Goal: Task Accomplishment & Management: Complete application form

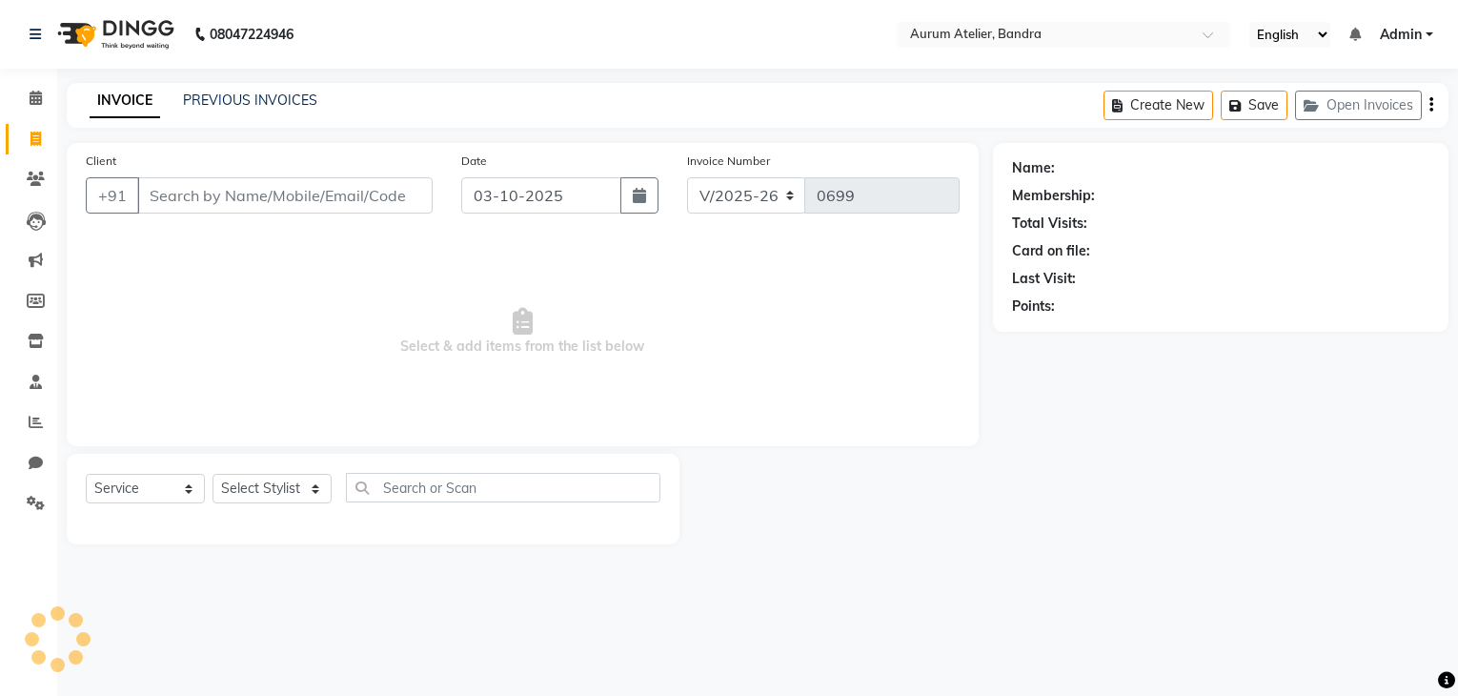
select select "7410"
select select "service"
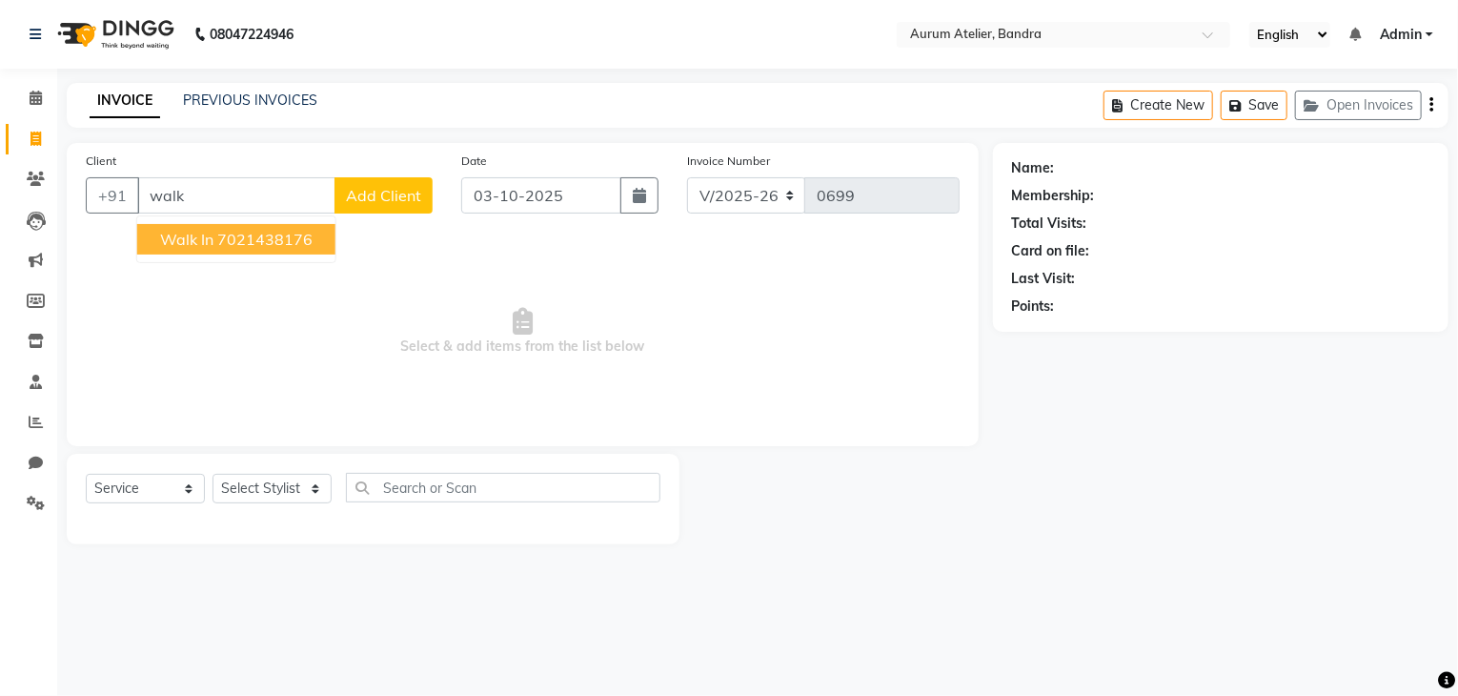
click at [282, 233] on ngb-highlight "7021438176" at bounding box center [264, 239] width 95 height 19
type input "7021438176"
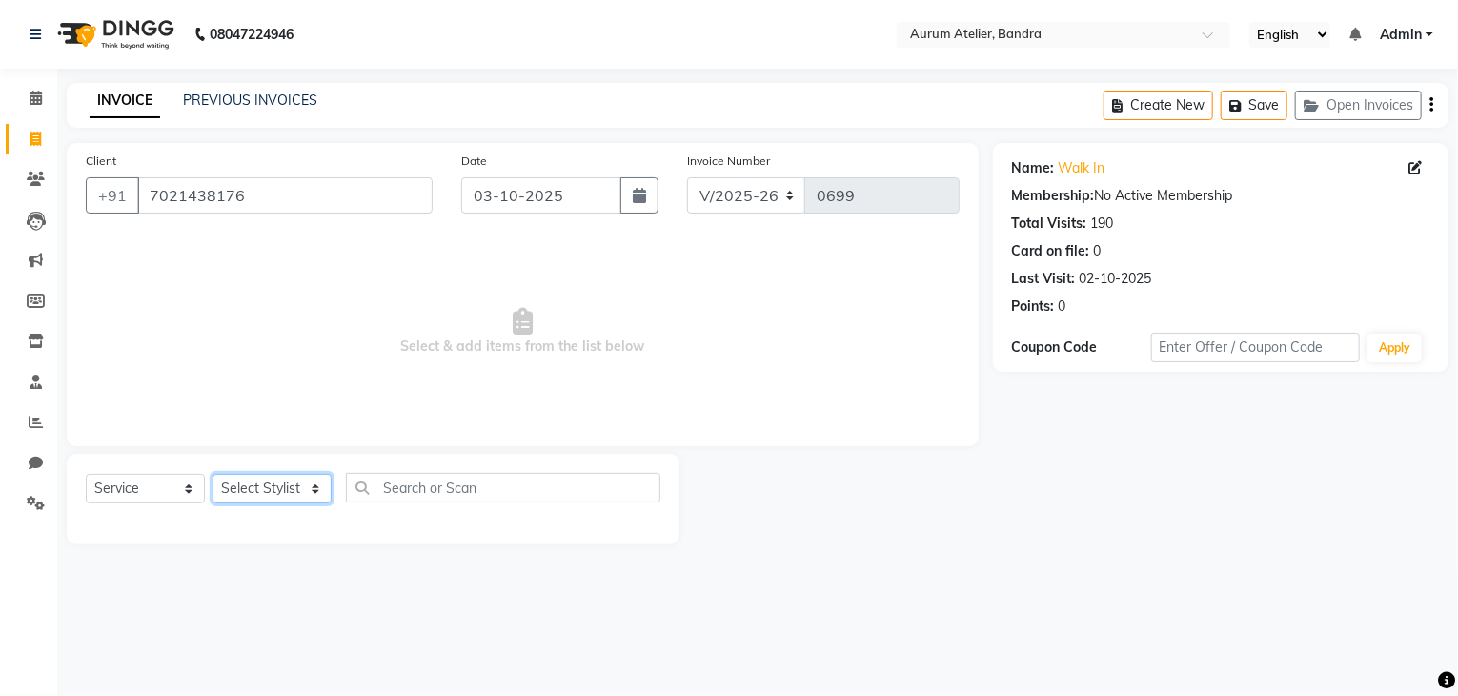
click at [270, 496] on select "Select Stylist ADITYA [PERSON_NAME] chariya [PERSON_NAME] [PERSON_NAME] [PERSON…" at bounding box center [272, 489] width 119 height 30
select select "73211"
click at [213, 475] on select "Select Stylist ADITYA [PERSON_NAME] chariya [PERSON_NAME] [PERSON_NAME] [PERSON…" at bounding box center [272, 489] width 119 height 30
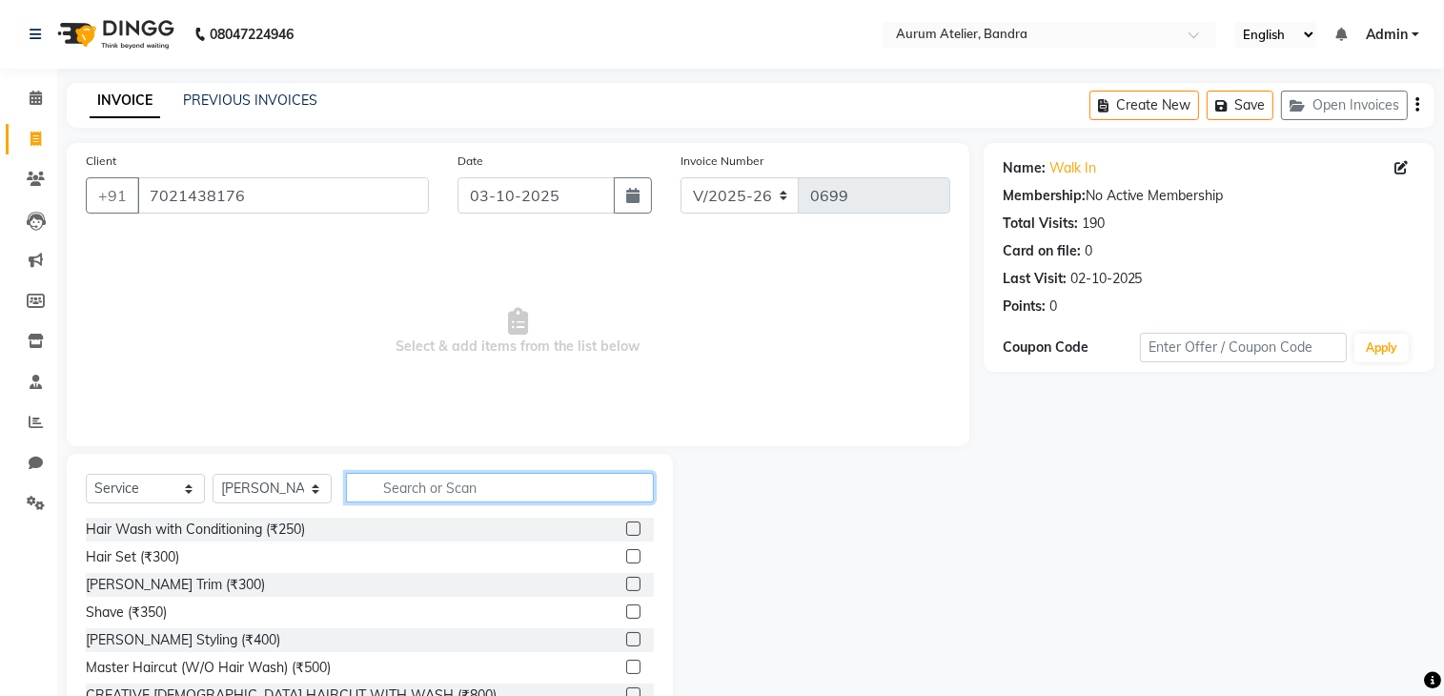
click at [400, 492] on input "text" at bounding box center [500, 488] width 308 height 30
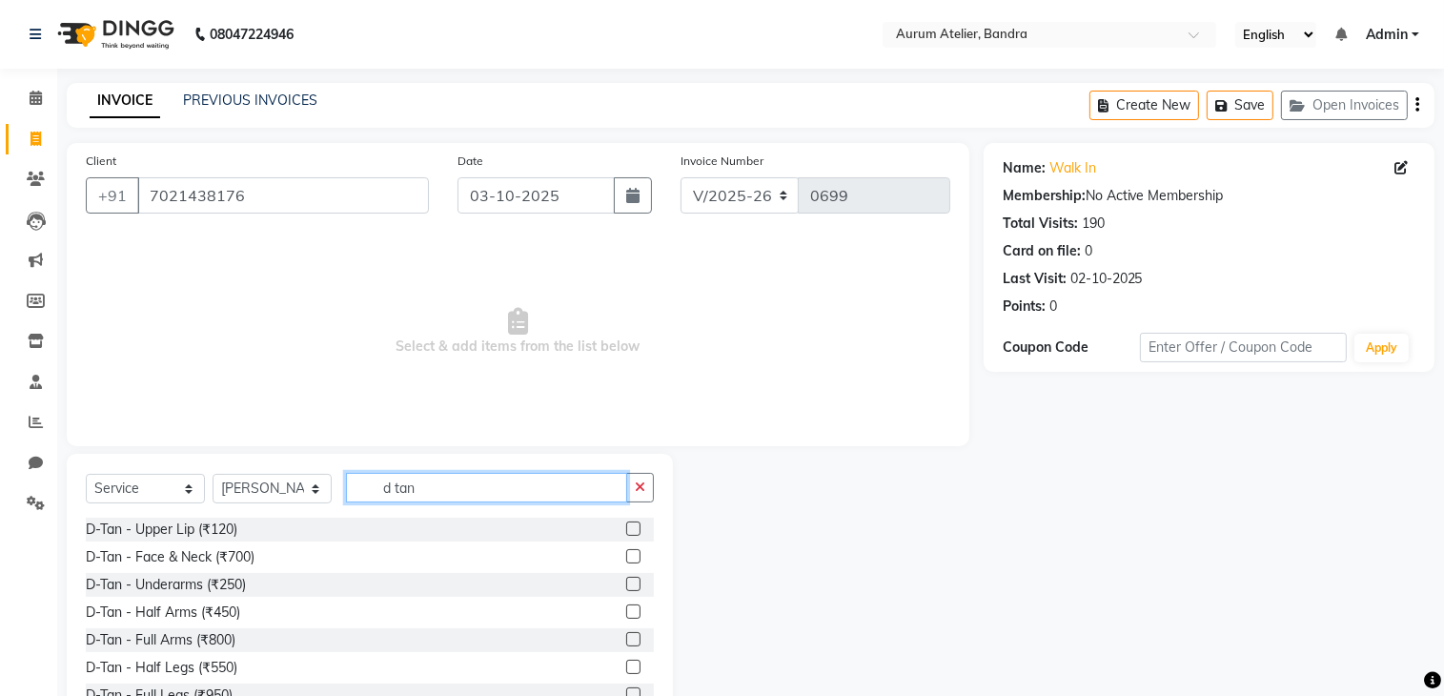
type input "d tan"
click at [626, 554] on label at bounding box center [633, 556] width 14 height 14
click at [626, 554] on input "checkbox" at bounding box center [632, 557] width 12 height 12
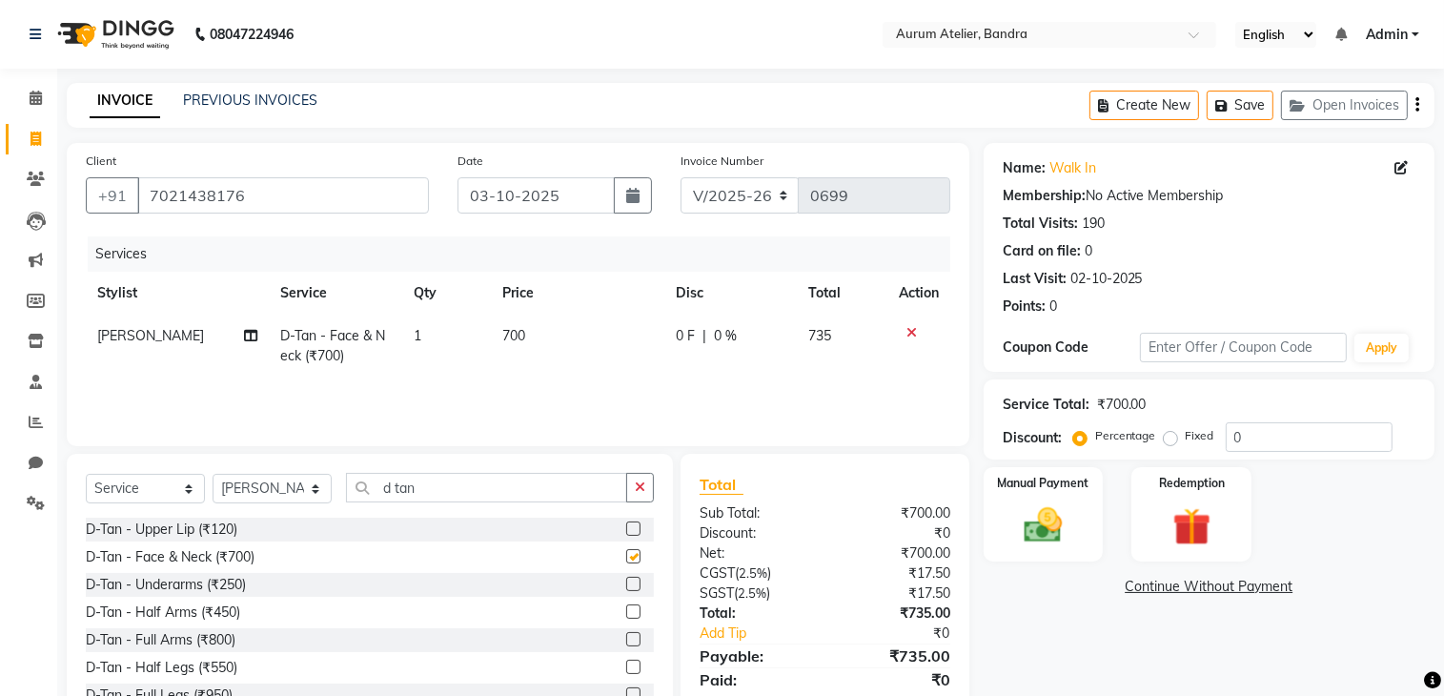
checkbox input "false"
click at [479, 483] on input "d tan" at bounding box center [486, 488] width 281 height 30
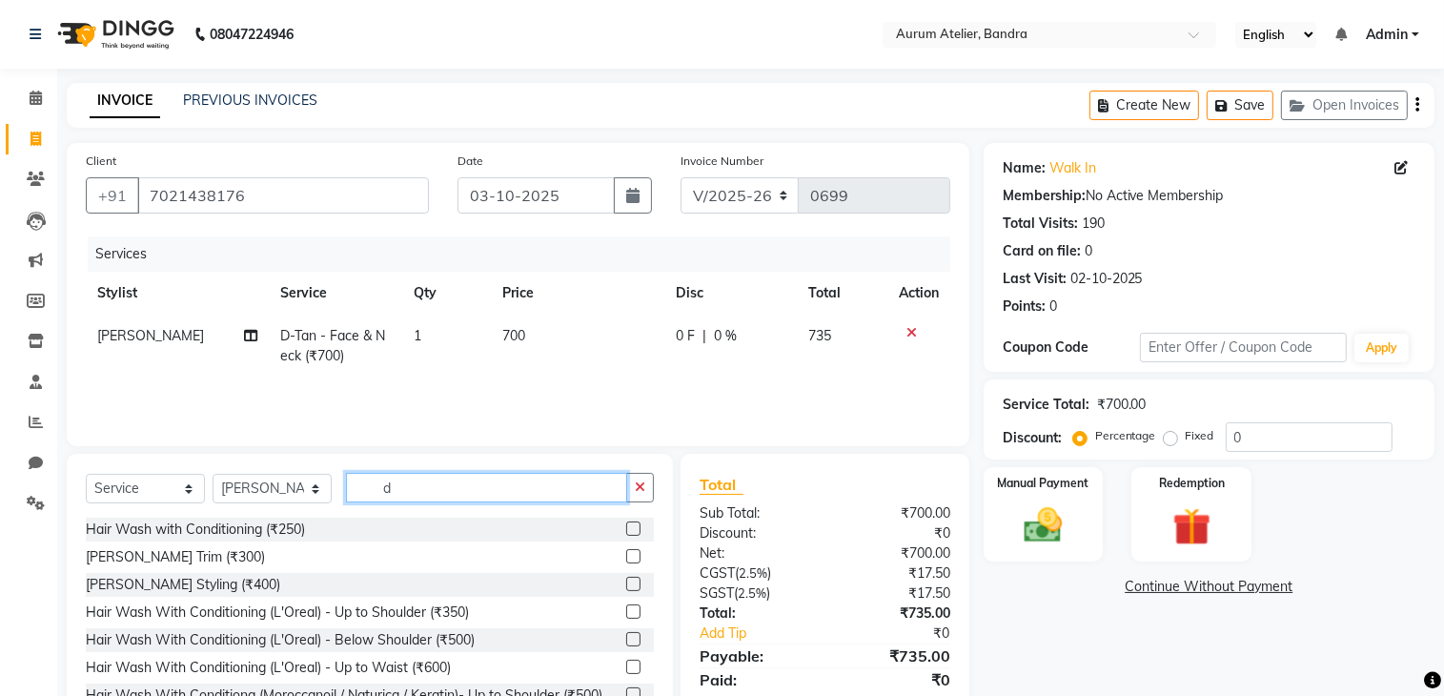
type input "d"
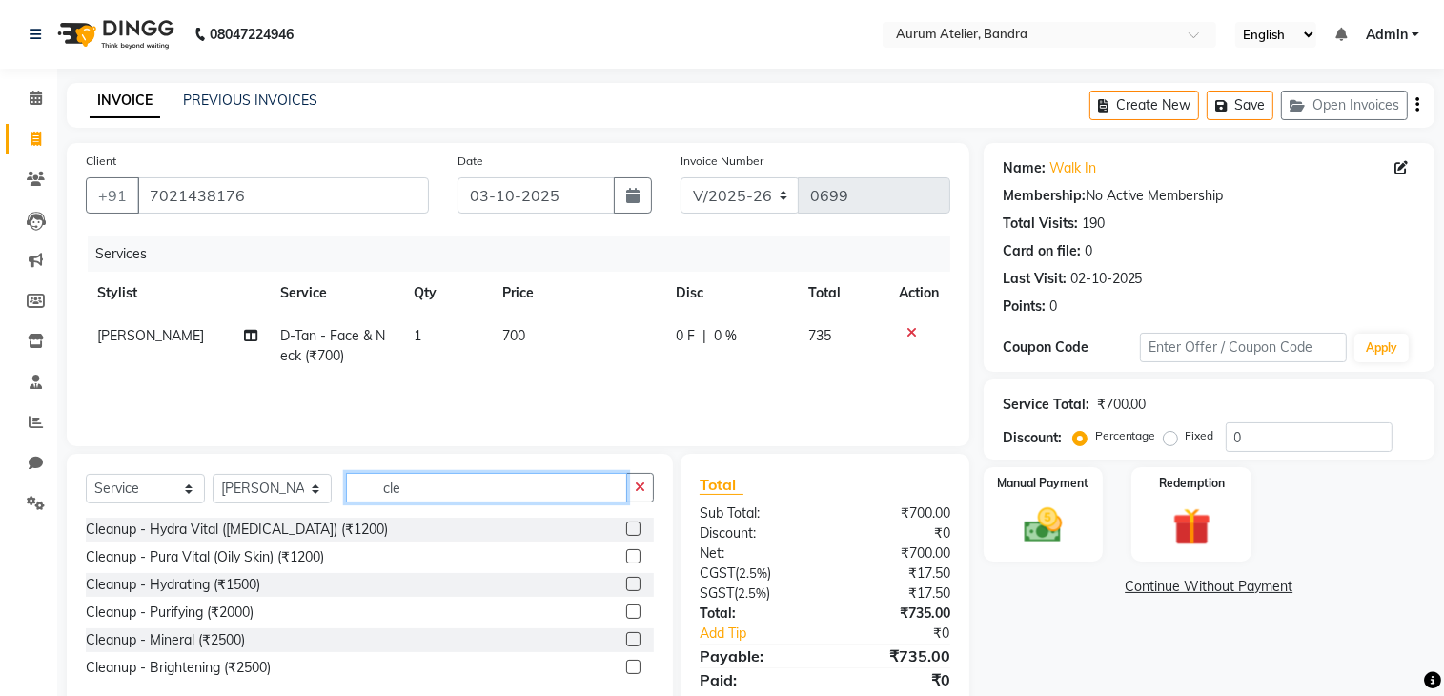
scroll to position [67, 0]
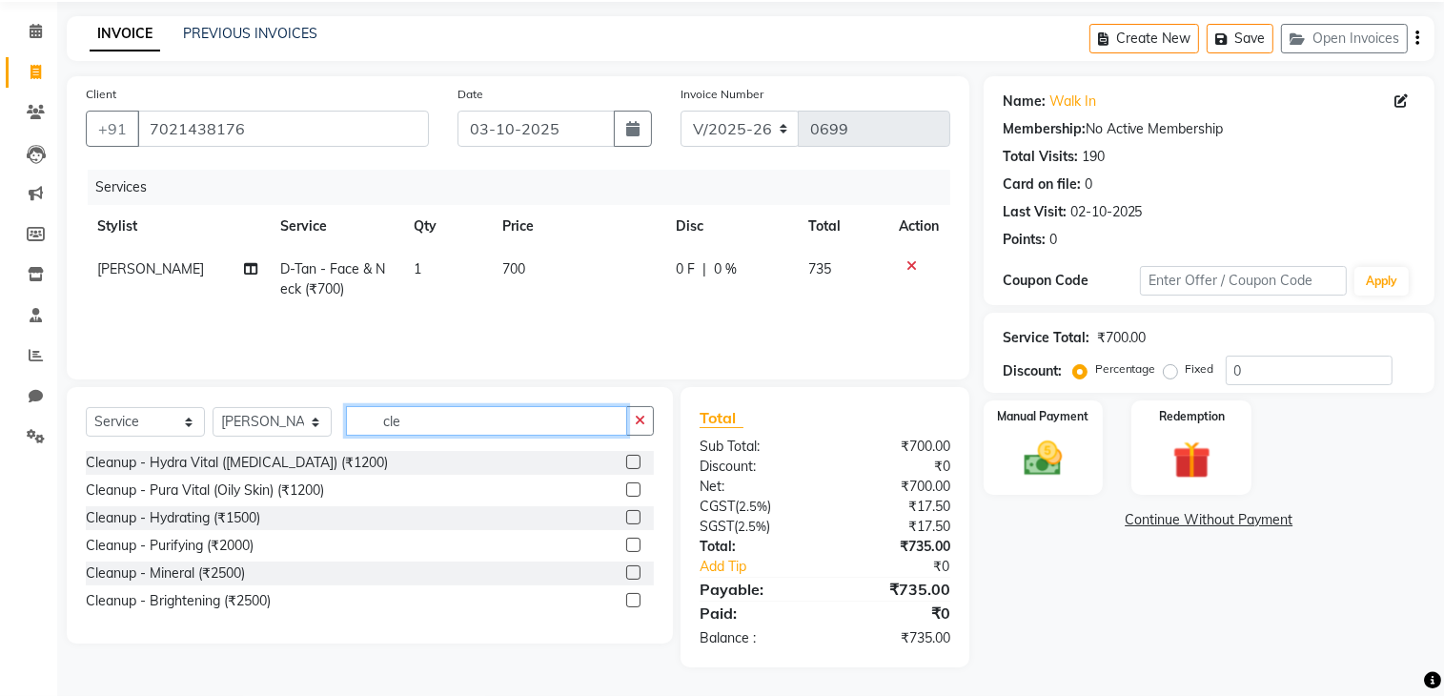
type input "cle"
click at [637, 600] on label at bounding box center [633, 600] width 14 height 14
click at [637, 600] on input "checkbox" at bounding box center [632, 601] width 12 height 12
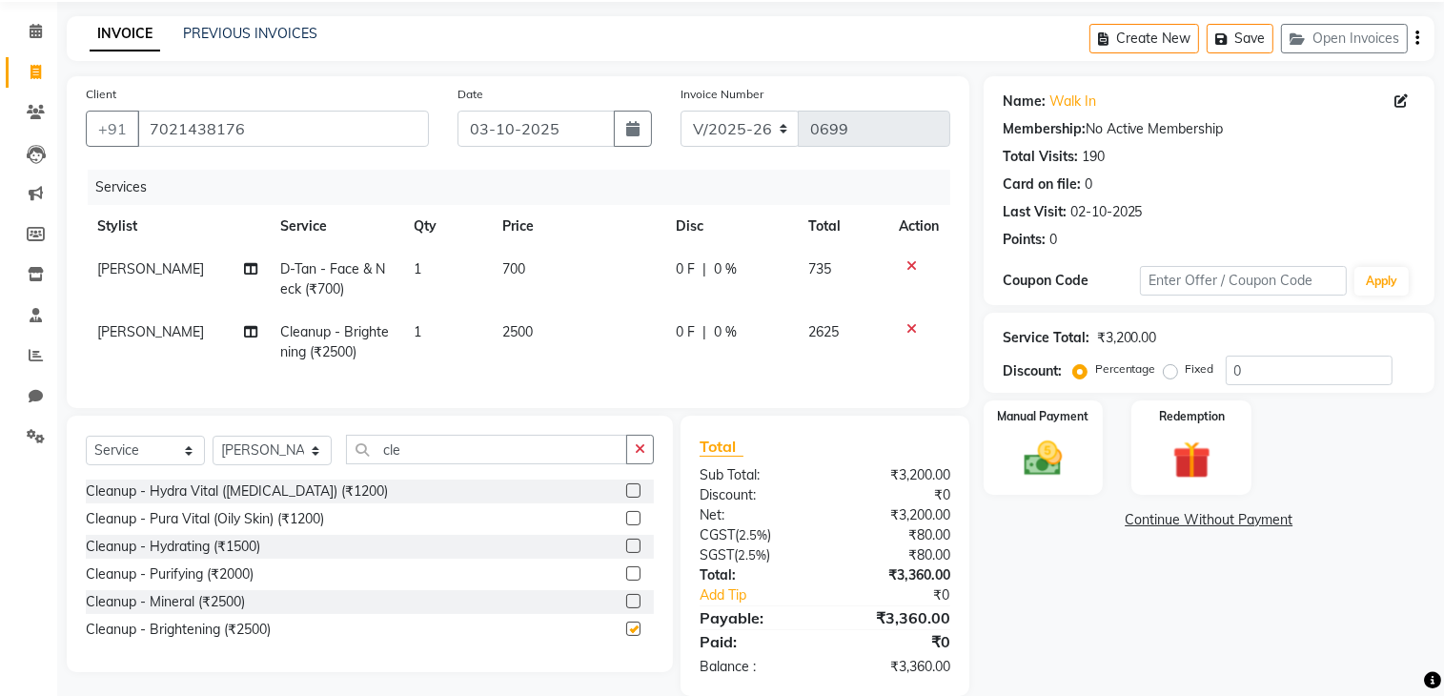
checkbox input "false"
click at [439, 462] on input "cle" at bounding box center [486, 450] width 281 height 30
type input "c"
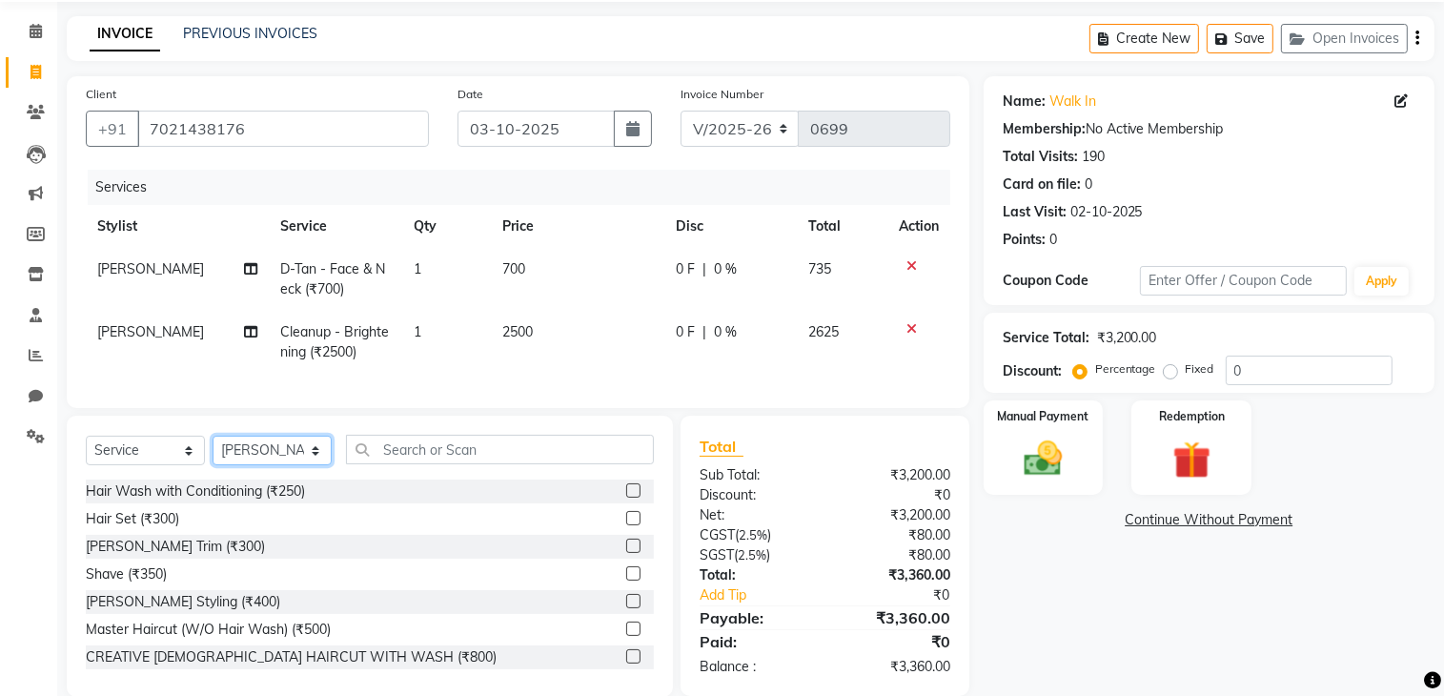
click at [255, 465] on select "Select Stylist ADITYA [PERSON_NAME] chariya [PERSON_NAME] [PERSON_NAME] [PERSON…" at bounding box center [272, 451] width 119 height 30
select select "66081"
click at [213, 451] on select "Select Stylist ADITYA [PERSON_NAME] chariya [PERSON_NAME] [PERSON_NAME] [PERSON…" at bounding box center [272, 451] width 119 height 30
click at [433, 464] on input "text" at bounding box center [500, 450] width 308 height 30
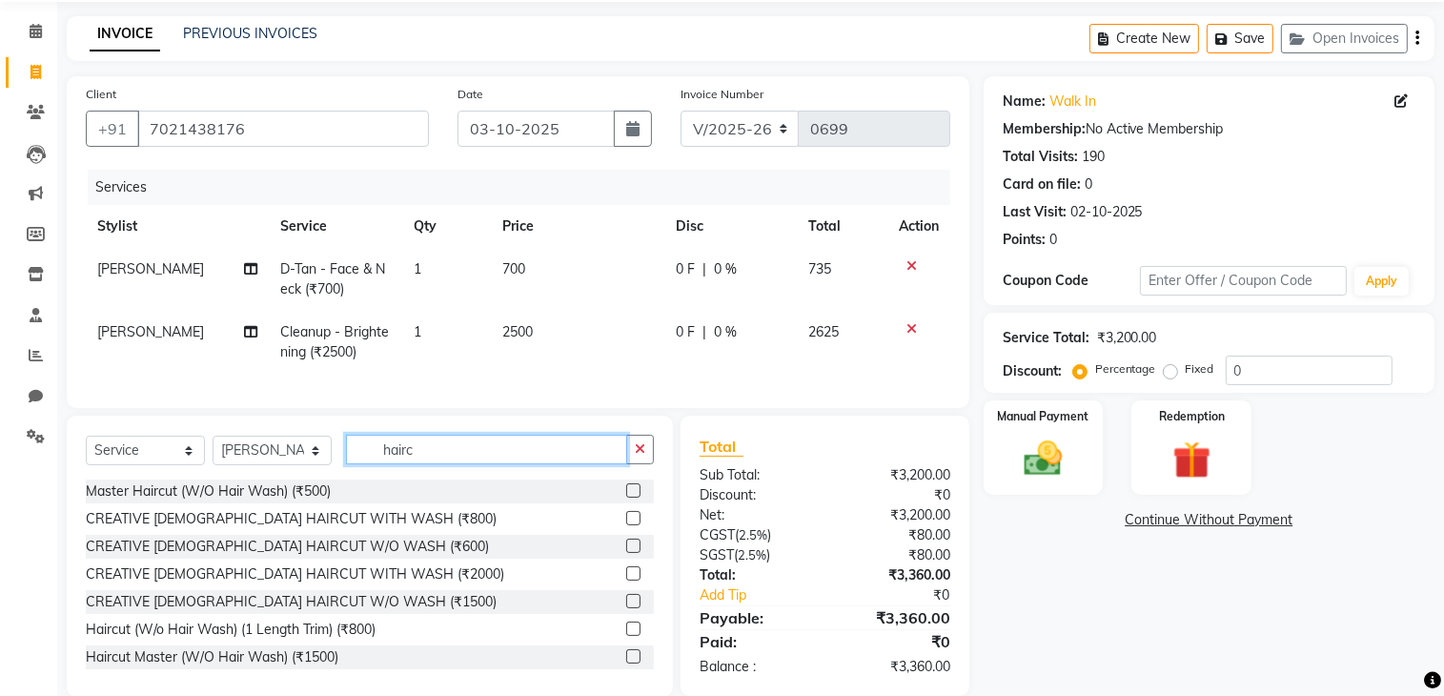
type input "hairc"
click at [626, 553] on label at bounding box center [633, 545] width 14 height 14
click at [626, 553] on input "checkbox" at bounding box center [632, 546] width 12 height 12
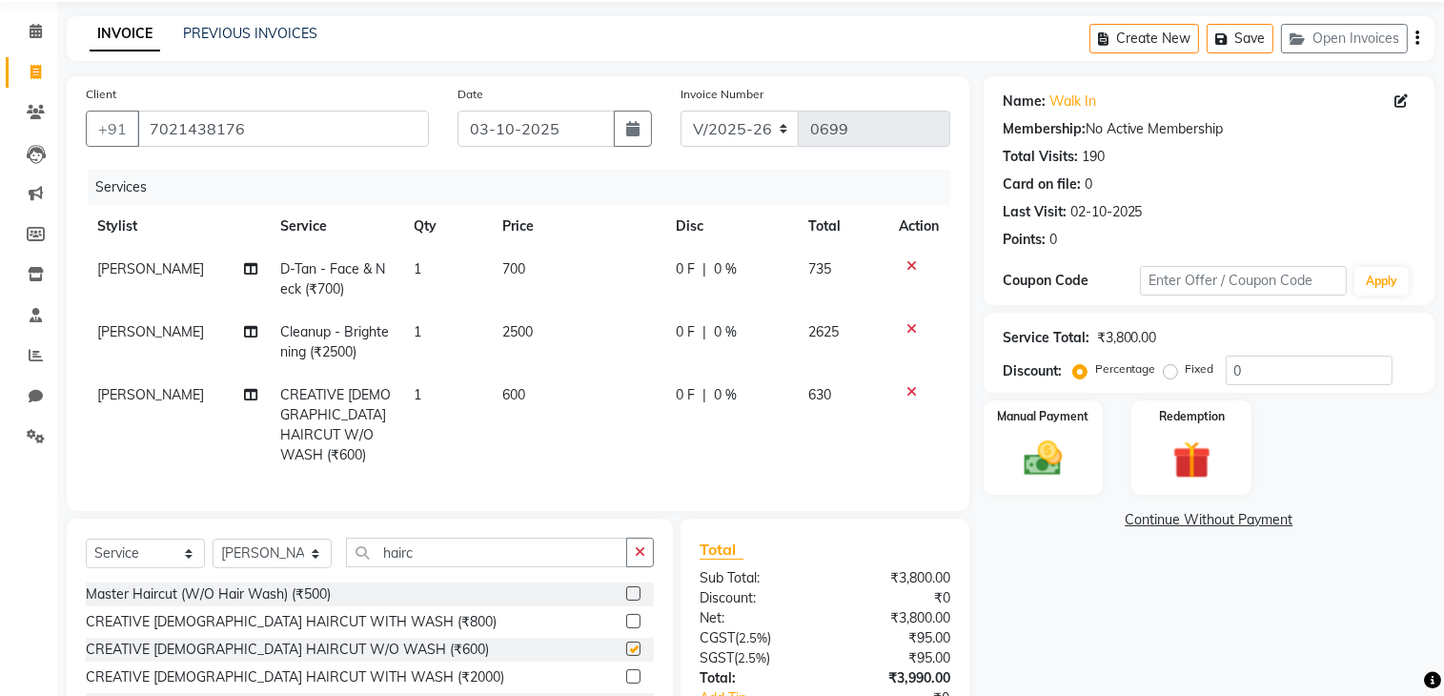
checkbox input "false"
click at [431, 553] on input "hairc" at bounding box center [486, 552] width 281 height 30
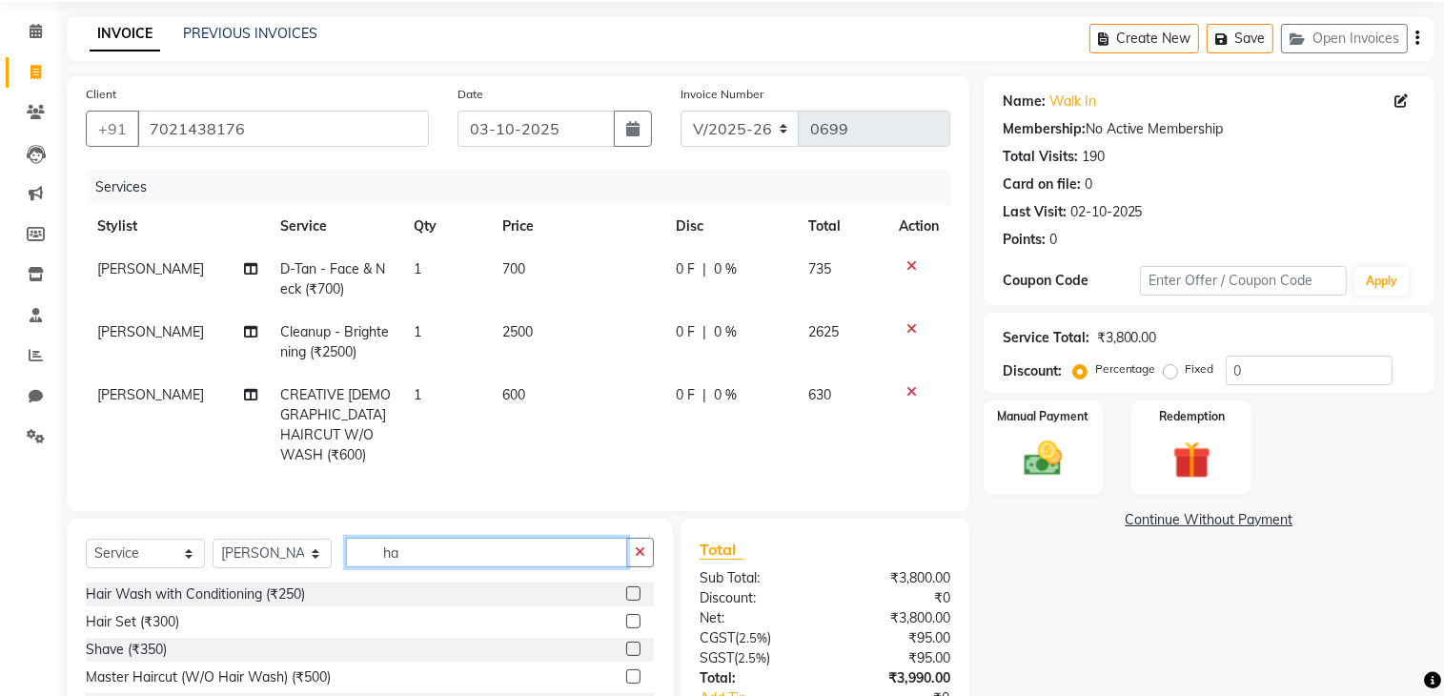
type input "h"
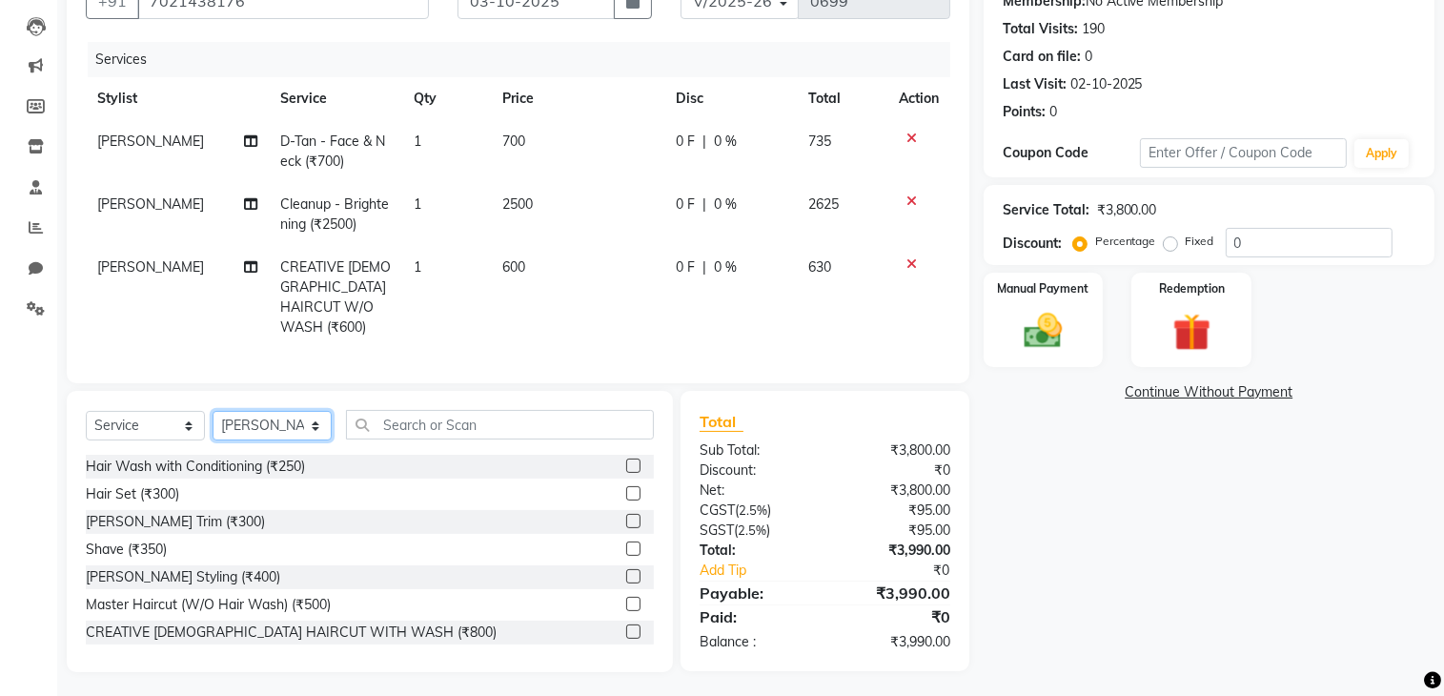
click at [278, 416] on select "Select Stylist ADITYA [PERSON_NAME] chariya [PERSON_NAME] [PERSON_NAME] [PERSON…" at bounding box center [272, 426] width 119 height 30
select select "91533"
click at [213, 411] on select "Select Stylist ADITYA [PERSON_NAME] chariya [PERSON_NAME] [PERSON_NAME] [PERSON…" at bounding box center [272, 426] width 119 height 30
click at [403, 416] on input "text" at bounding box center [500, 425] width 308 height 30
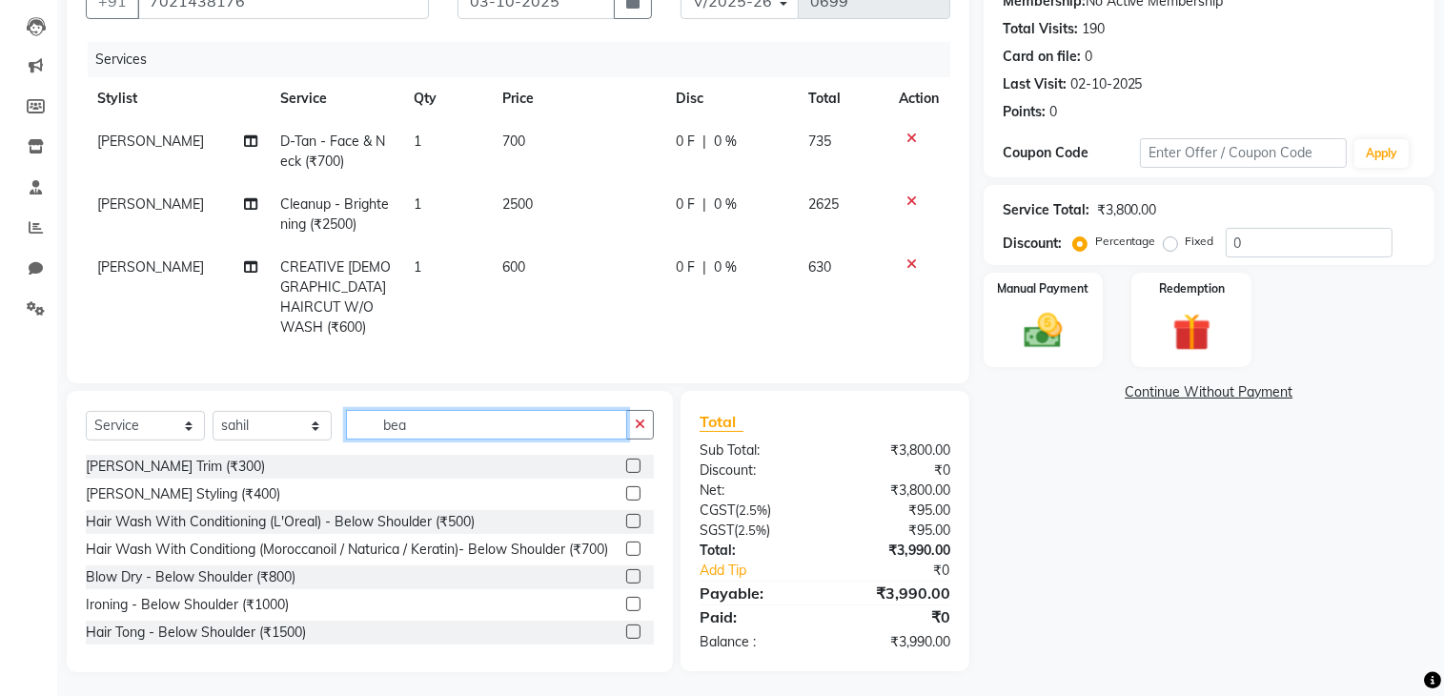
scroll to position [192, 0]
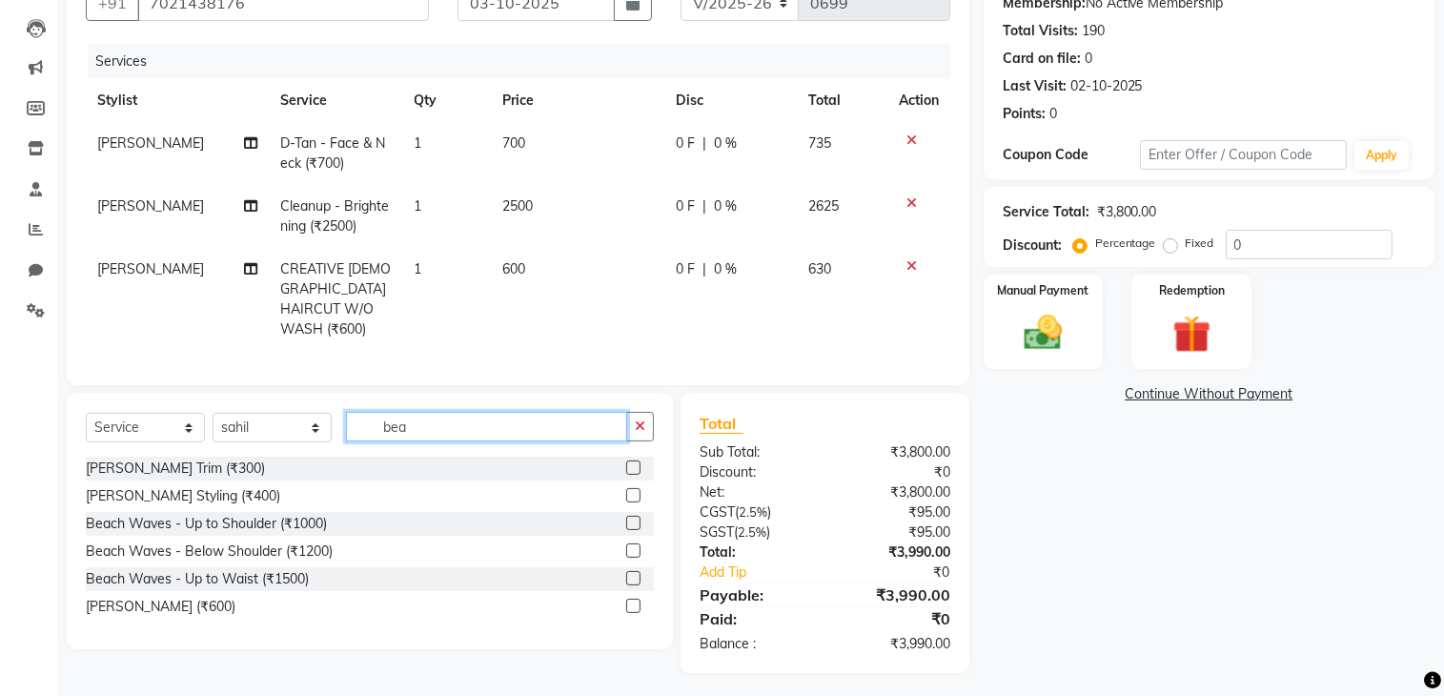
type input "bea"
click at [638, 461] on label at bounding box center [633, 467] width 14 height 14
click at [638, 462] on input "checkbox" at bounding box center [632, 468] width 12 height 12
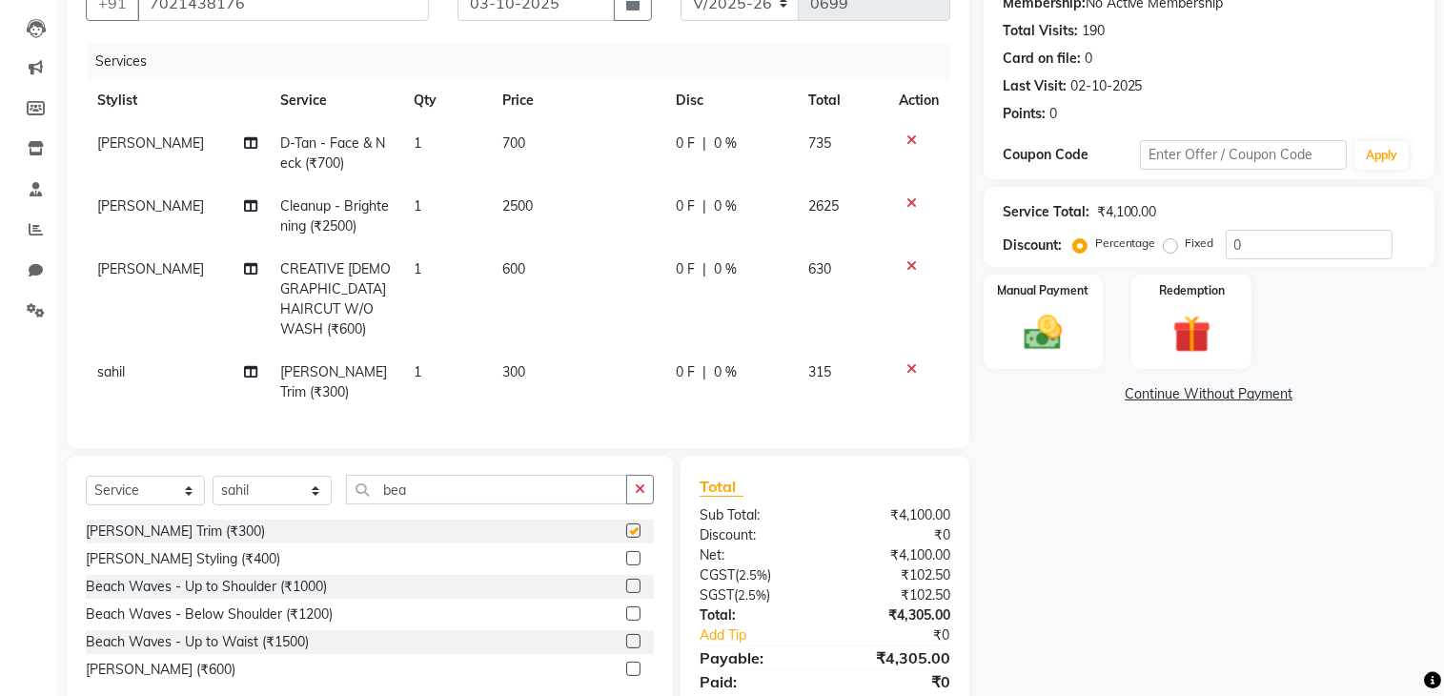
checkbox input "false"
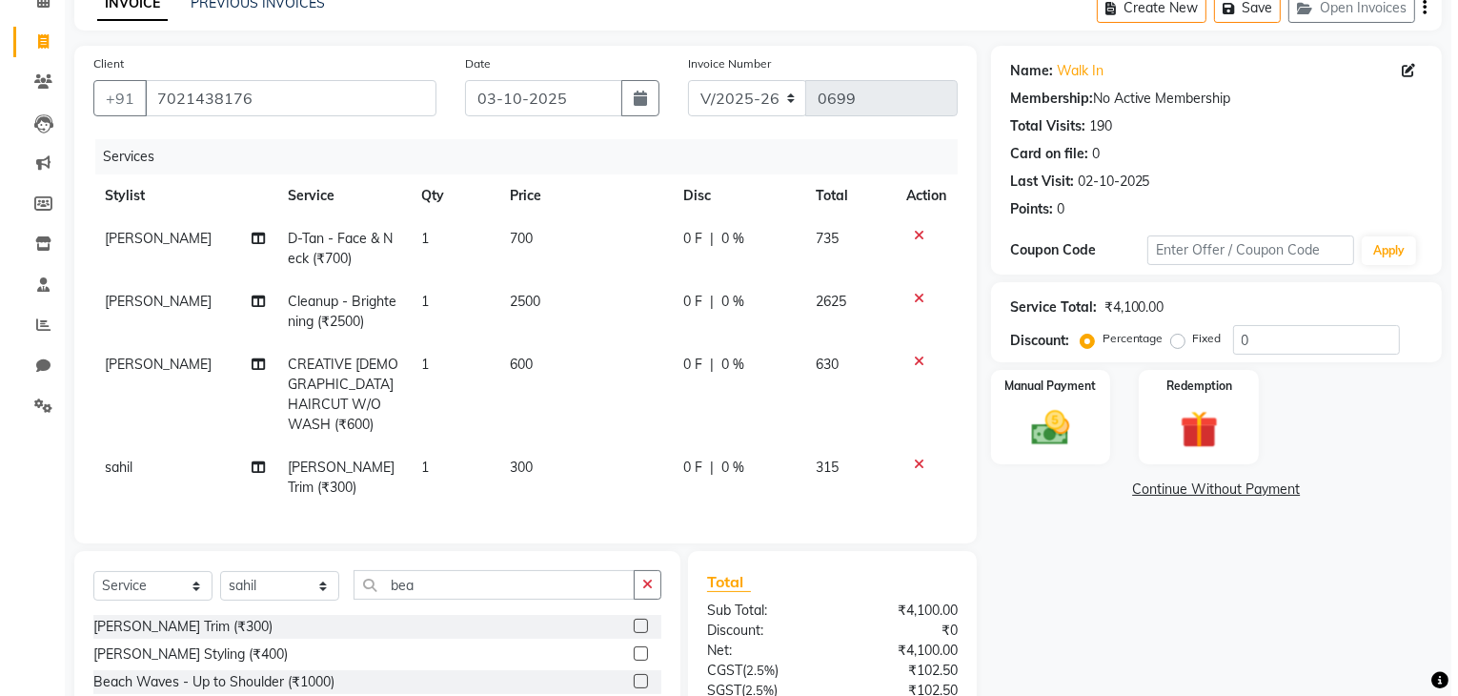
scroll to position [0, 0]
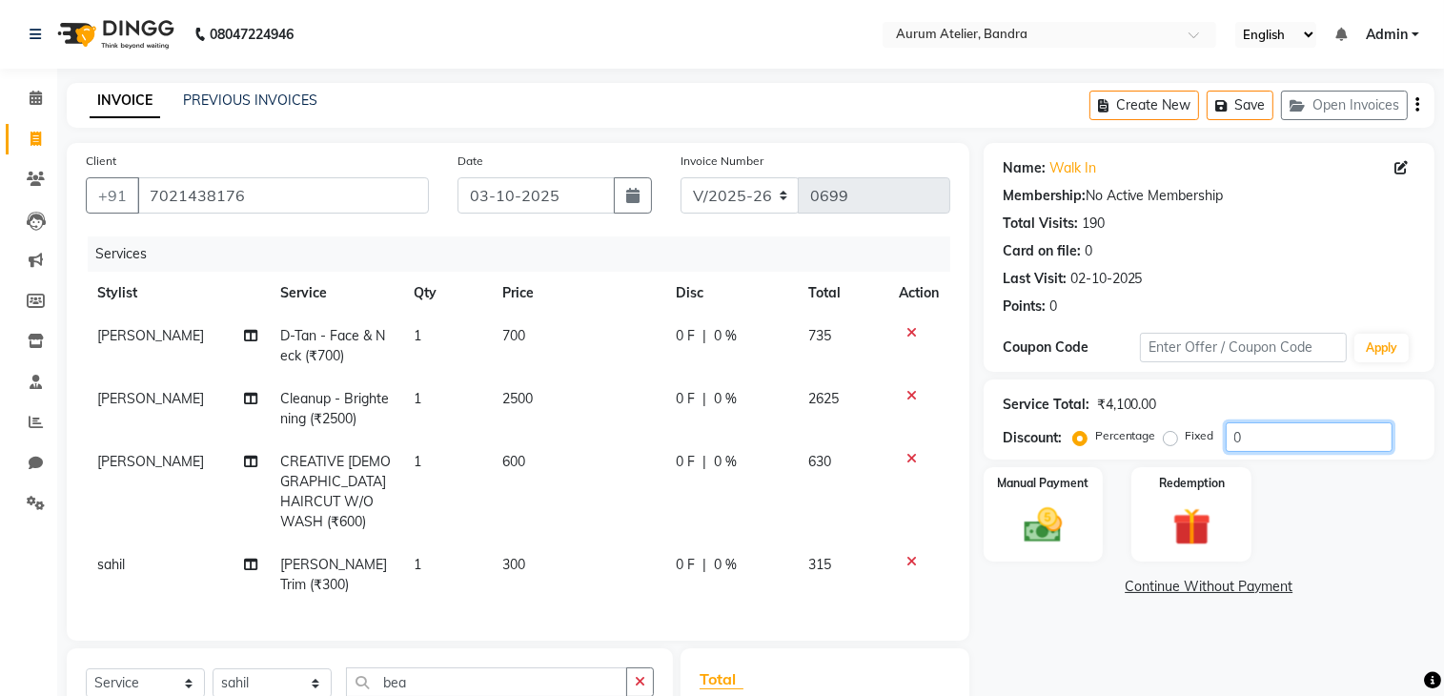
click at [1255, 447] on input "0" at bounding box center [1309, 437] width 167 height 30
type input "2"
type input "1"
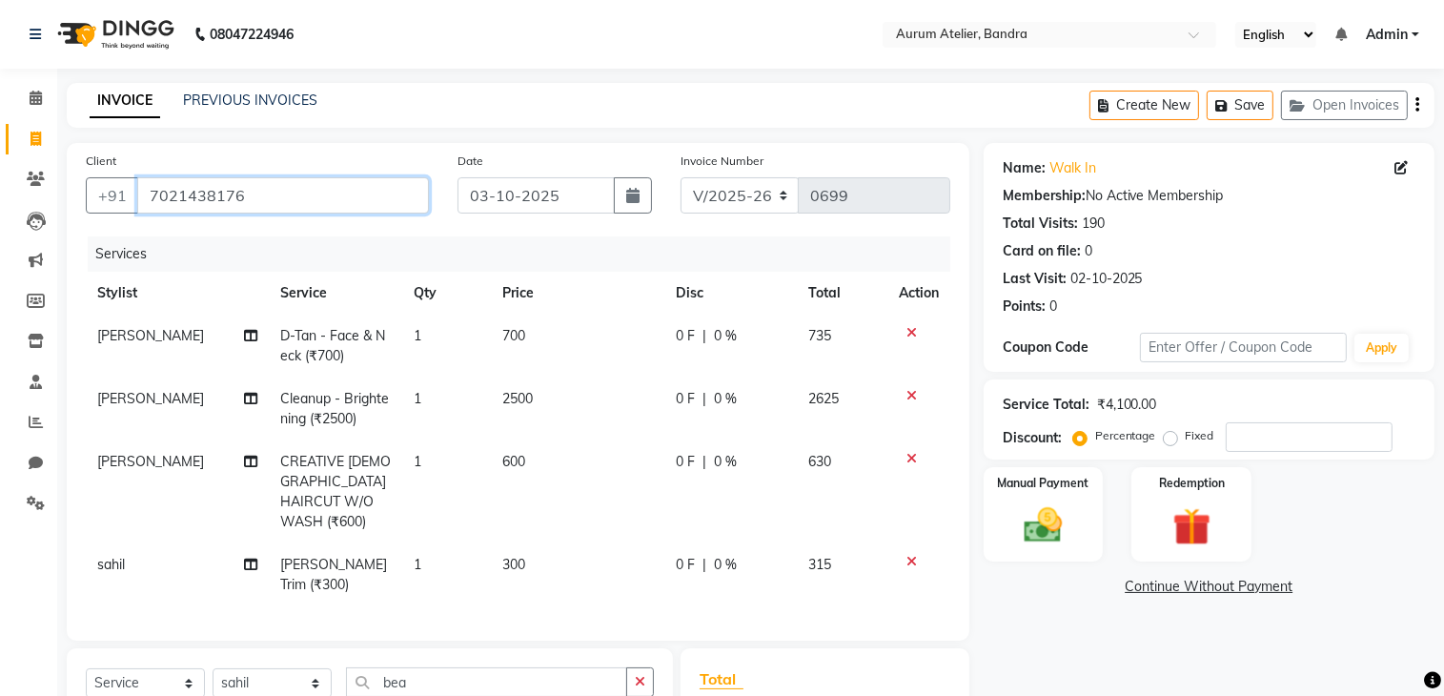
click at [308, 205] on input "7021438176" at bounding box center [283, 195] width 292 height 36
type input "702143817"
type input "0"
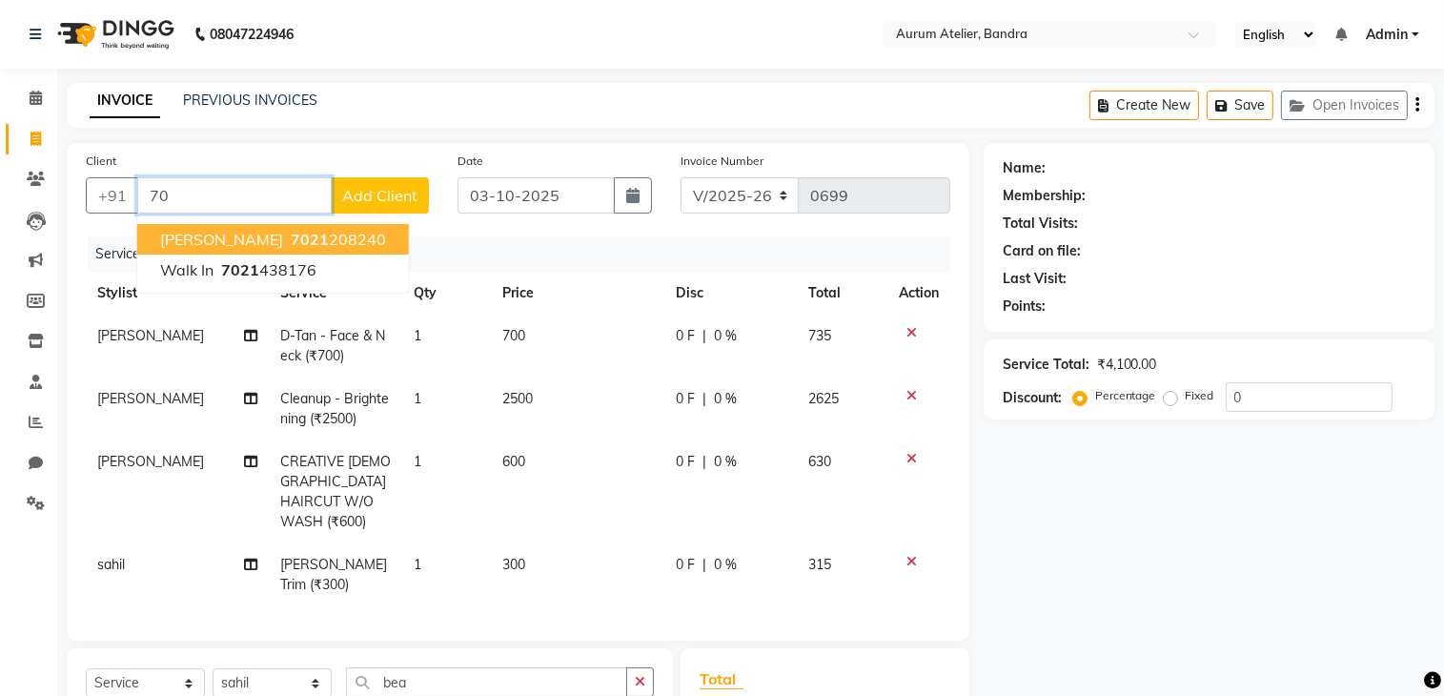
type input "7"
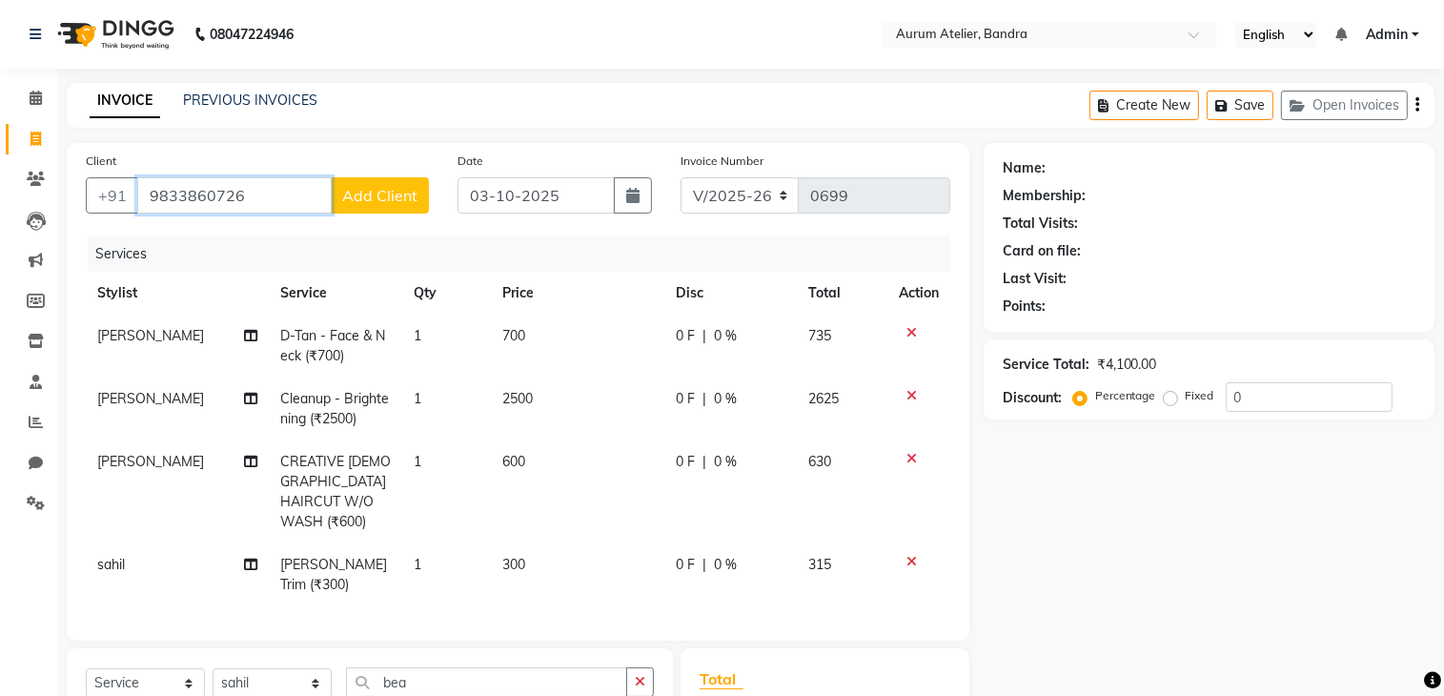
type input "9833860726"
click at [378, 202] on span "Add Client" at bounding box center [379, 195] width 75 height 19
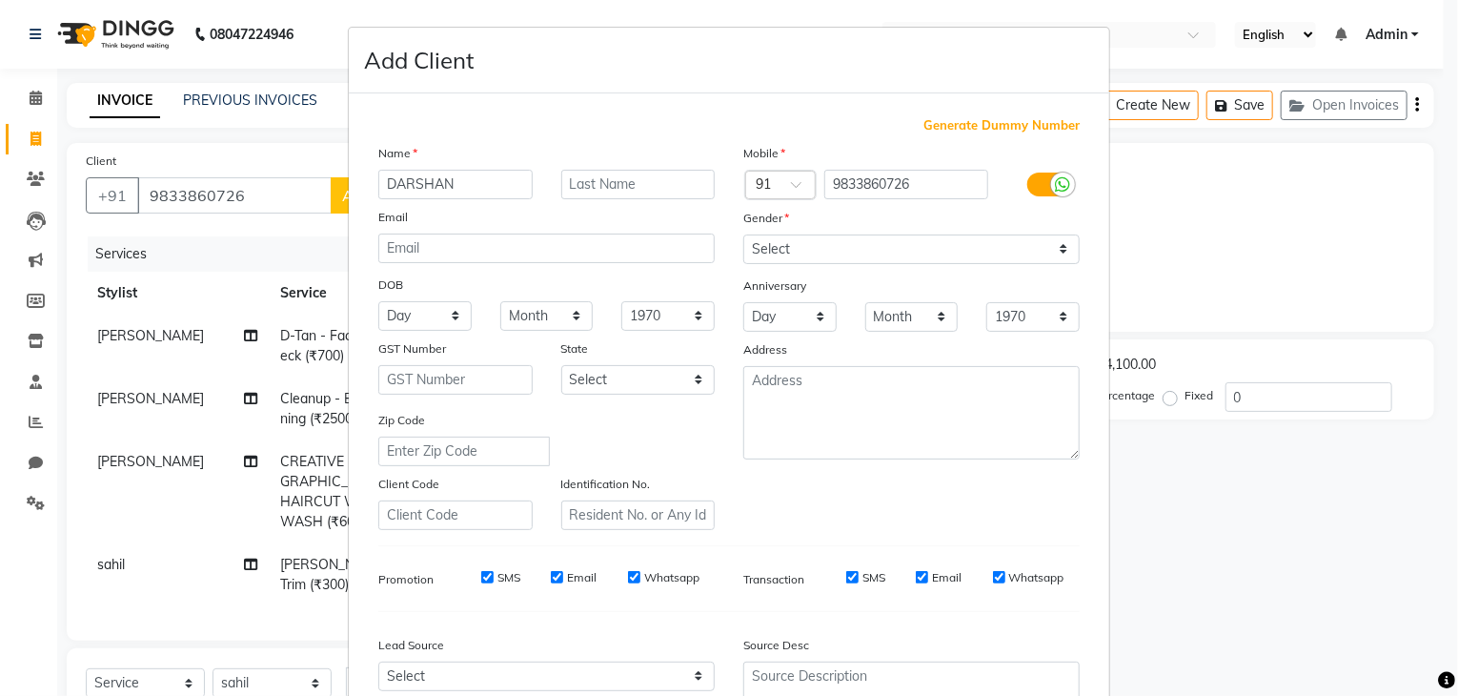
type input "DARSHAN"
click at [800, 243] on select "Select [DEMOGRAPHIC_DATA] [DEMOGRAPHIC_DATA] Other Prefer Not To Say" at bounding box center [911, 249] width 336 height 30
select select "[DEMOGRAPHIC_DATA]"
click at [743, 235] on select "Select [DEMOGRAPHIC_DATA] [DEMOGRAPHIC_DATA] Other Prefer Not To Say" at bounding box center [911, 249] width 336 height 30
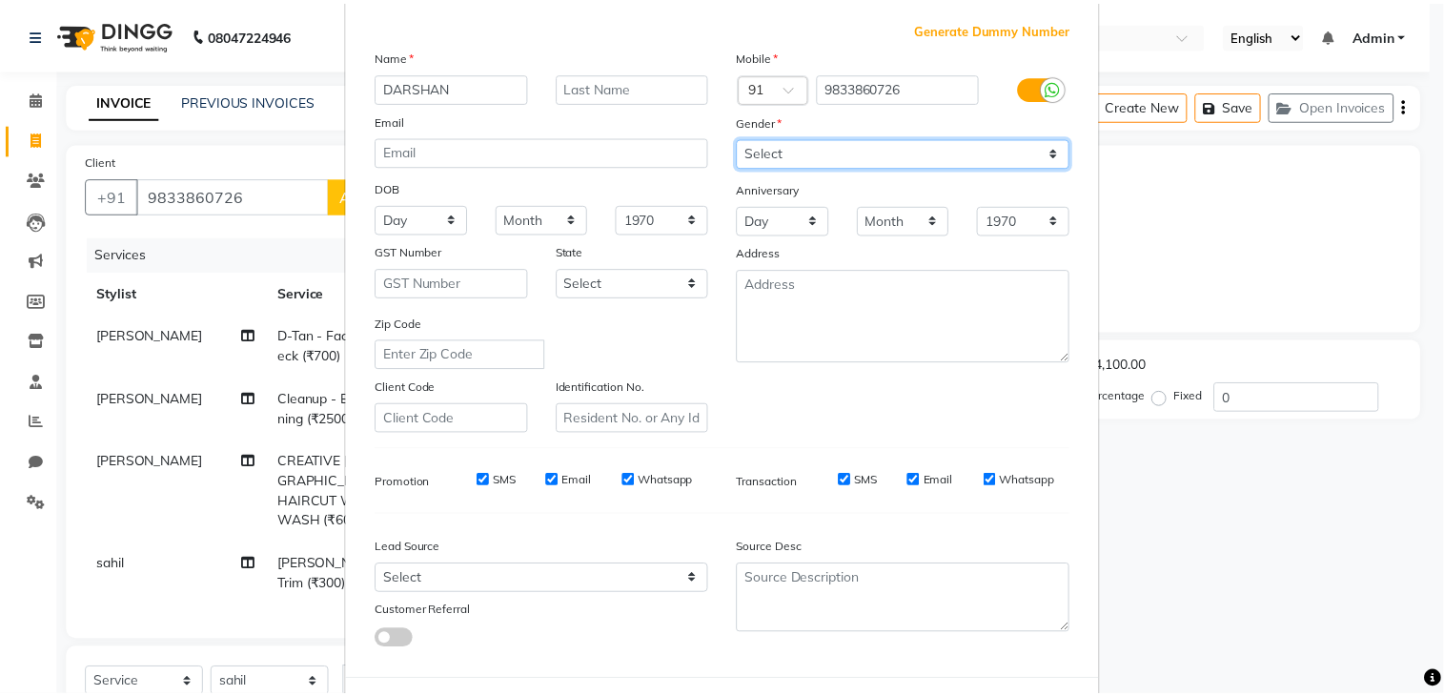
scroll to position [192, 0]
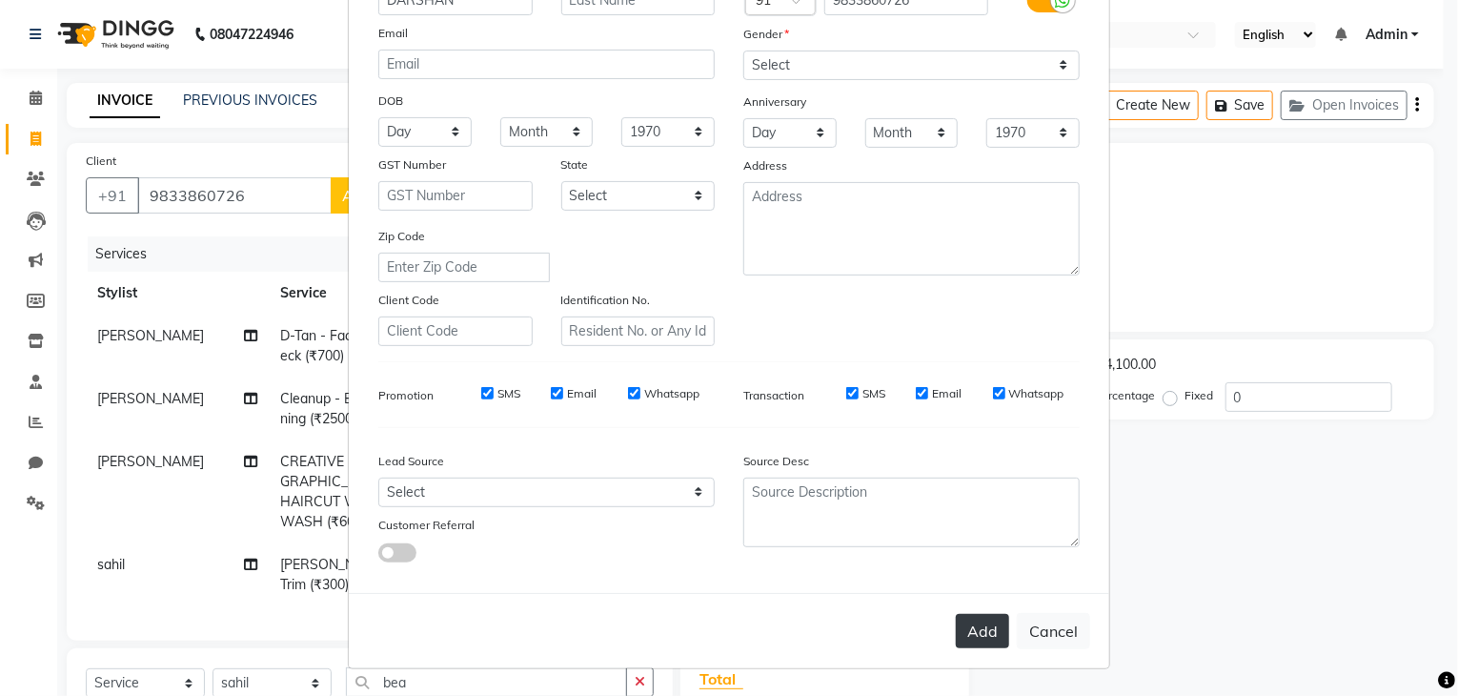
click at [956, 622] on button "Add" at bounding box center [982, 631] width 53 height 34
select select
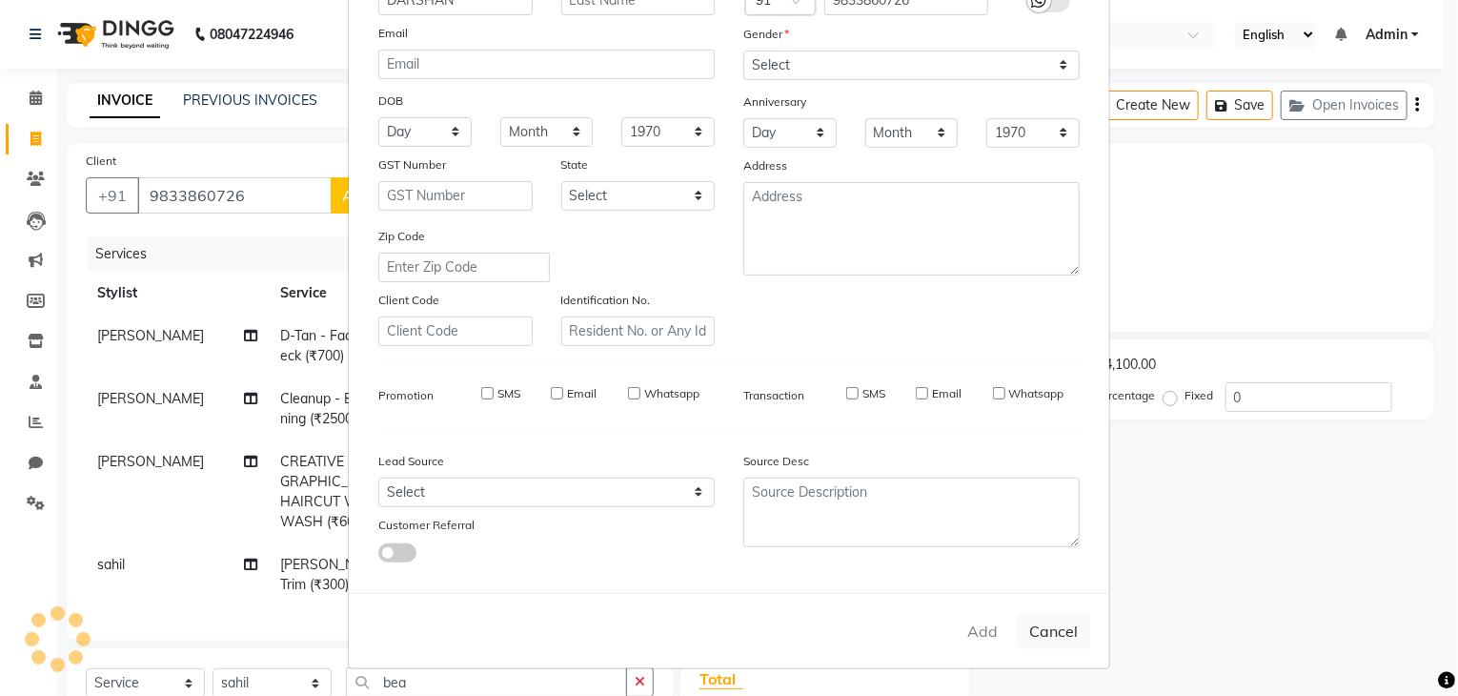
select select
checkbox input "false"
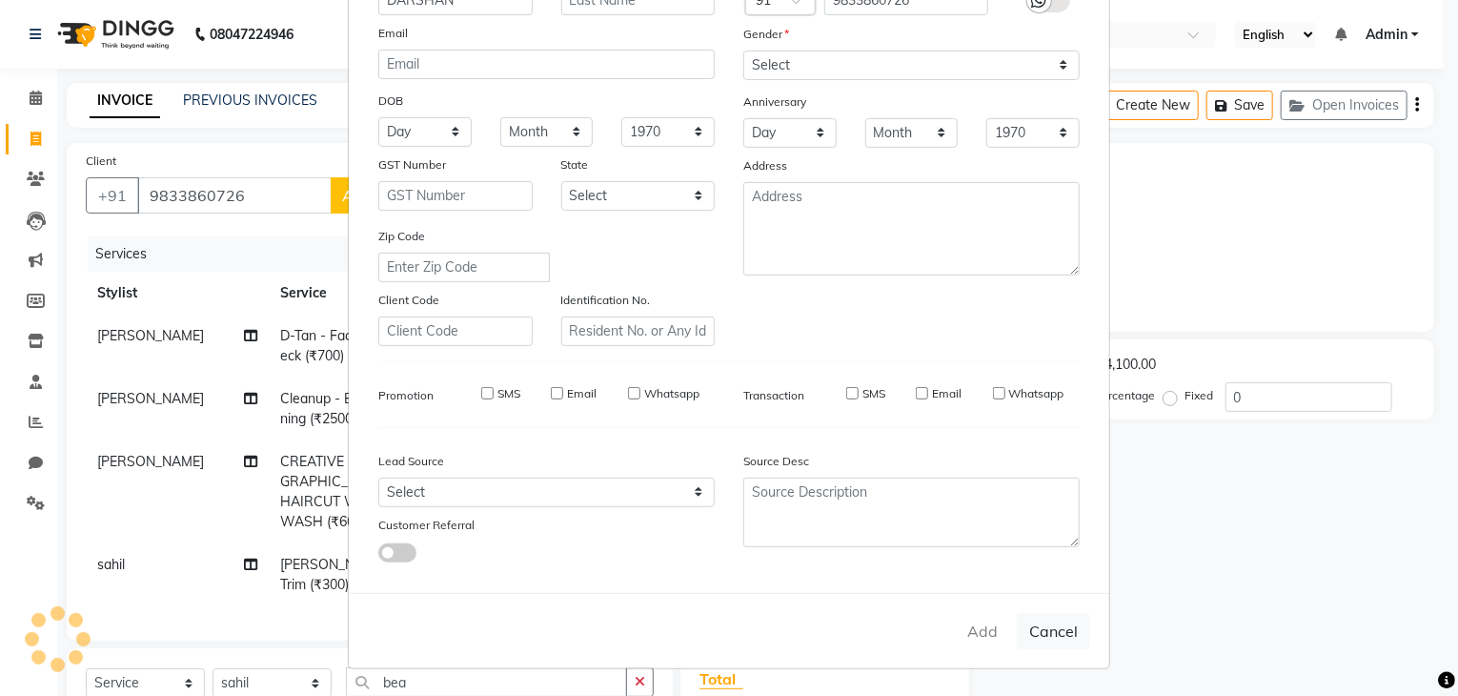
checkbox input "false"
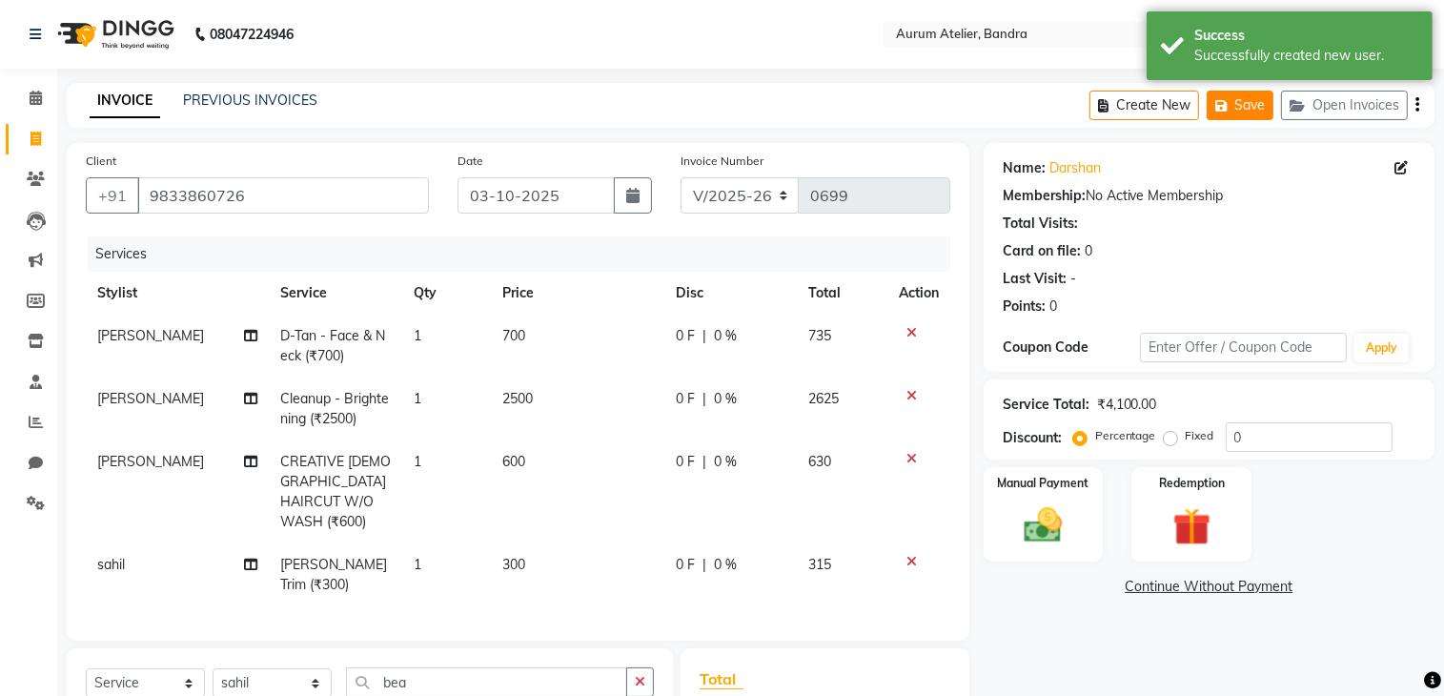
click at [1245, 101] on button "Save" at bounding box center [1239, 106] width 67 height 30
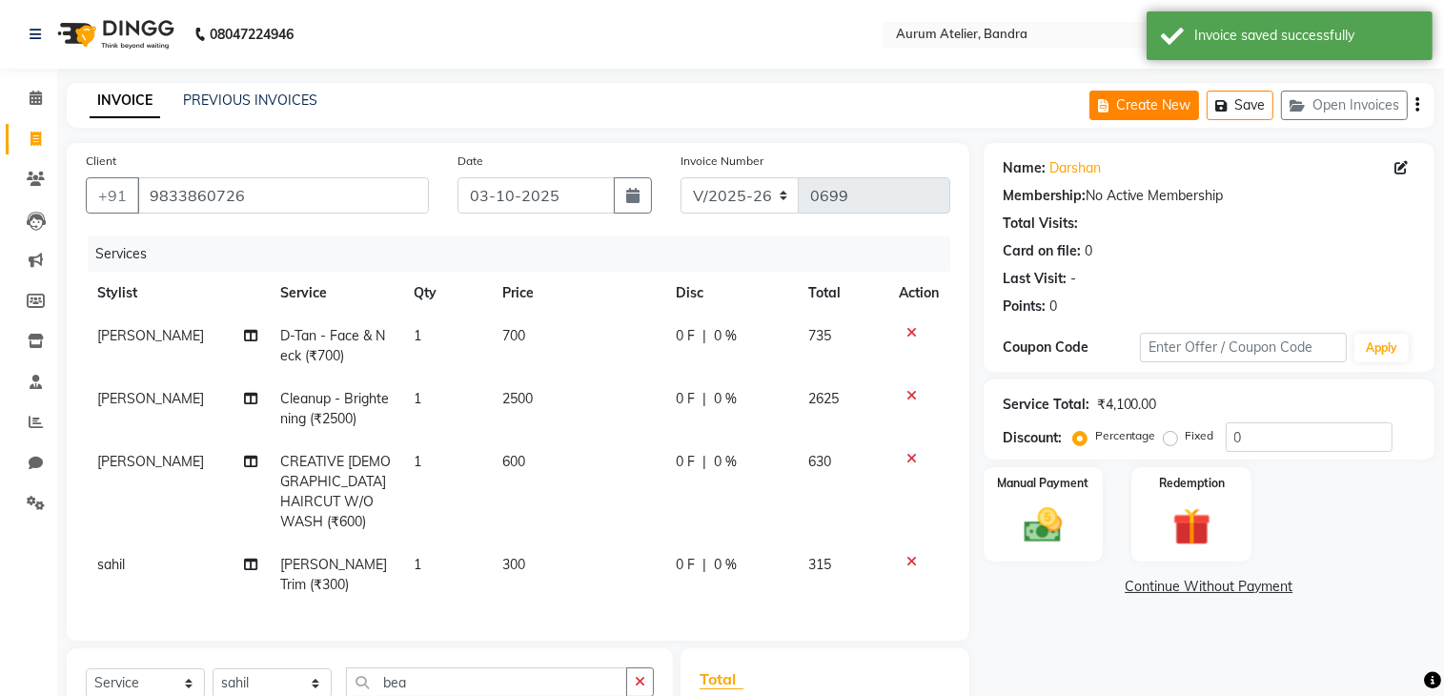
click at [1119, 95] on button "Create New" at bounding box center [1144, 106] width 110 height 30
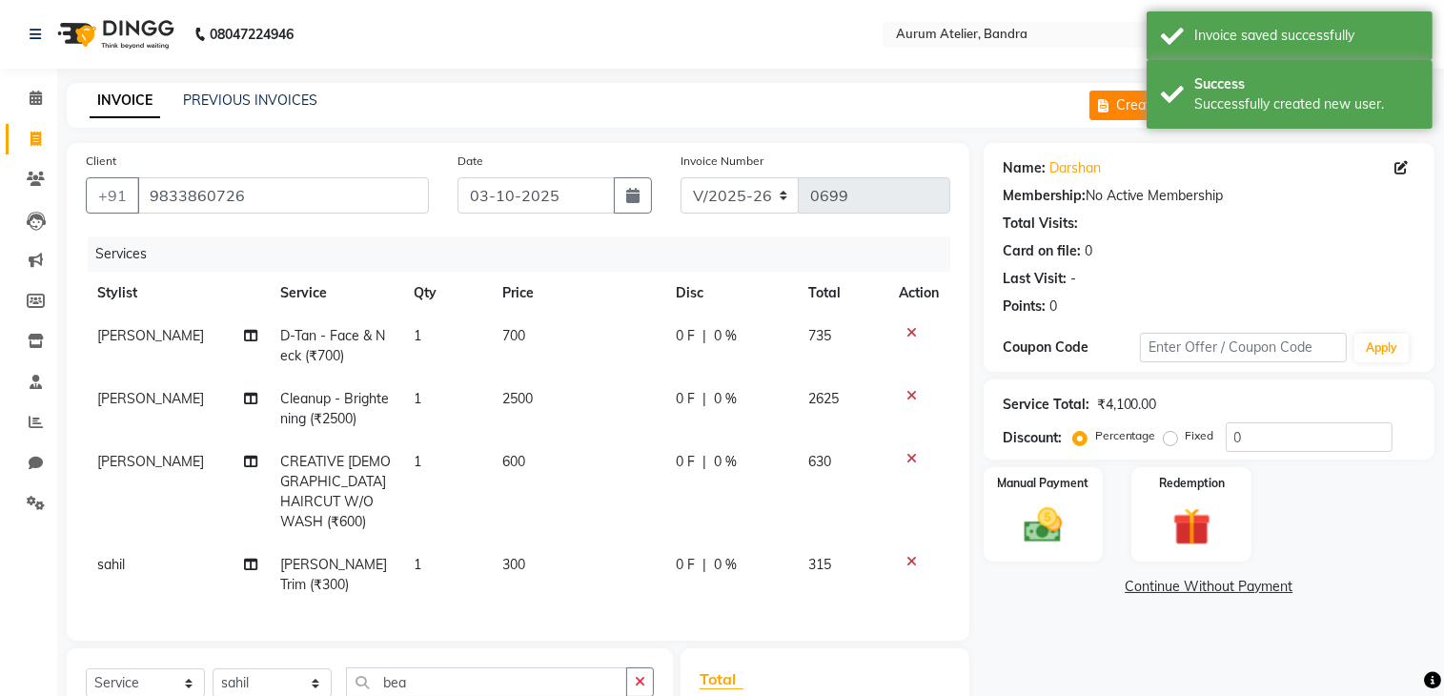
select select "service"
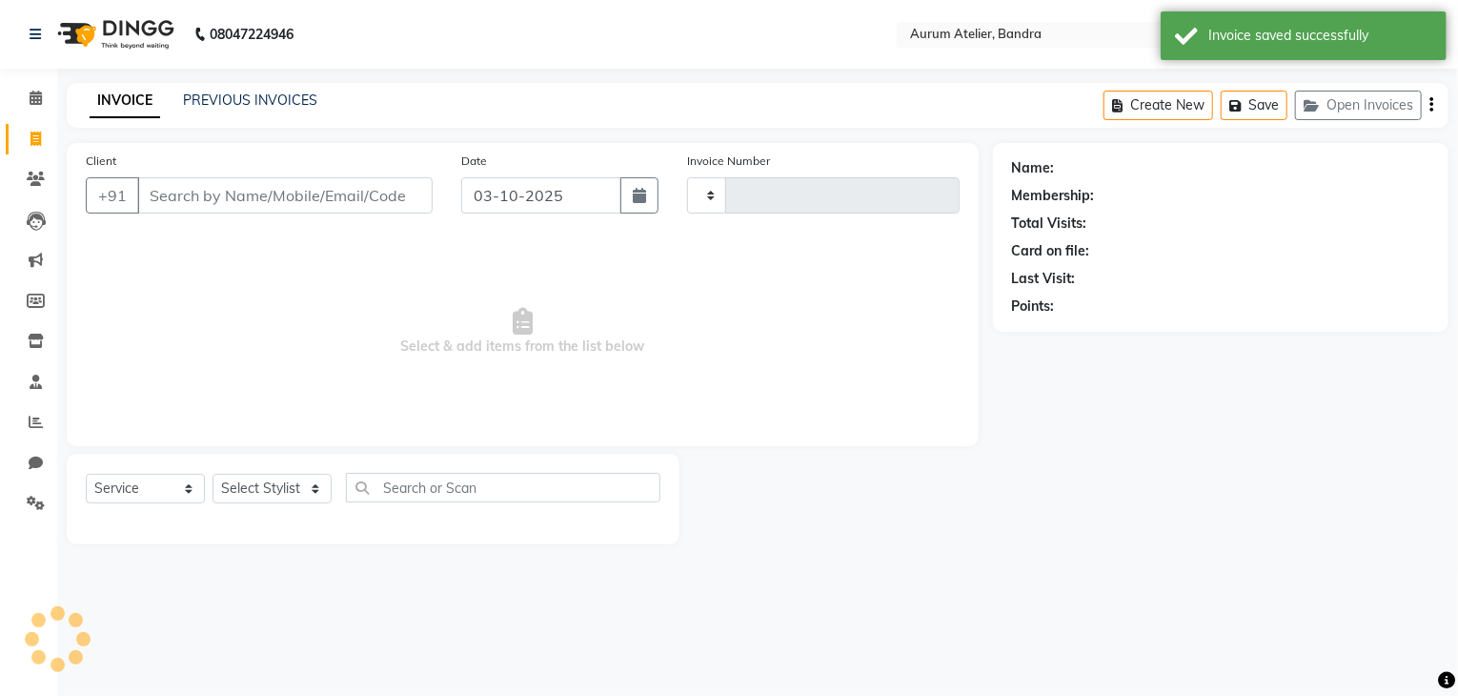
type input "0699"
select select "7410"
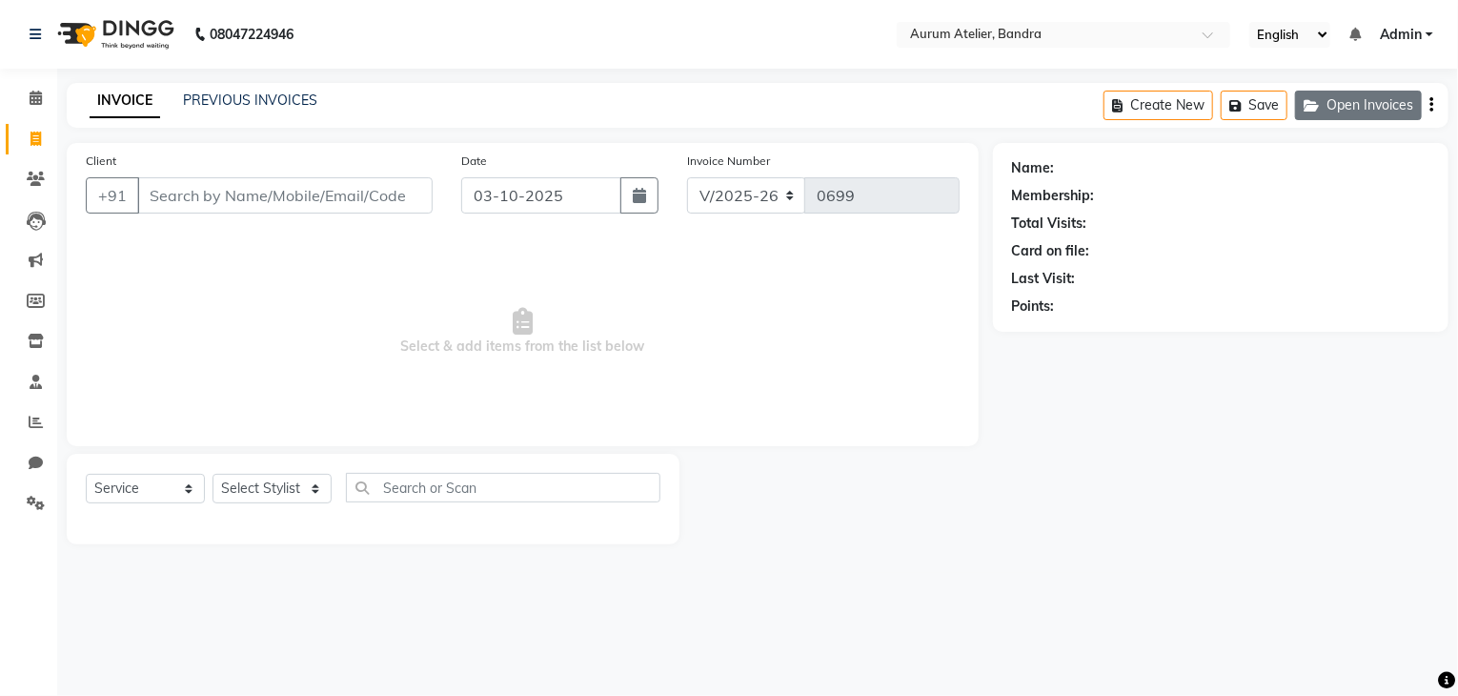
click at [1346, 106] on button "Open Invoices" at bounding box center [1358, 106] width 127 height 30
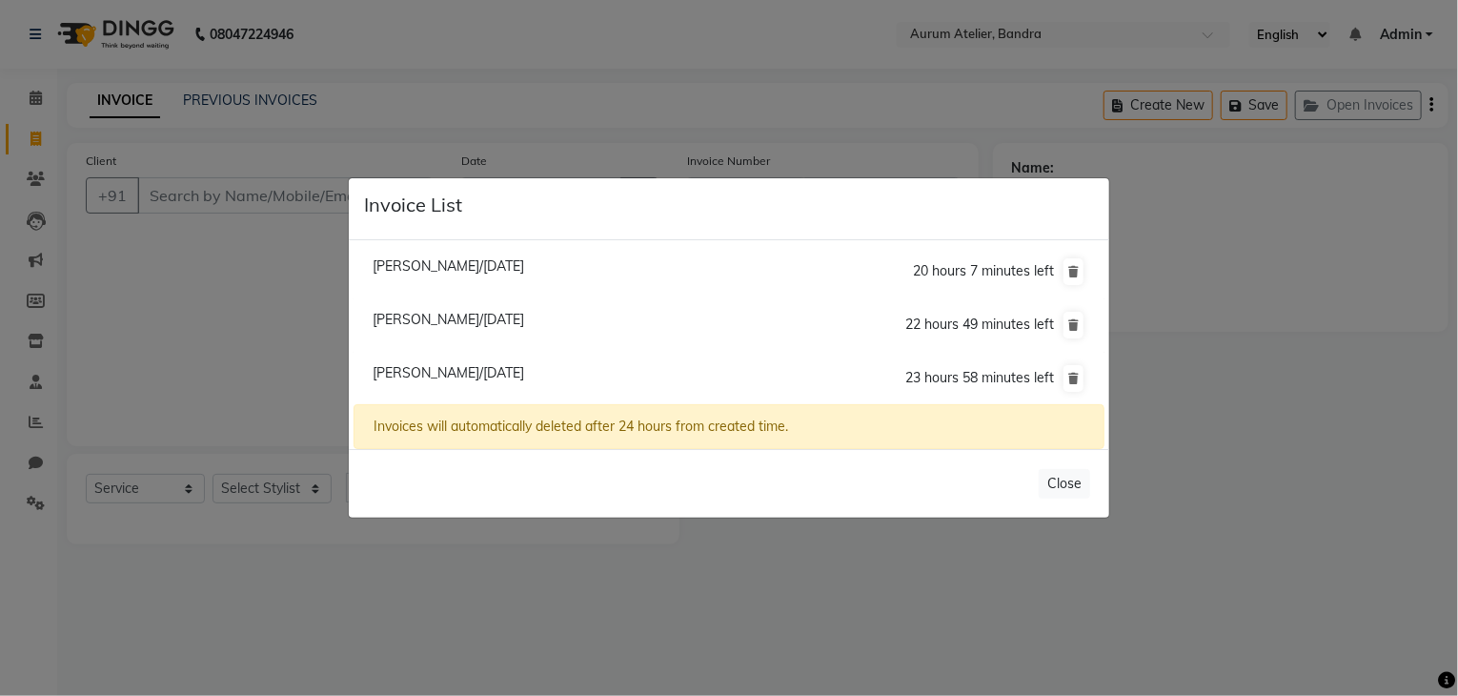
click at [1071, 536] on ngb-modal-window "Invoice List [PERSON_NAME]/[DATE] 20 hours 7 minutes left [PERSON_NAME]/[DATE] …" at bounding box center [729, 348] width 1458 height 696
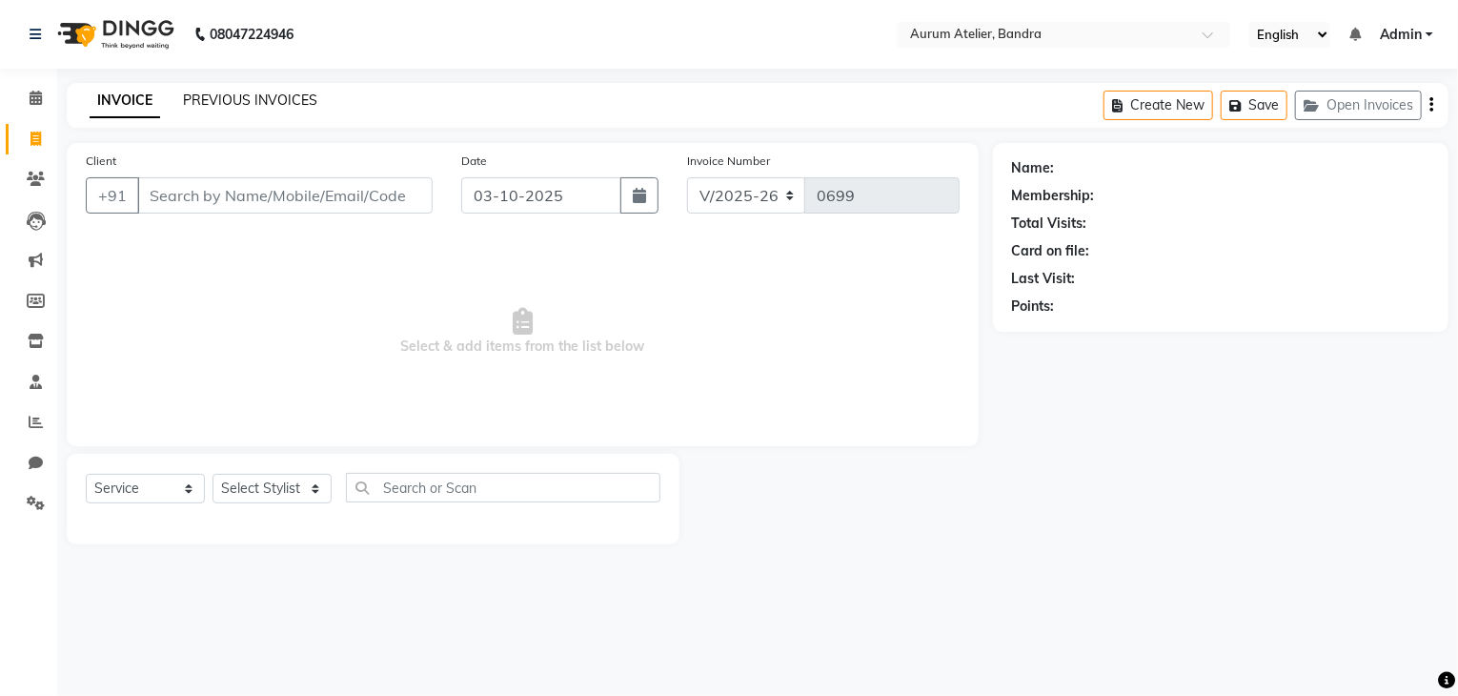
click at [236, 99] on link "PREVIOUS INVOICES" at bounding box center [250, 99] width 134 height 17
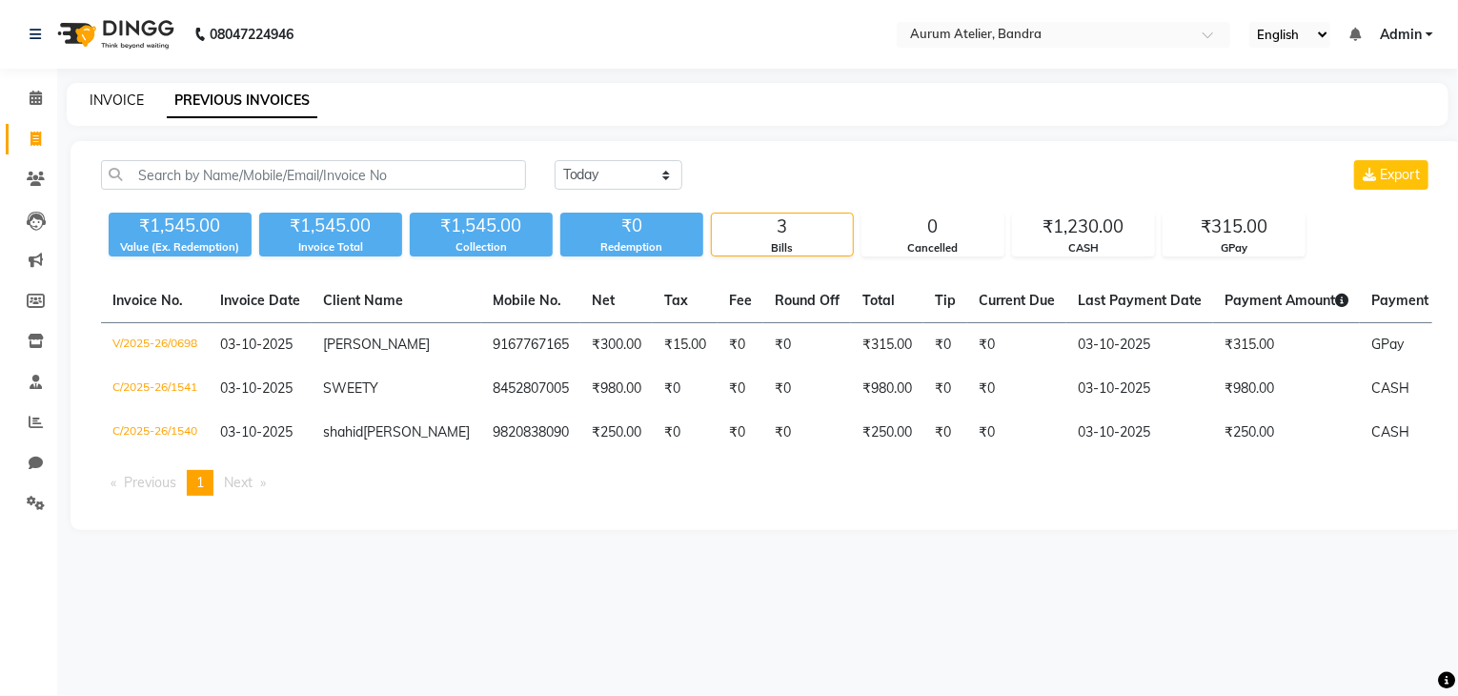
click at [111, 98] on link "INVOICE" at bounding box center [117, 99] width 54 height 17
select select "7410"
select select "service"
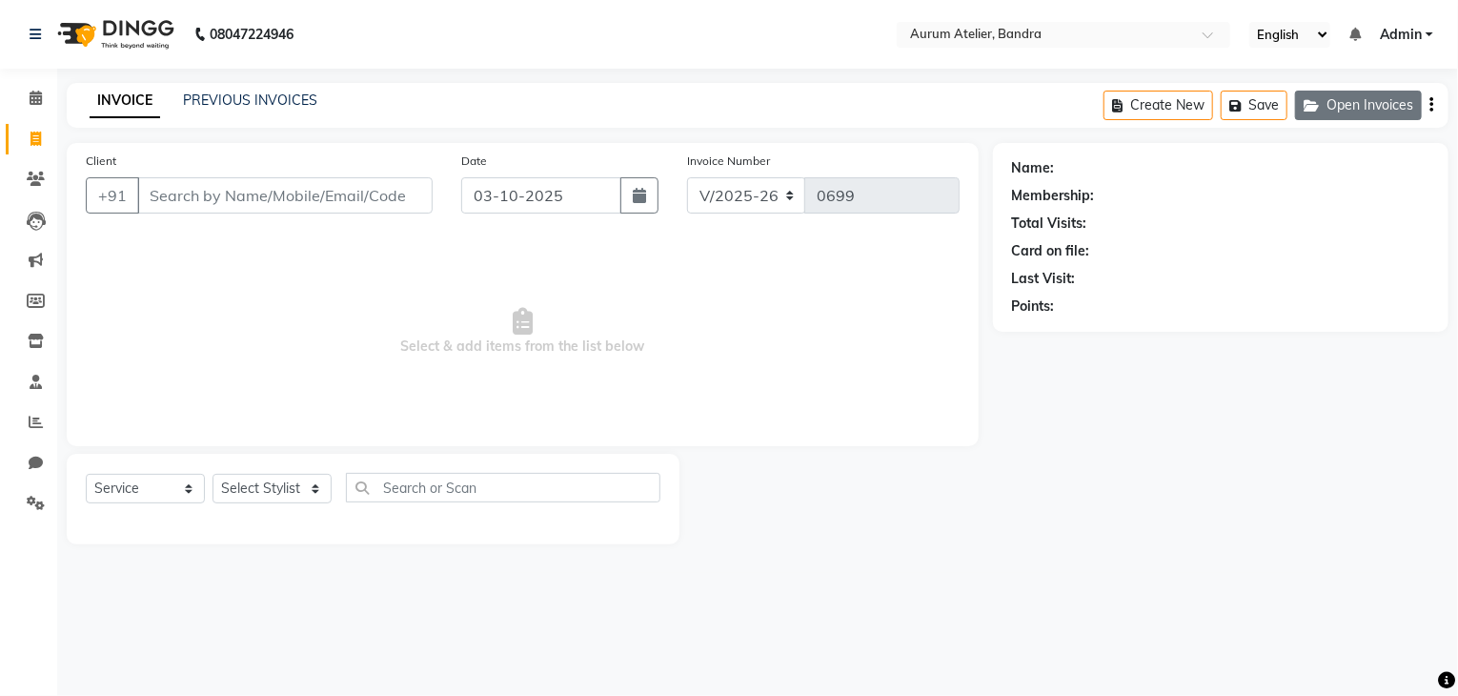
click at [1323, 106] on icon "button" at bounding box center [1315, 105] width 23 height 13
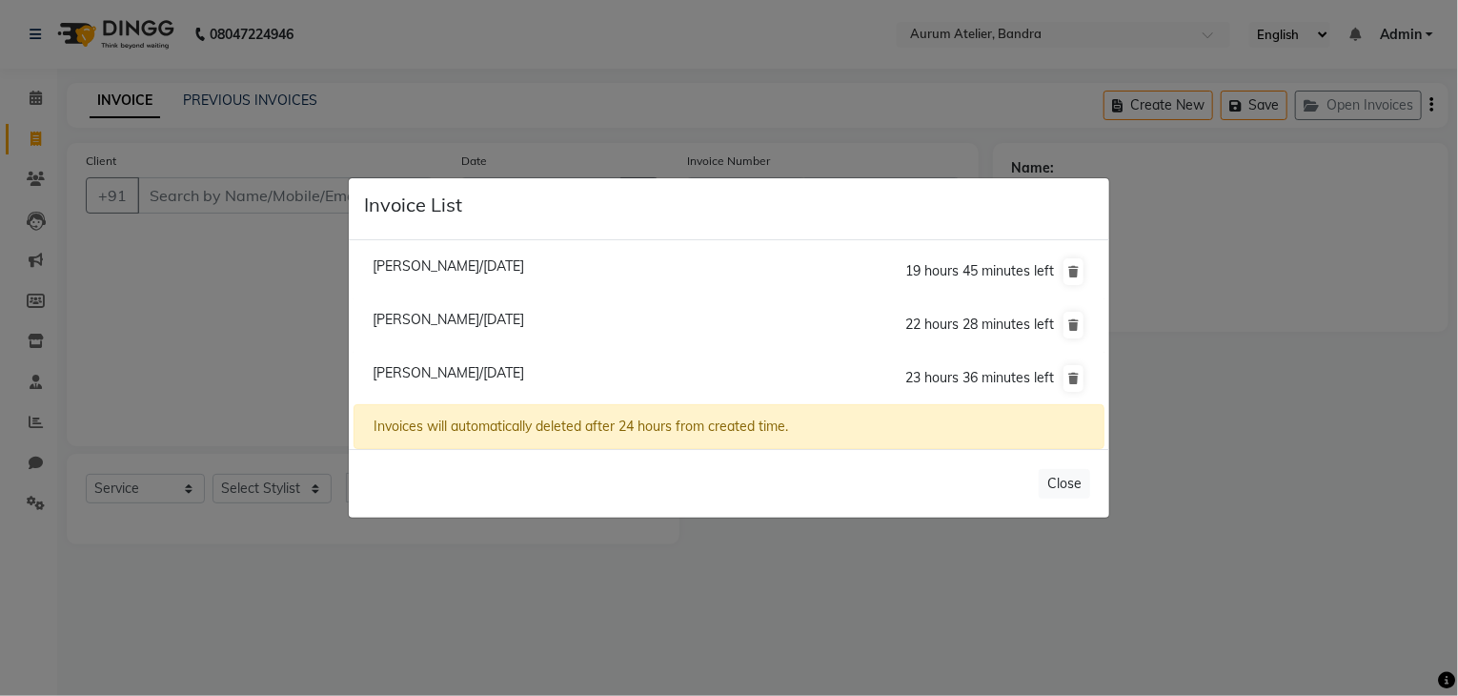
click at [1328, 272] on ngb-modal-window "Invoice List [PERSON_NAME]/[DATE] 19 hours 45 minutes left [PERSON_NAME]/[DATE]…" at bounding box center [729, 348] width 1458 height 696
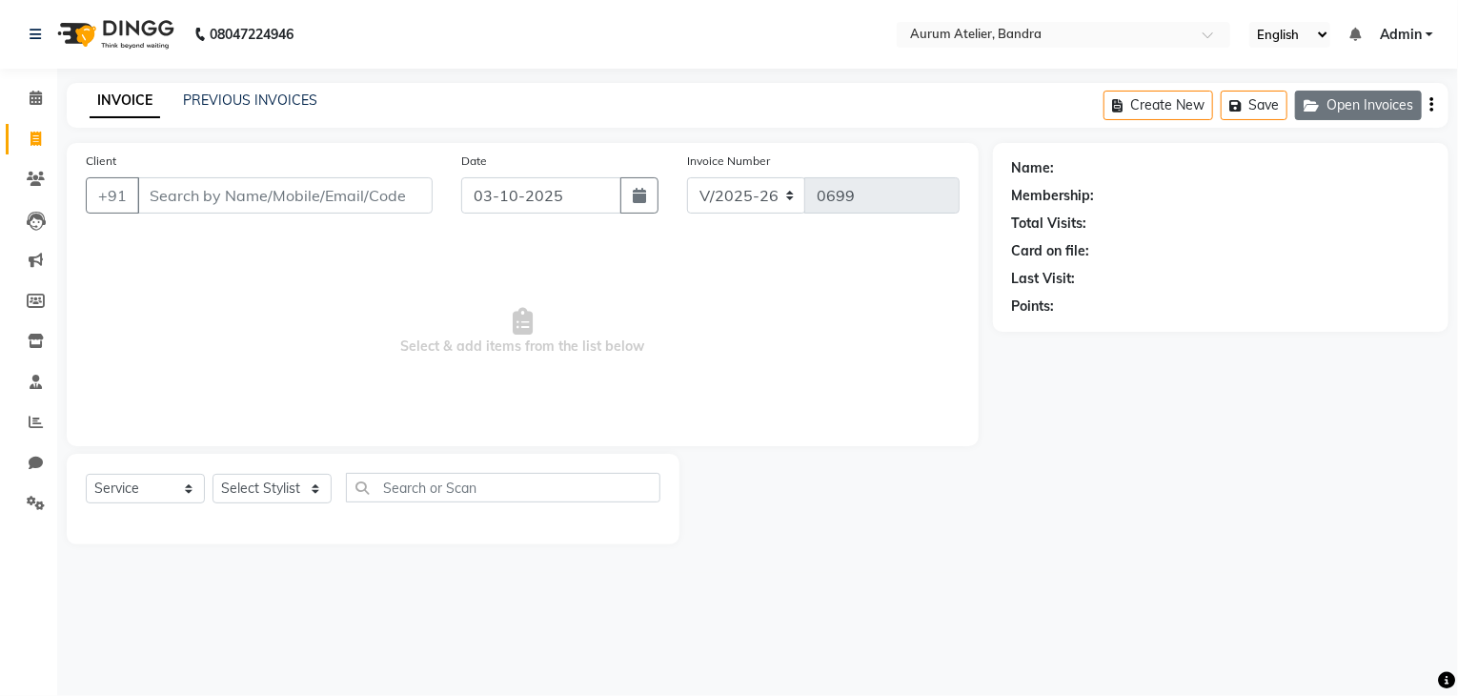
click at [1324, 100] on icon "button" at bounding box center [1315, 105] width 23 height 13
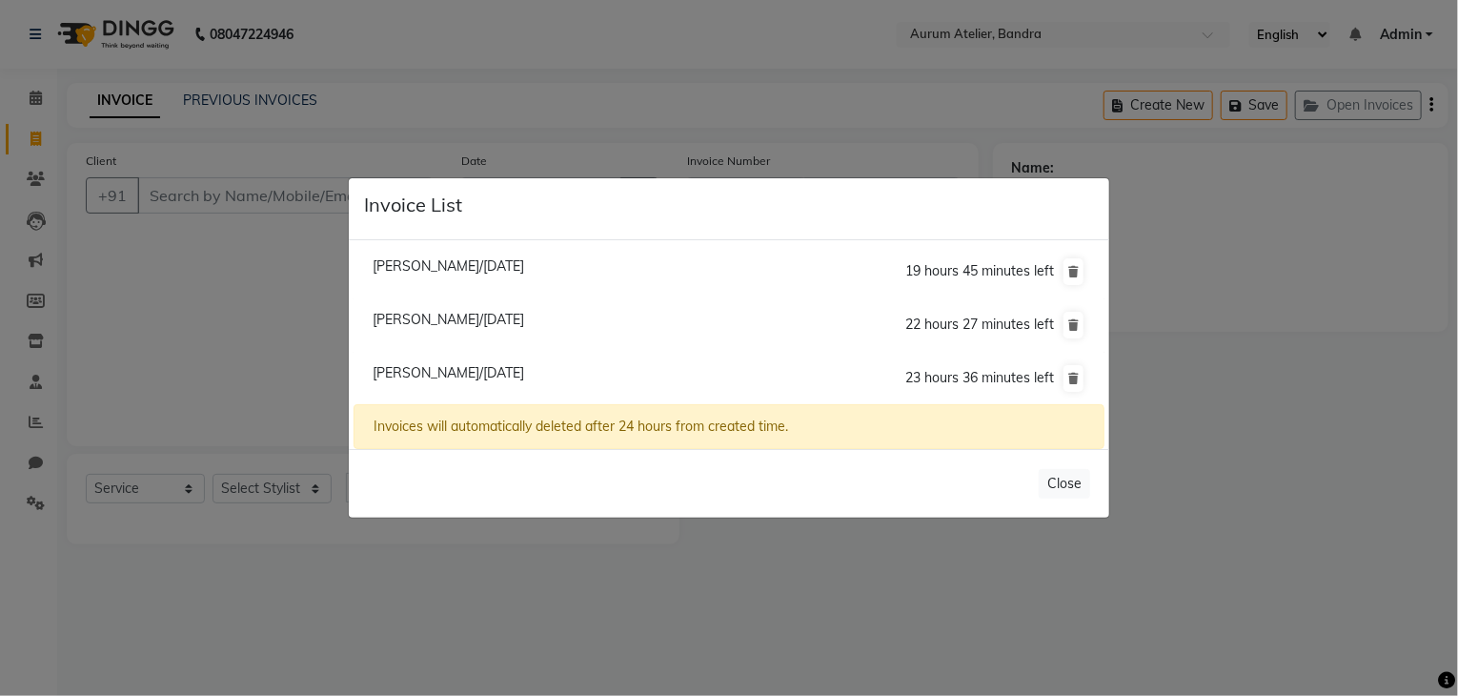
click at [399, 314] on span "[PERSON_NAME]/[DATE]" at bounding box center [449, 319] width 152 height 17
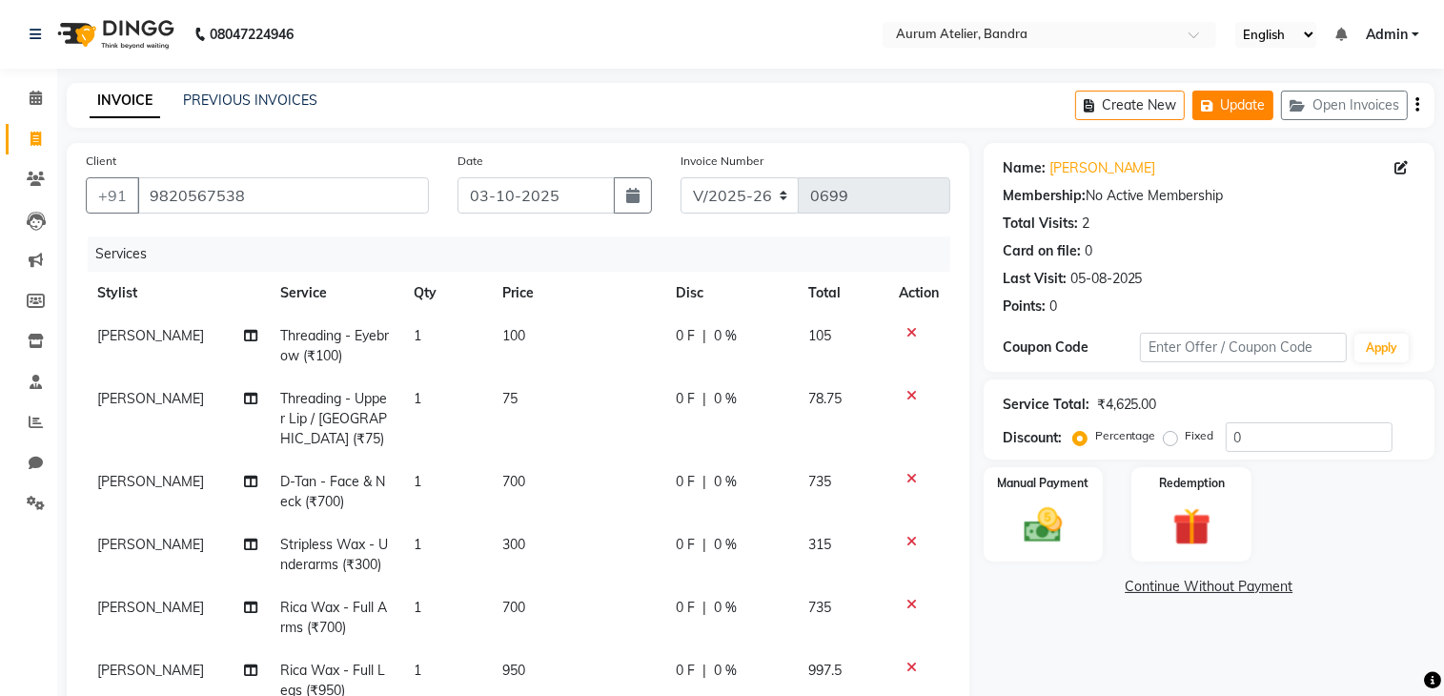
click at [1249, 101] on button "Update" at bounding box center [1232, 106] width 81 height 30
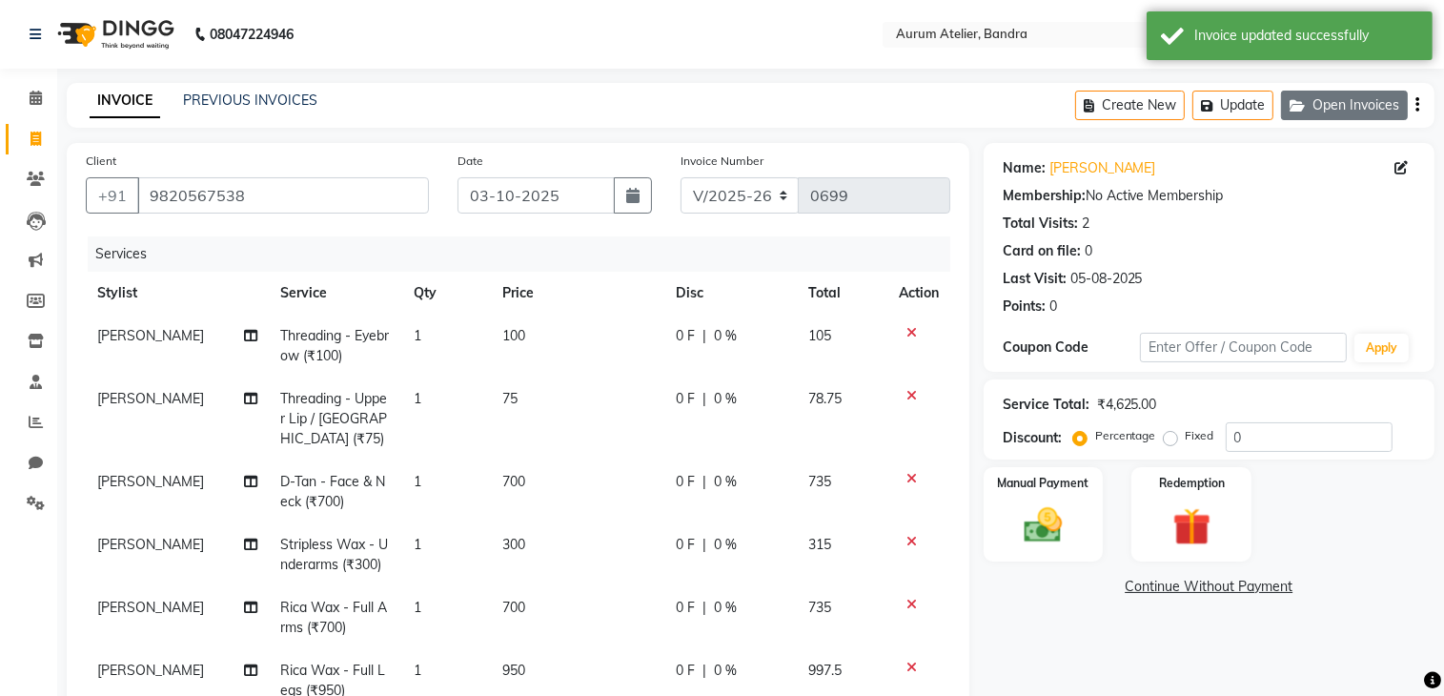
click at [1308, 104] on icon "button" at bounding box center [1300, 105] width 23 height 13
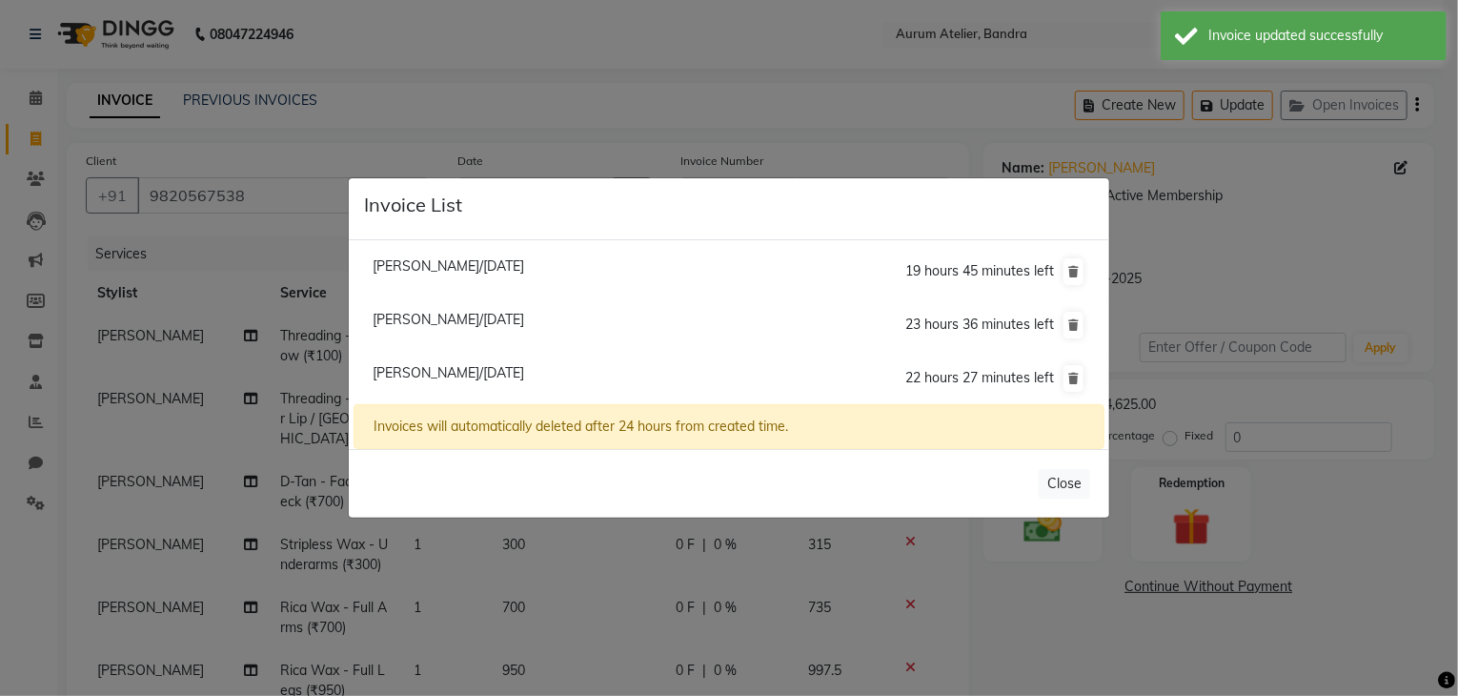
click at [480, 262] on span "[PERSON_NAME]/[DATE]" at bounding box center [449, 265] width 152 height 17
type input "9821911061"
type input "20"
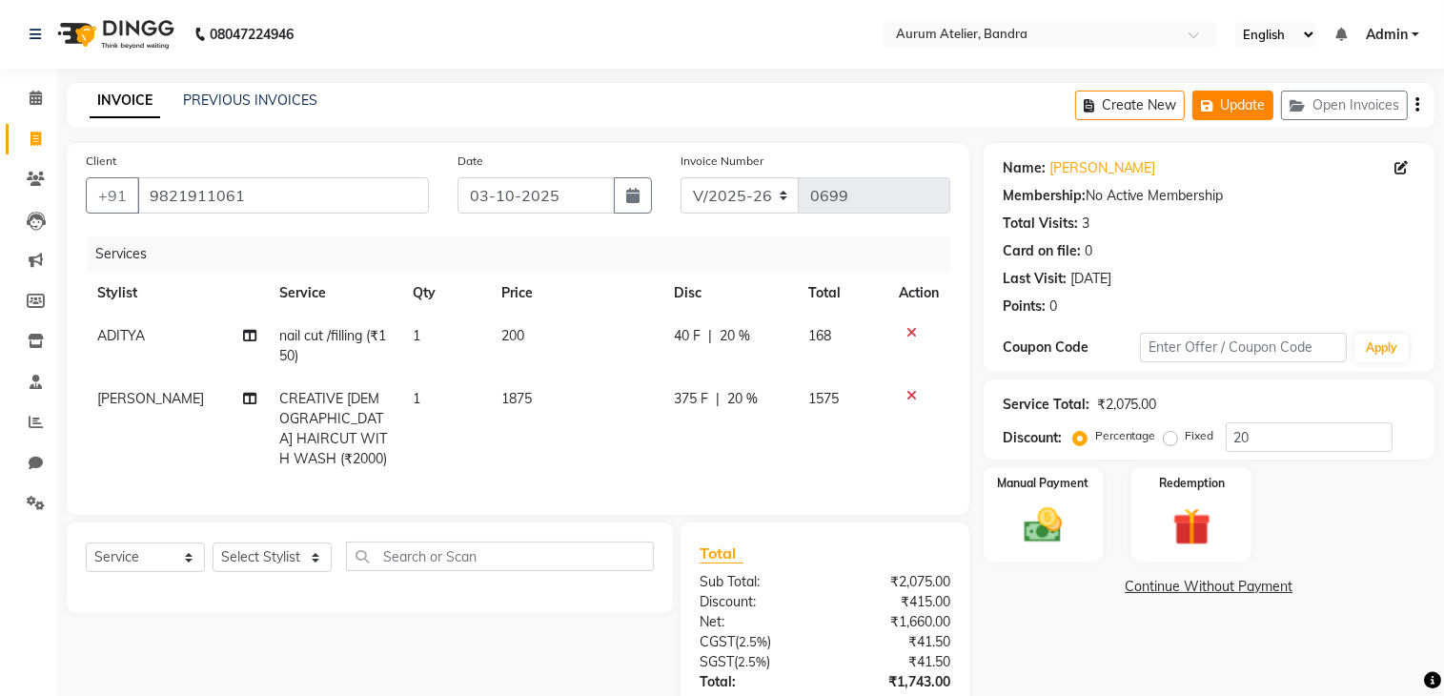
click at [1236, 104] on button "Update" at bounding box center [1232, 106] width 81 height 30
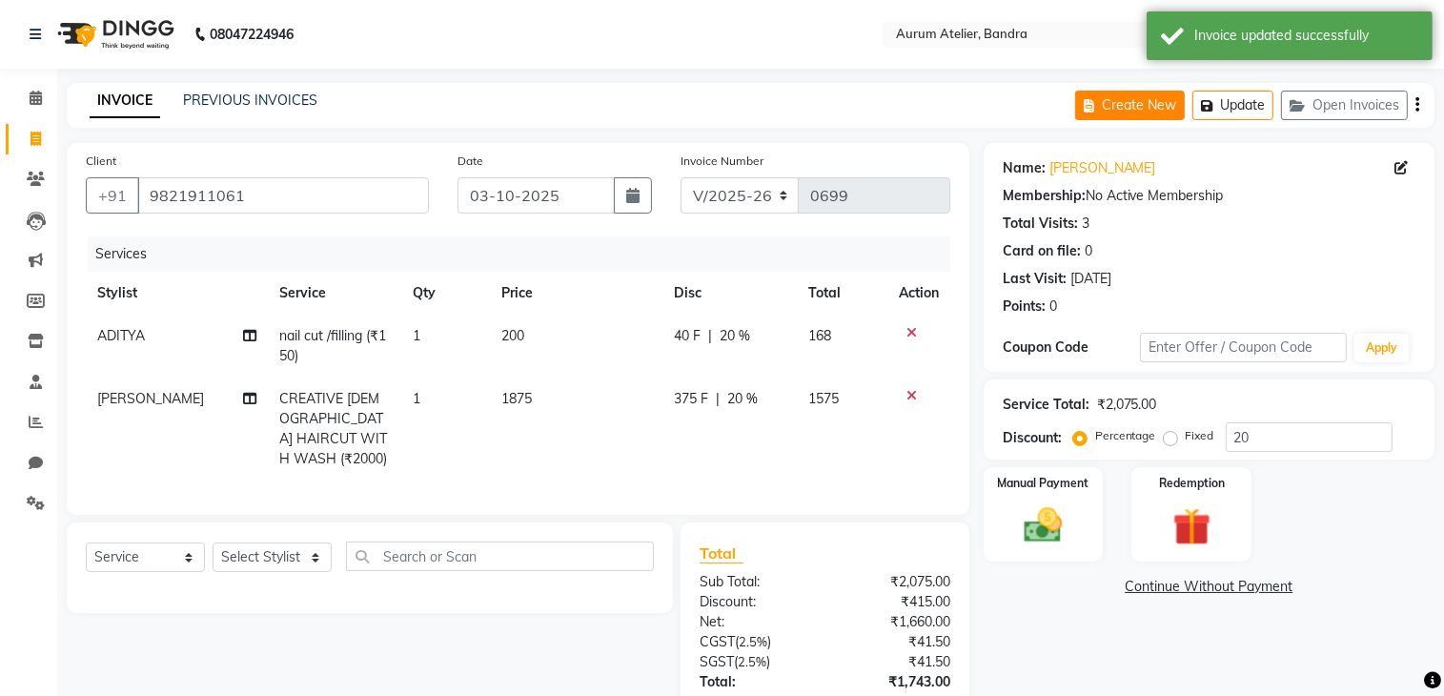
click at [1128, 108] on button "Create New" at bounding box center [1130, 106] width 110 height 30
select select "service"
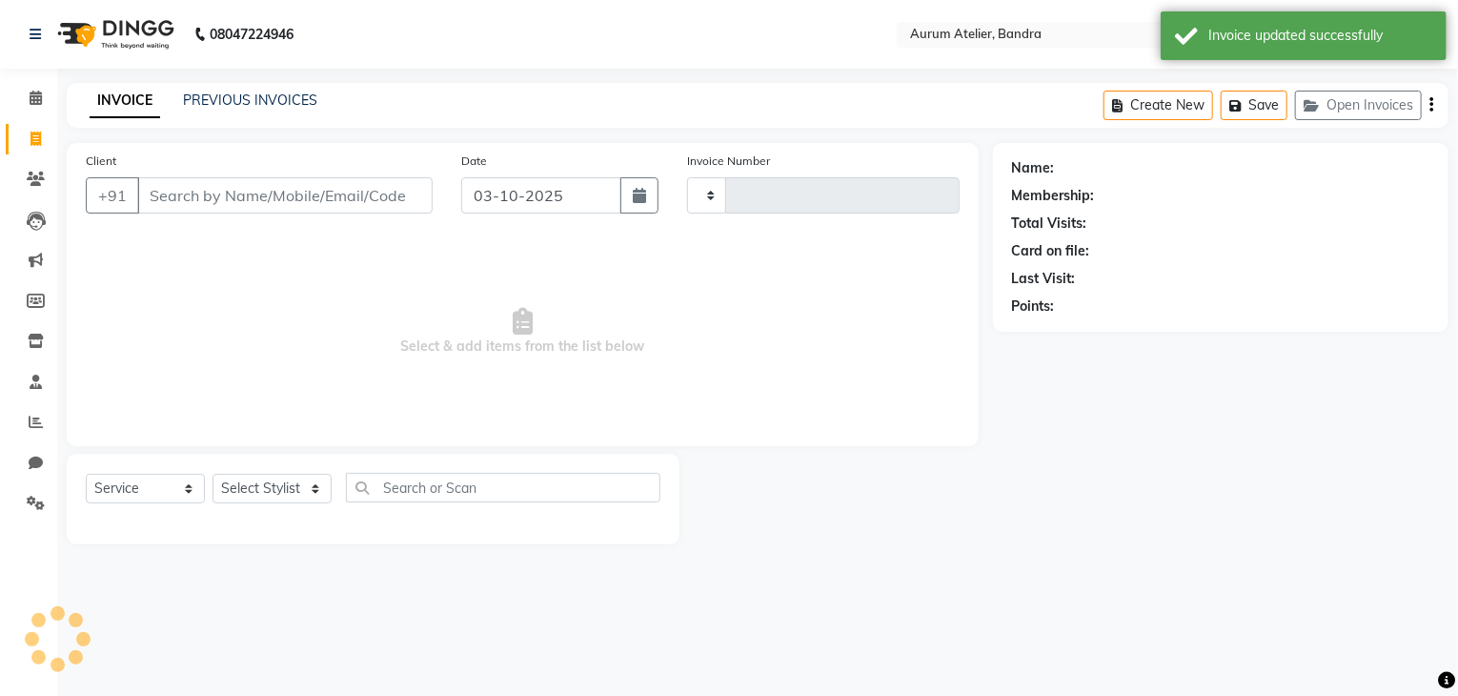
type input "0699"
select select "7410"
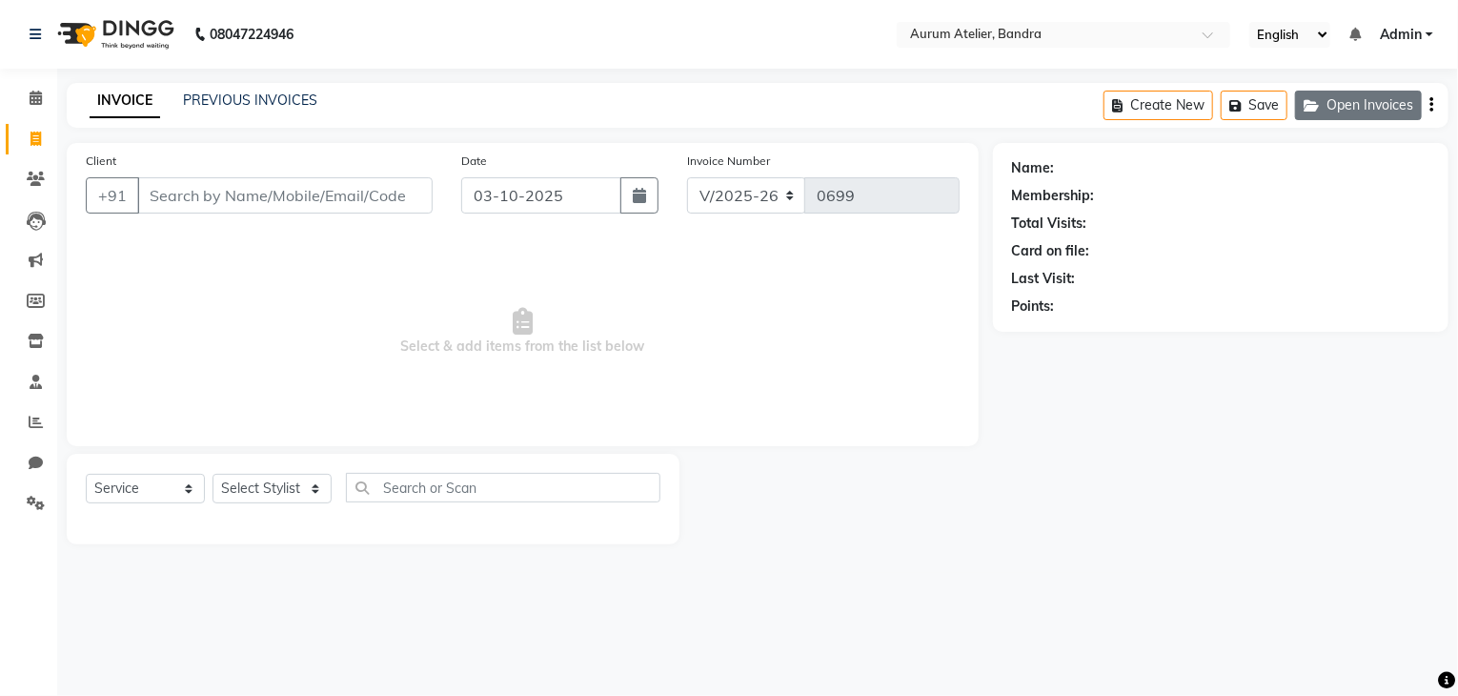
click at [1396, 111] on button "Open Invoices" at bounding box center [1358, 106] width 127 height 30
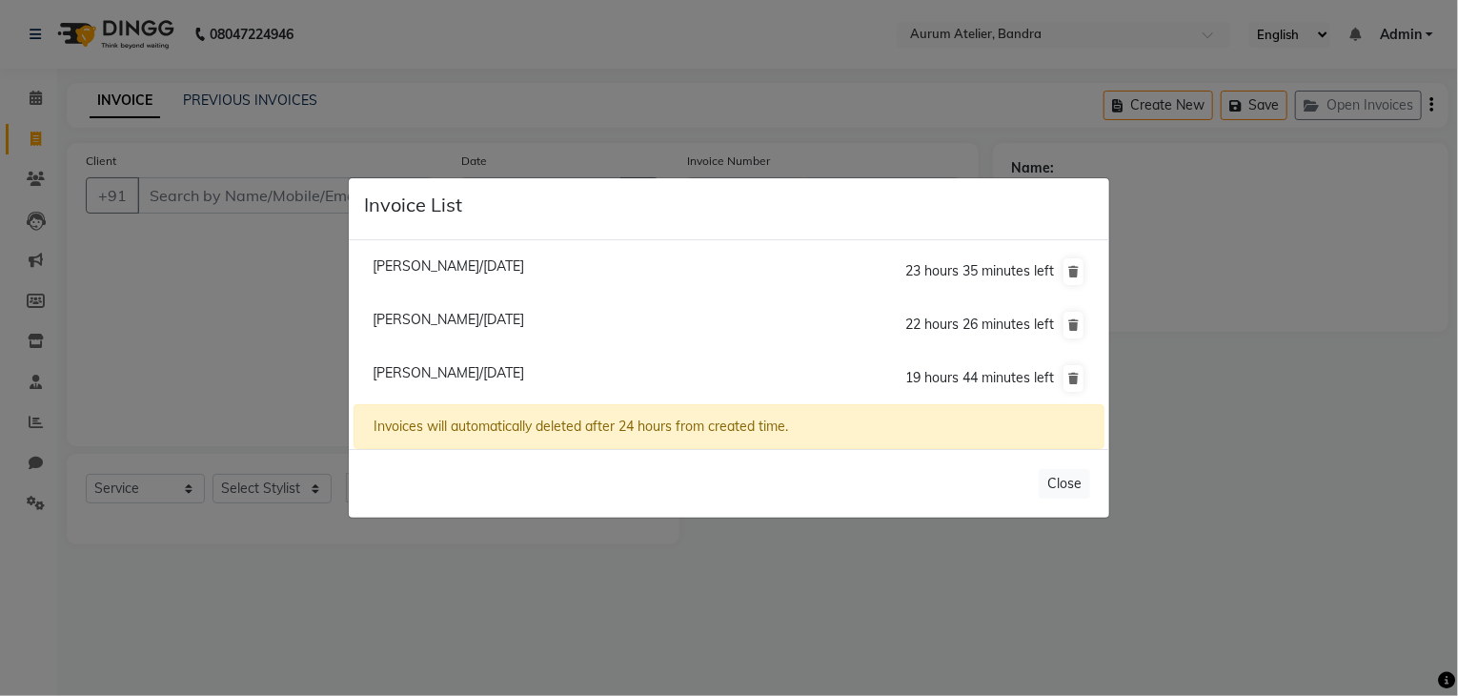
click at [396, 264] on span "[PERSON_NAME]/[DATE]" at bounding box center [449, 265] width 152 height 17
type input "9833860726"
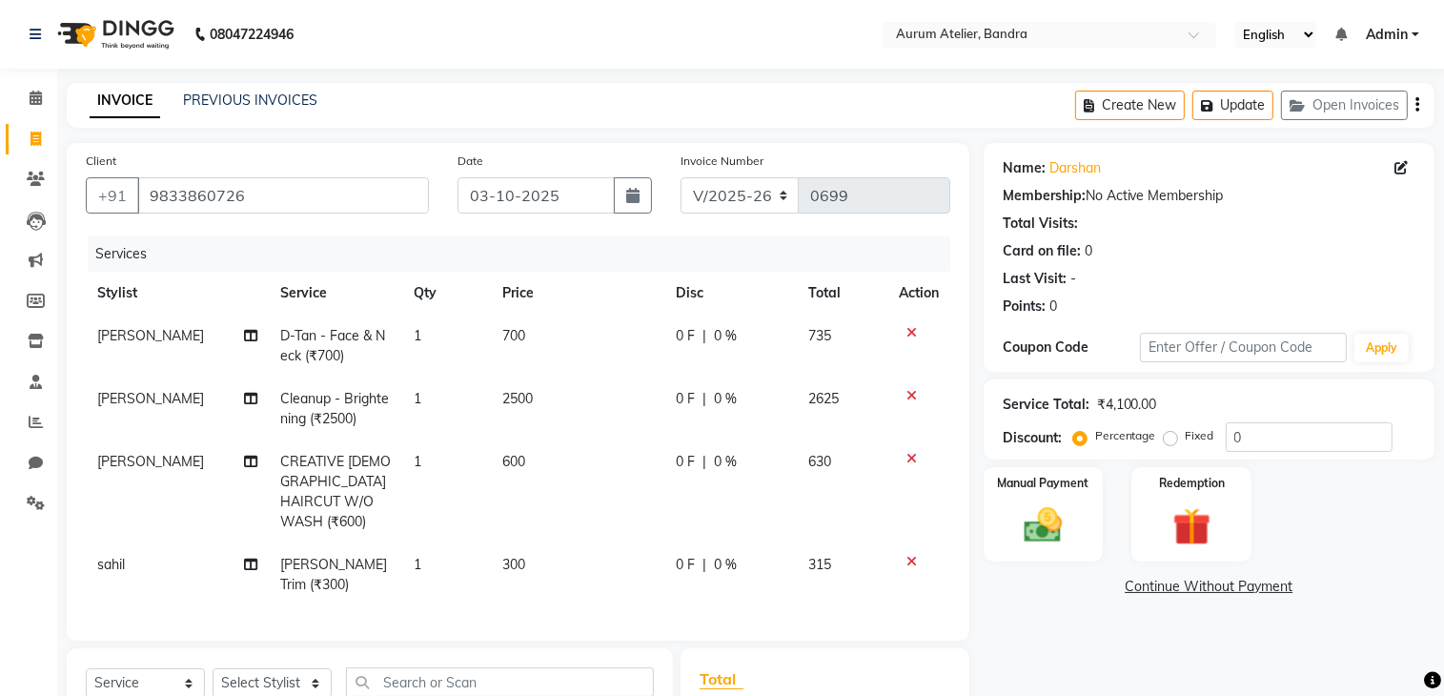
click at [911, 555] on icon at bounding box center [911, 561] width 10 height 13
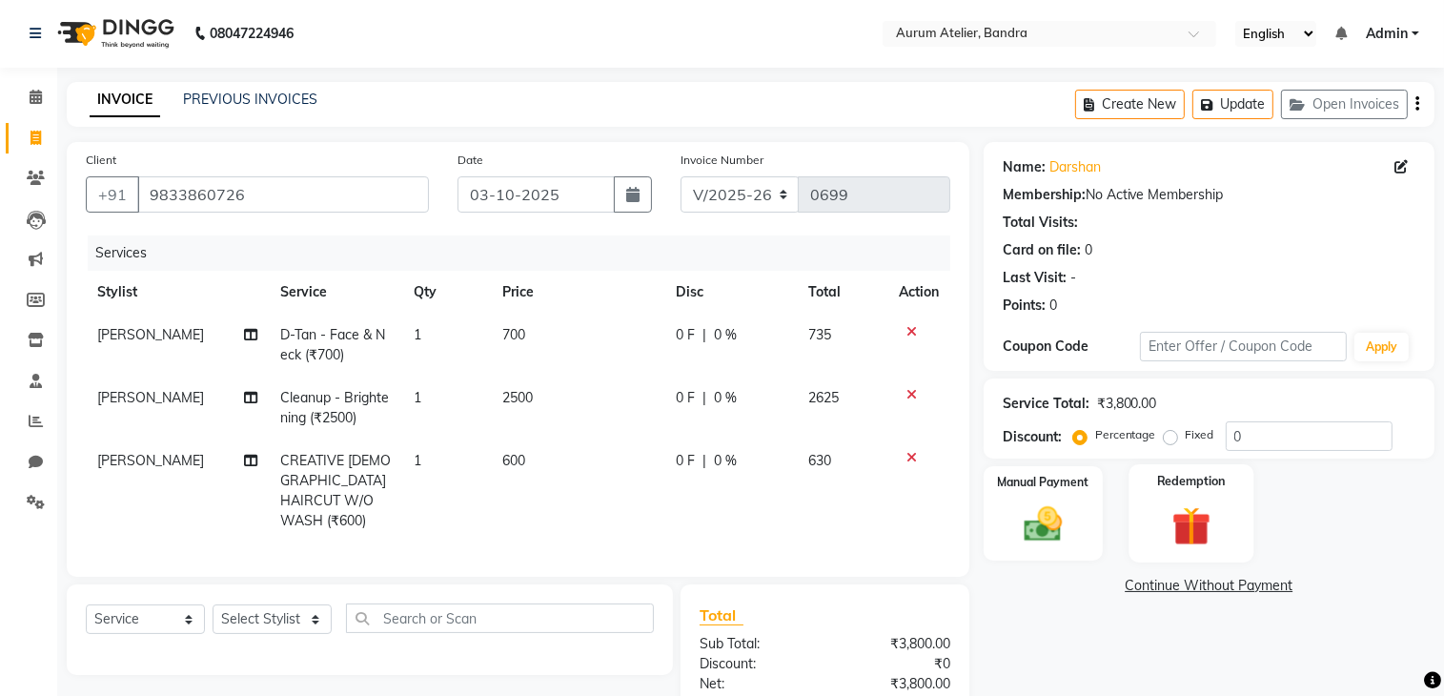
scroll to position [95, 0]
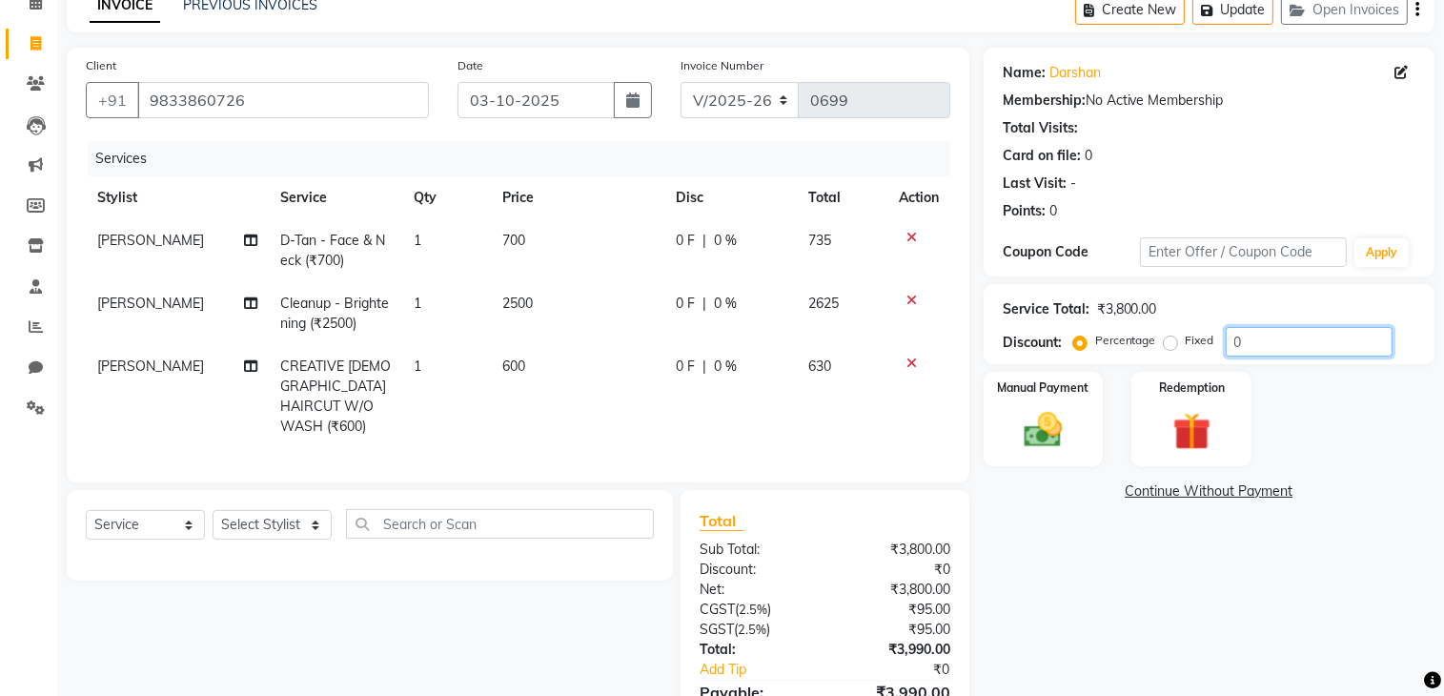
click at [1285, 339] on input "0" at bounding box center [1309, 342] width 167 height 30
click at [1035, 621] on div "Name: [PERSON_NAME] Membership: No Active Membership Total Visits: Card on file…" at bounding box center [1215, 409] width 465 height 722
click at [1258, 333] on input "10" at bounding box center [1309, 342] width 167 height 30
type input "1"
type input "30"
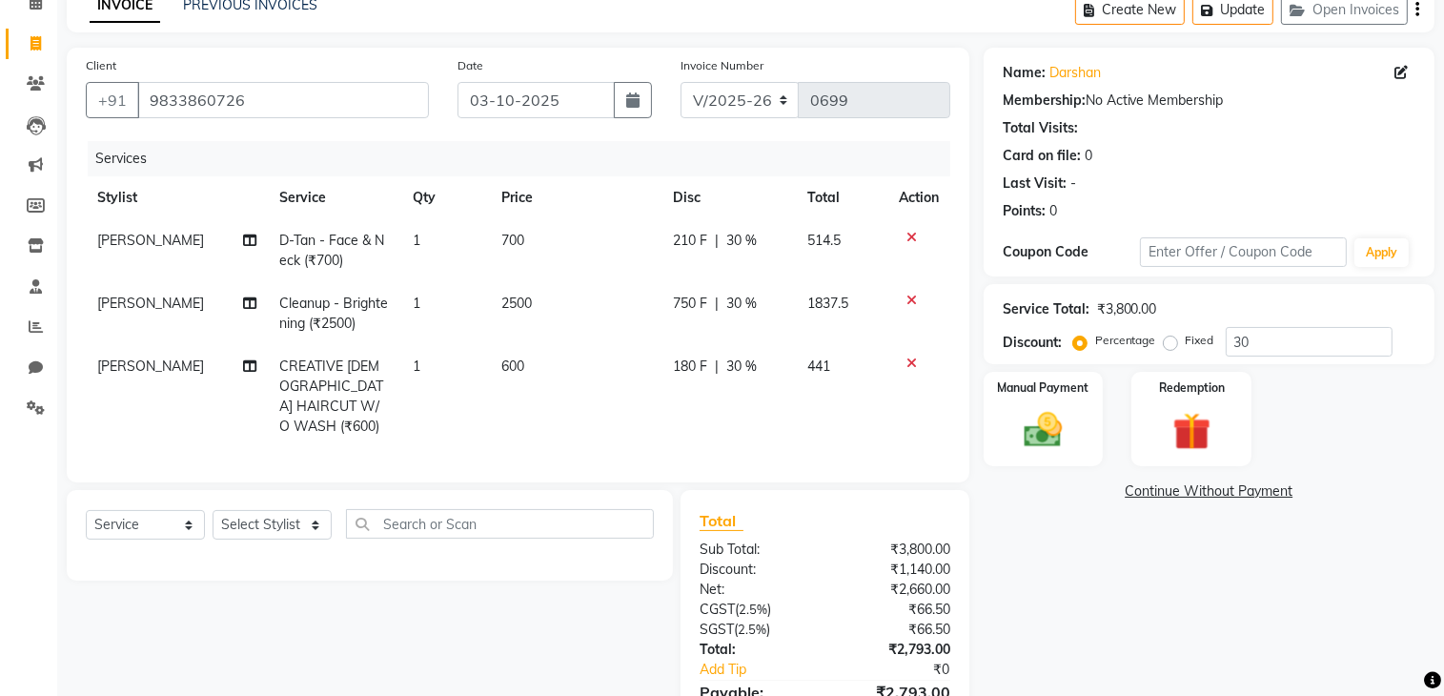
click at [1109, 580] on div "Name: [PERSON_NAME] Membership: No Active Membership Total Visits: Card on file…" at bounding box center [1215, 409] width 465 height 722
click at [718, 93] on select "C/2025-26 V/2025 V/2025-26" at bounding box center [739, 100] width 119 height 36
select select "7590"
click at [680, 82] on select "C/2025-26 V/2025 V/2025-26" at bounding box center [739, 100] width 119 height 36
type input "1542"
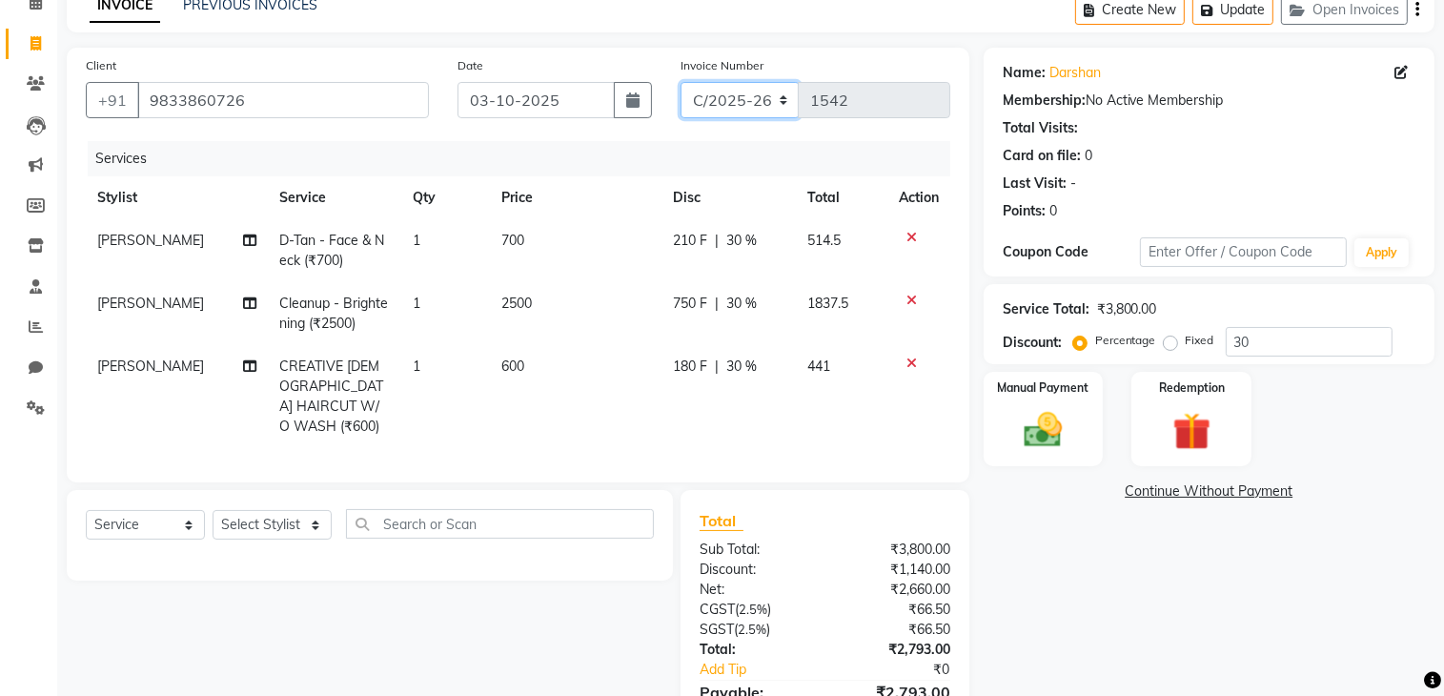
scroll to position [0, 0]
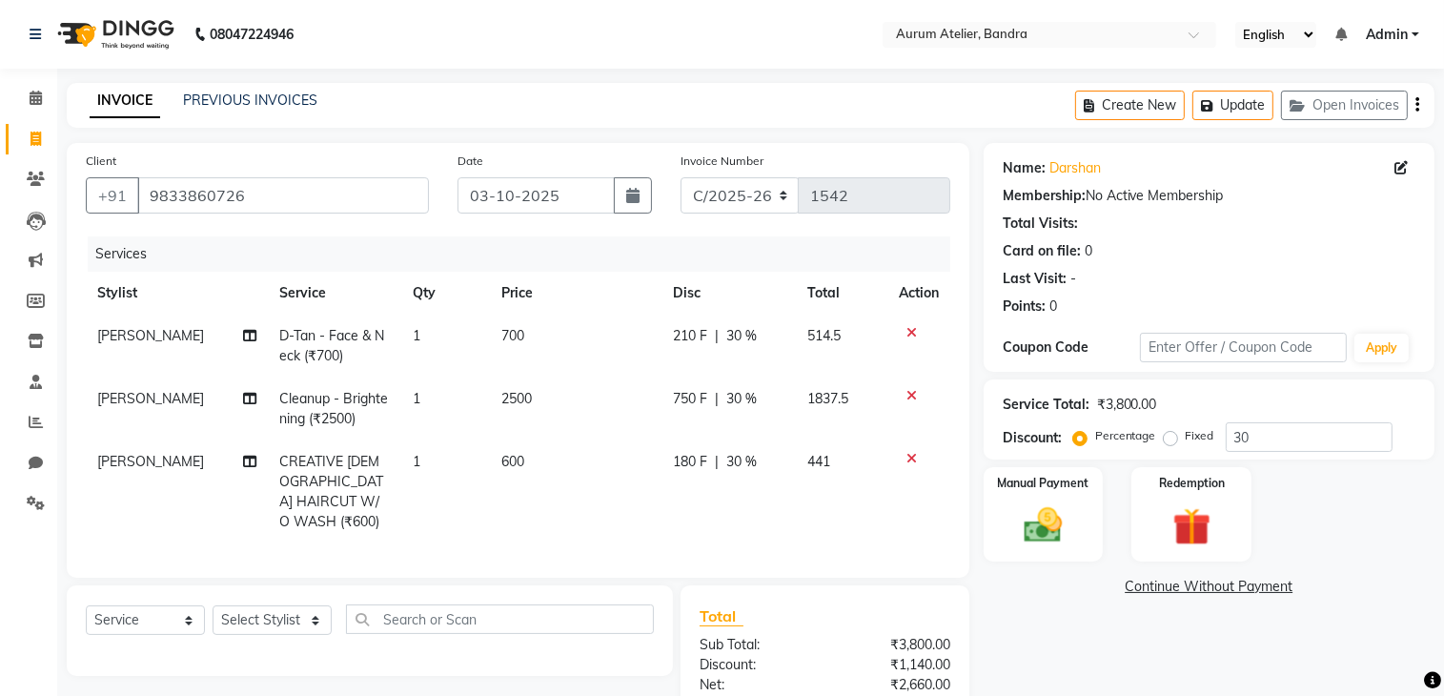
click at [1419, 110] on div "Create New Update Open Invoices" at bounding box center [1254, 105] width 359 height 45
click at [1417, 105] on icon "button" at bounding box center [1417, 105] width 4 height 1
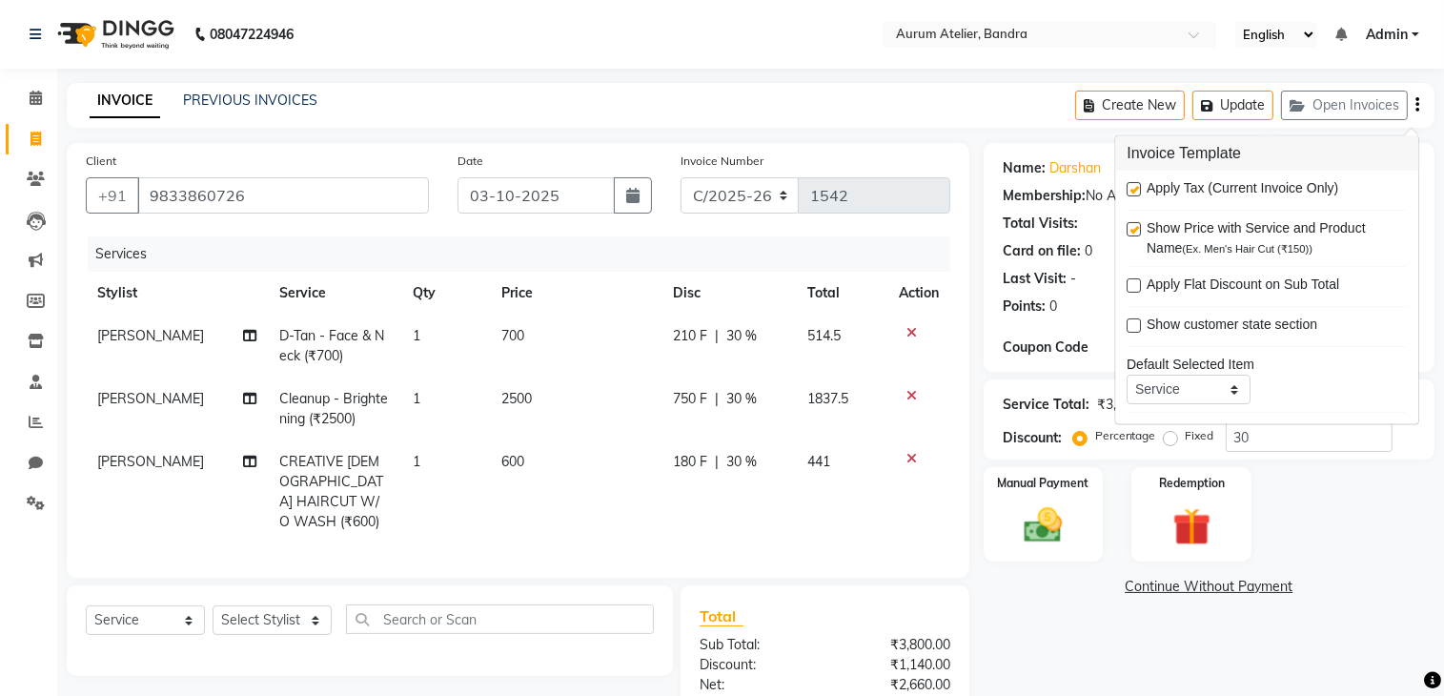
click at [1134, 186] on label at bounding box center [1133, 189] width 14 height 14
click at [1134, 186] on input "checkbox" at bounding box center [1132, 190] width 12 height 12
checkbox input "false"
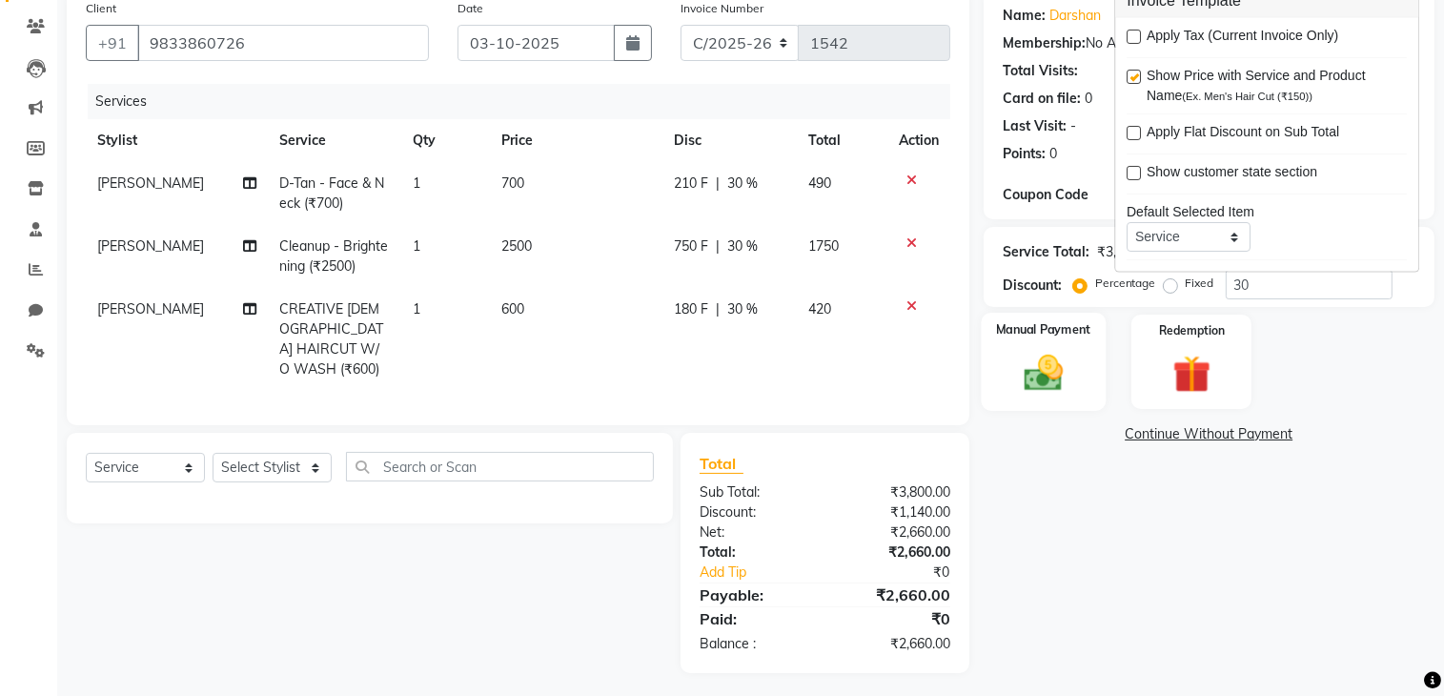
click at [1047, 375] on img at bounding box center [1043, 373] width 64 height 45
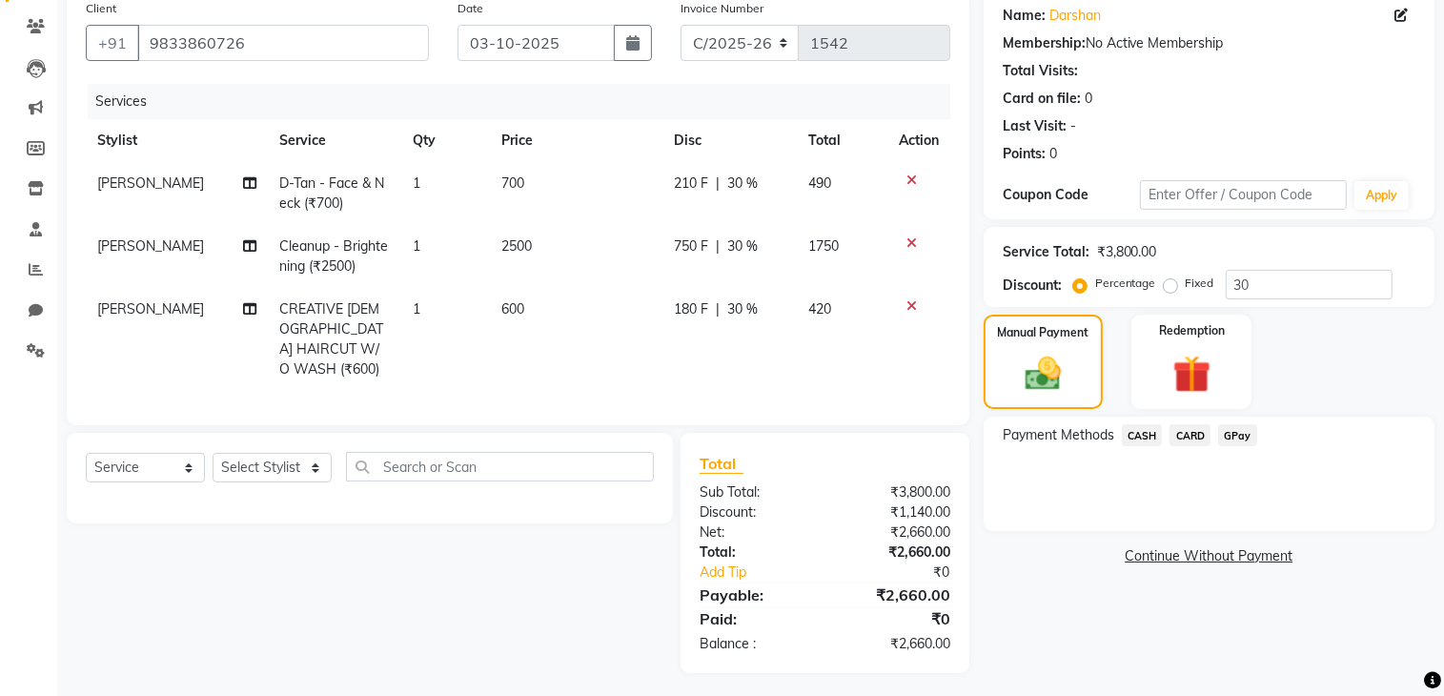
click at [1147, 431] on span "CASH" at bounding box center [1142, 435] width 41 height 22
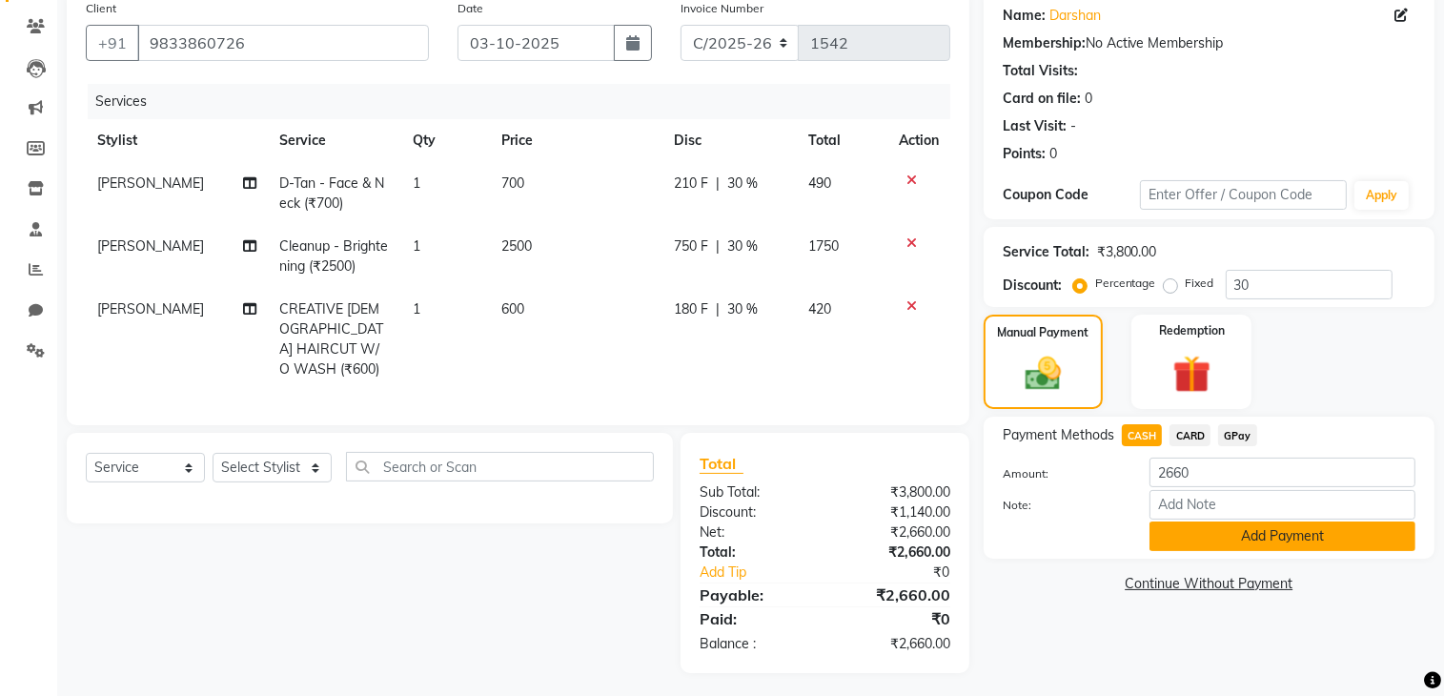
click at [1267, 537] on button "Add Payment" at bounding box center [1282, 536] width 266 height 30
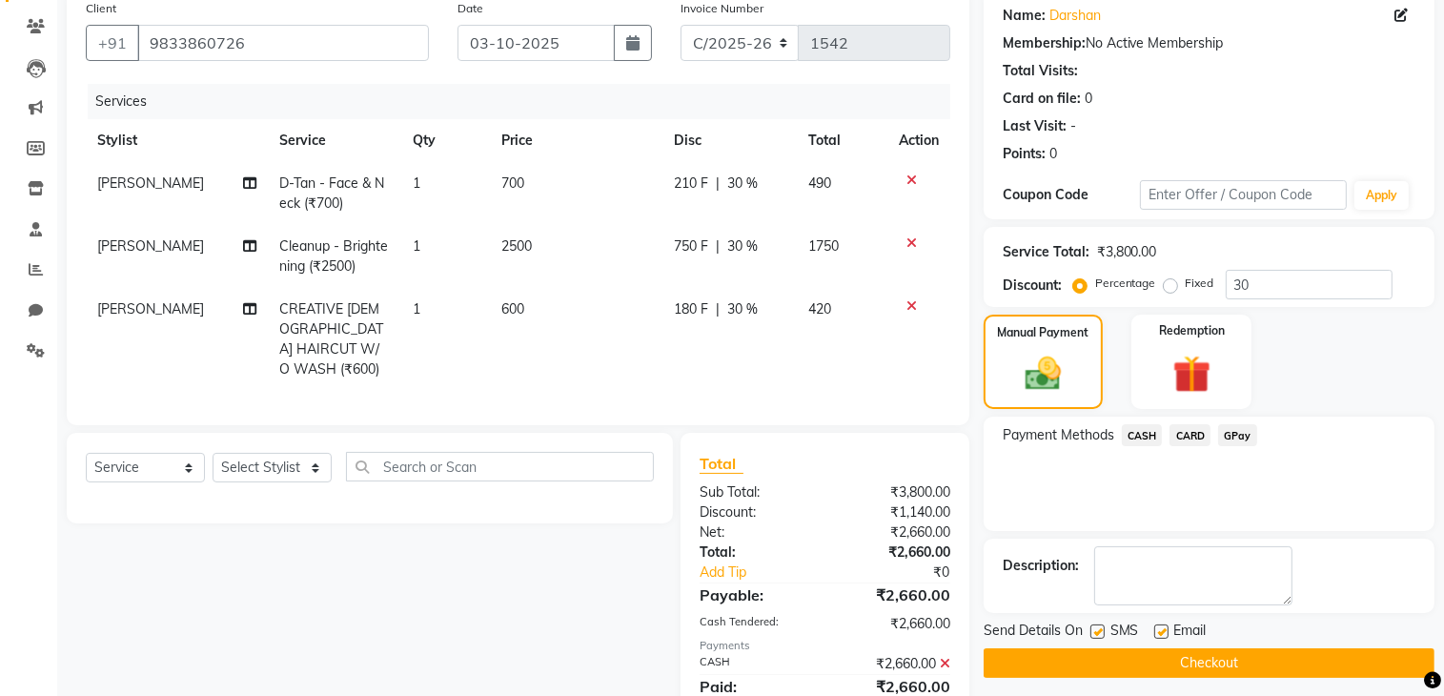
scroll to position [220, 0]
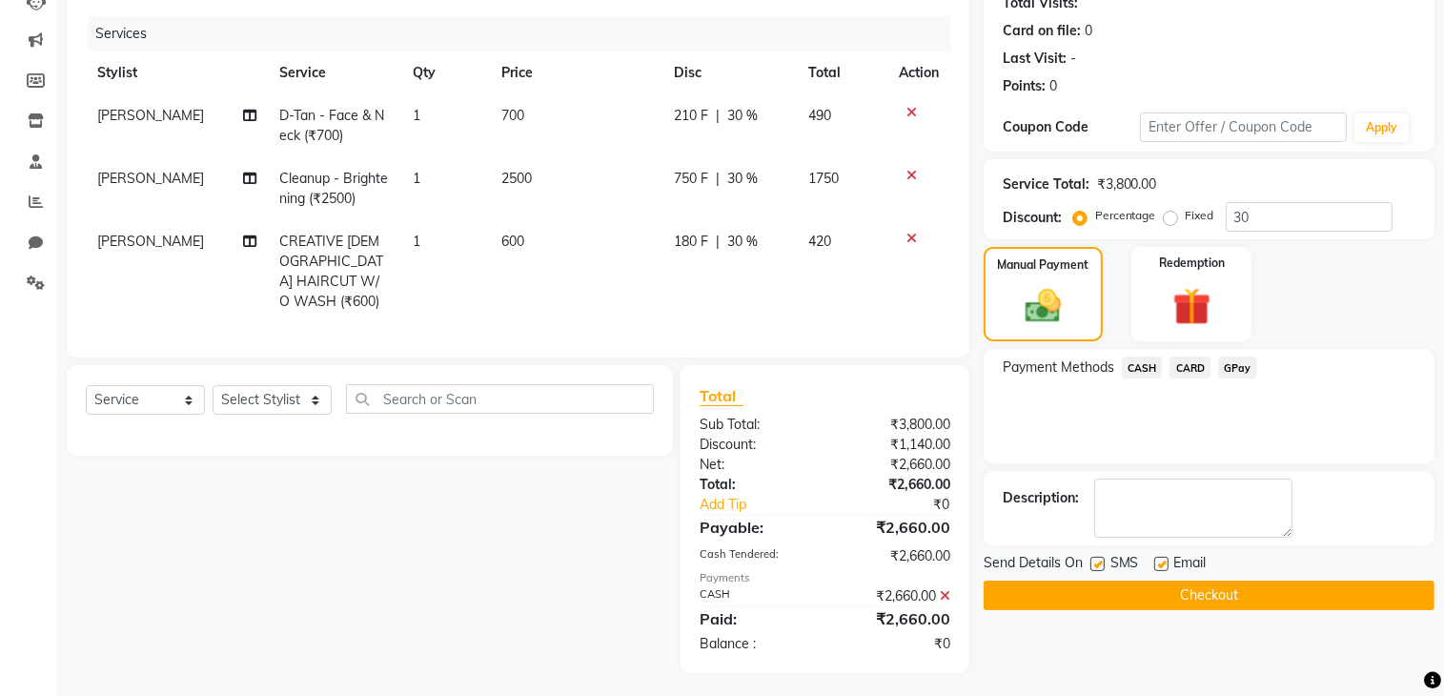
click at [1192, 603] on button "Checkout" at bounding box center [1208, 595] width 451 height 30
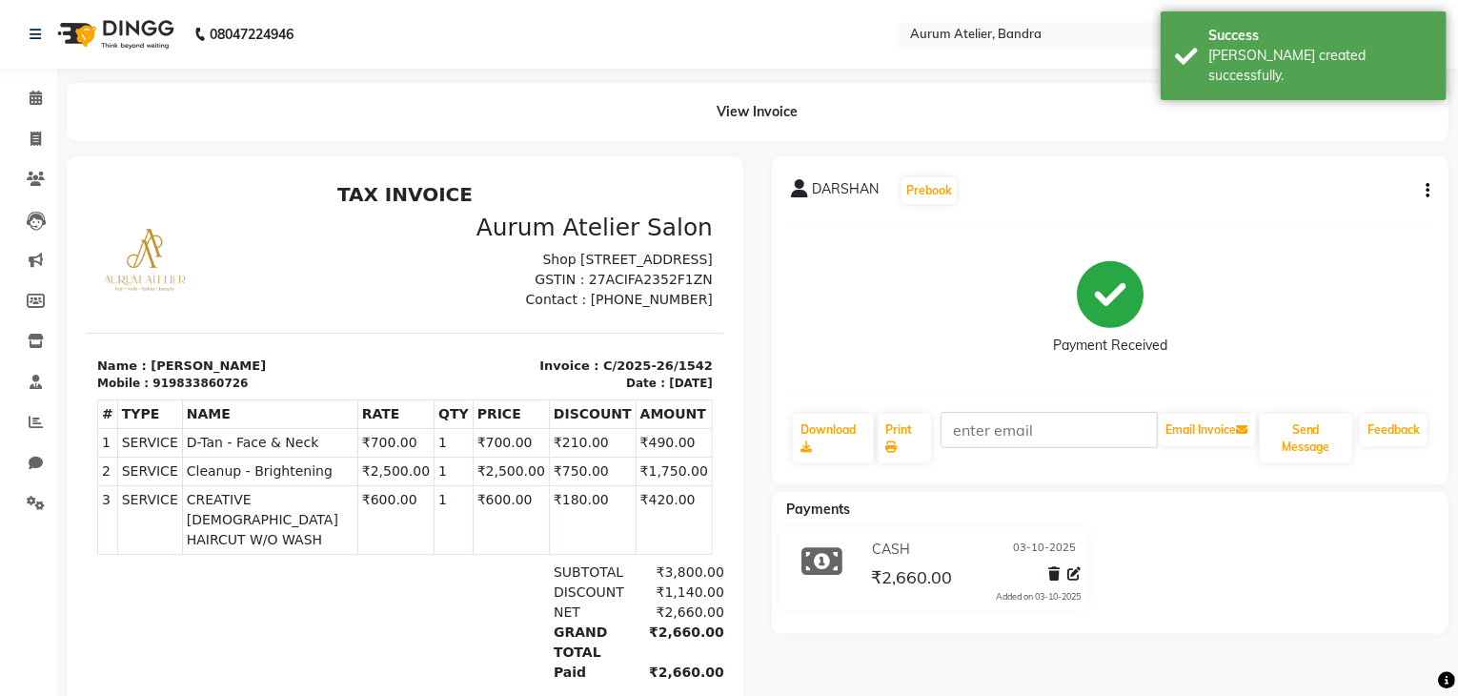
select select "7410"
select select "service"
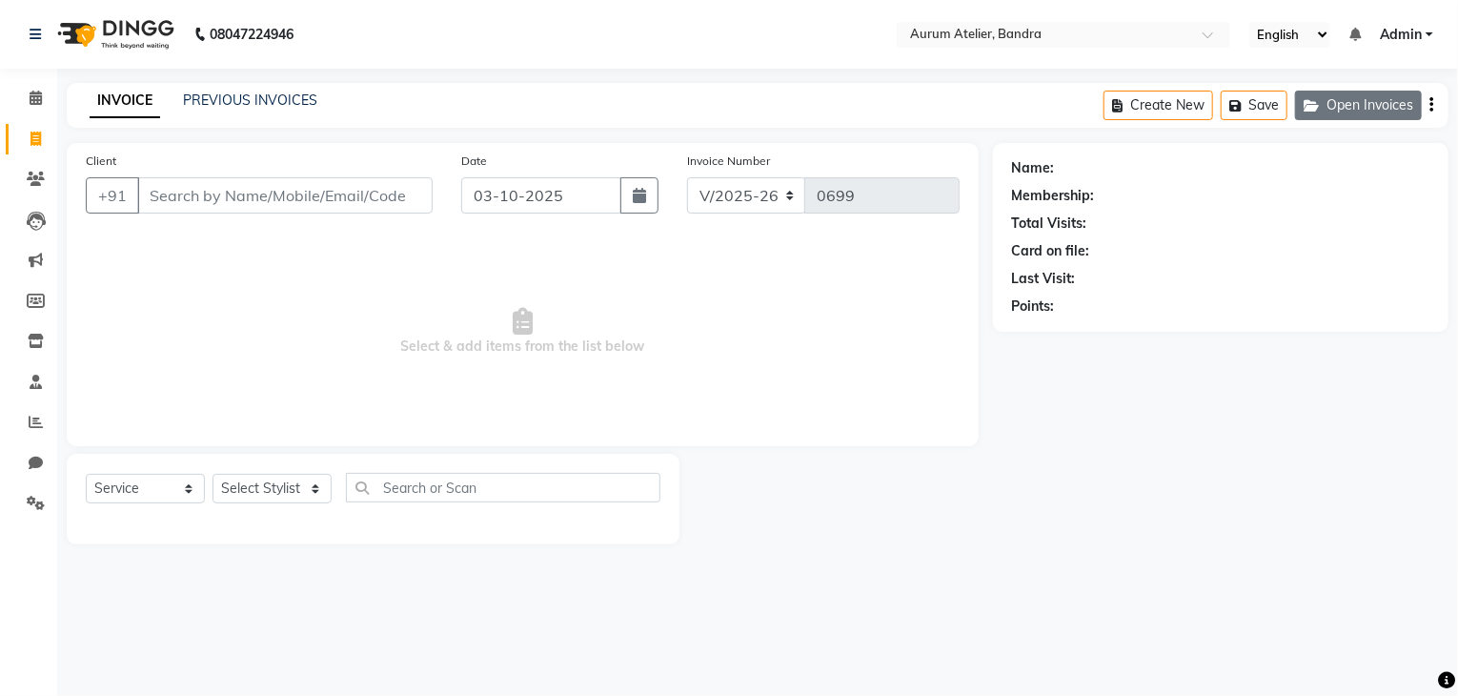
click at [1319, 103] on icon "button" at bounding box center [1315, 105] width 23 height 13
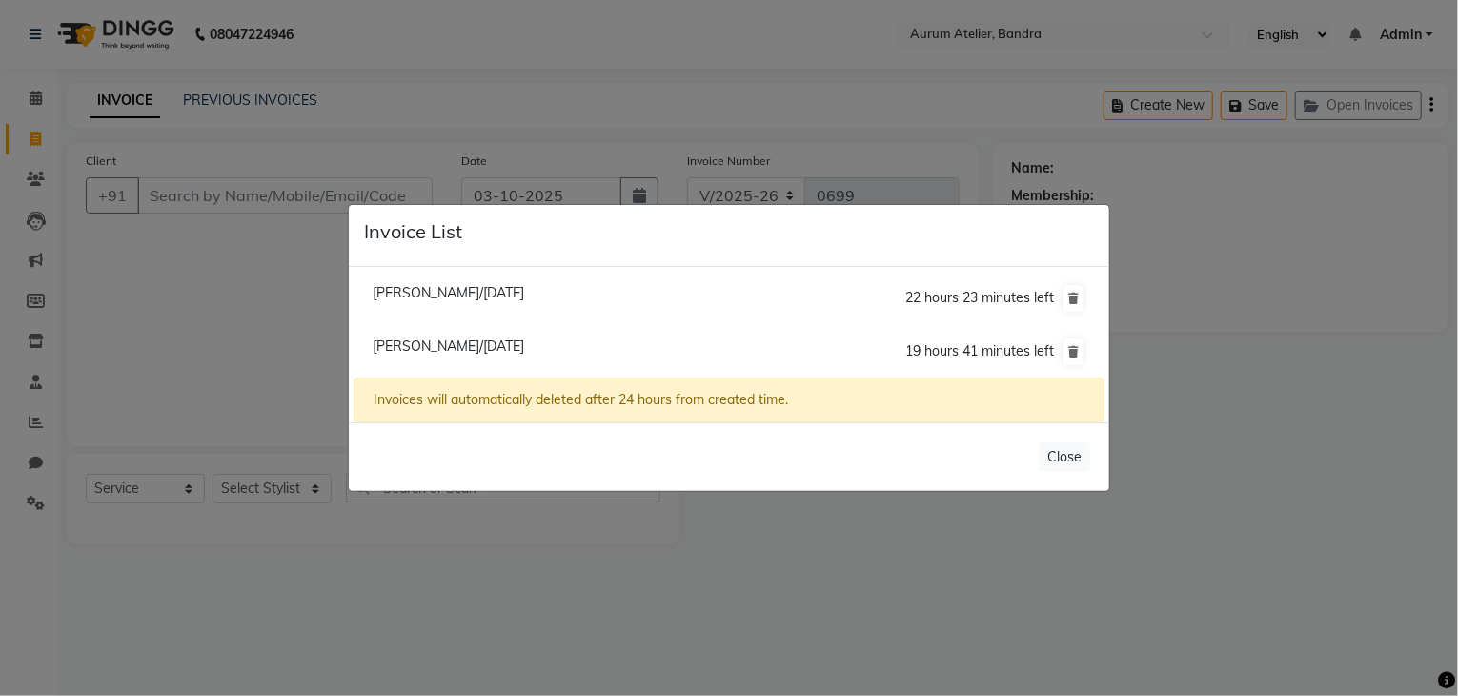
click at [812, 577] on ngb-modal-window "Invoice List [PERSON_NAME]/[DATE] 22 hours 23 minutes left [PERSON_NAME]/[DATE]…" at bounding box center [729, 348] width 1458 height 696
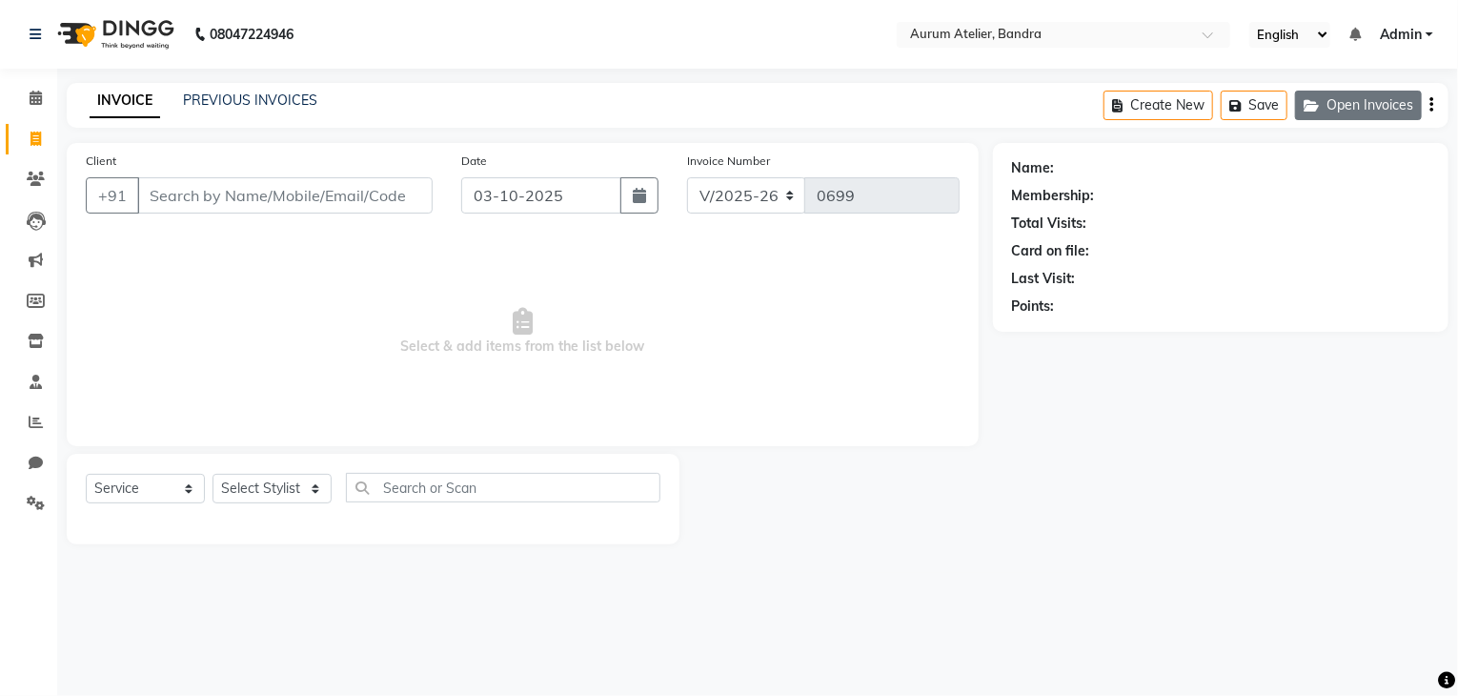
click at [1327, 109] on button "Open Invoices" at bounding box center [1358, 106] width 127 height 30
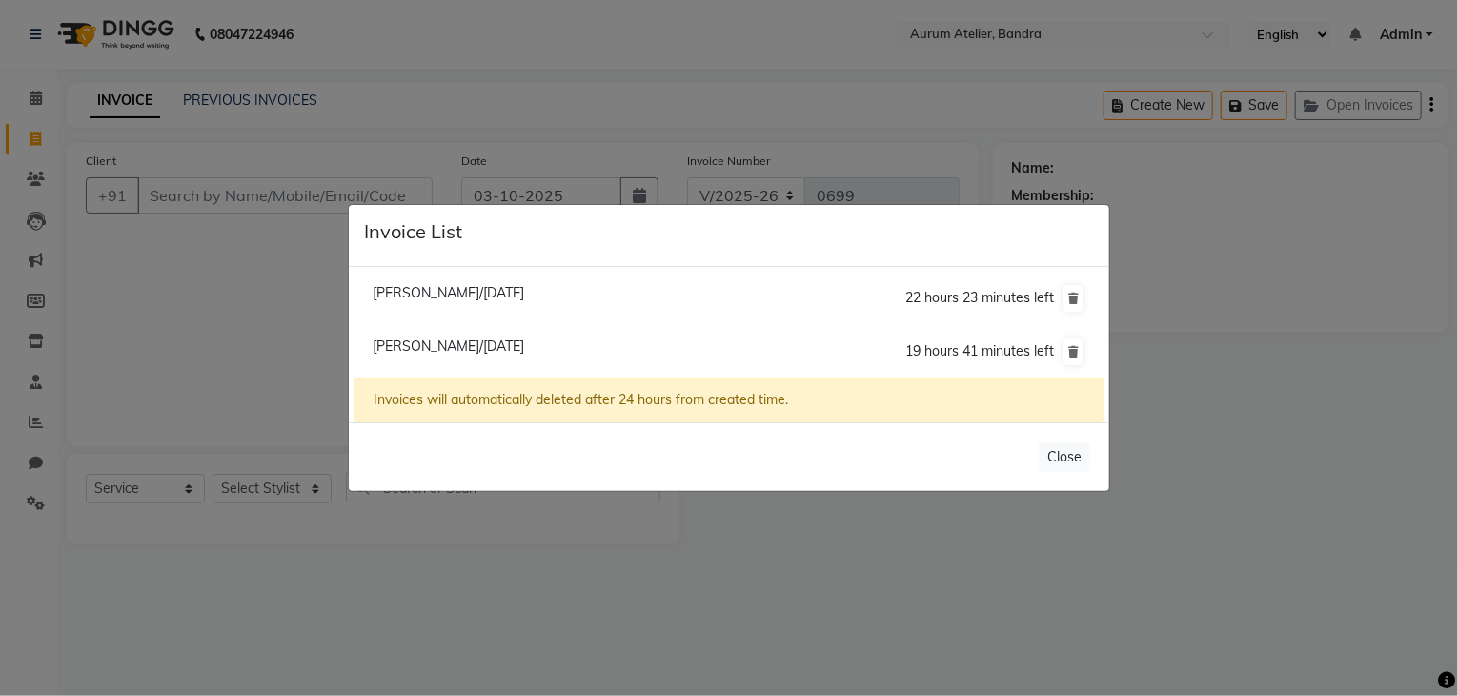
click at [456, 294] on span "[PERSON_NAME]/[DATE]" at bounding box center [449, 292] width 152 height 17
type input "9820567538"
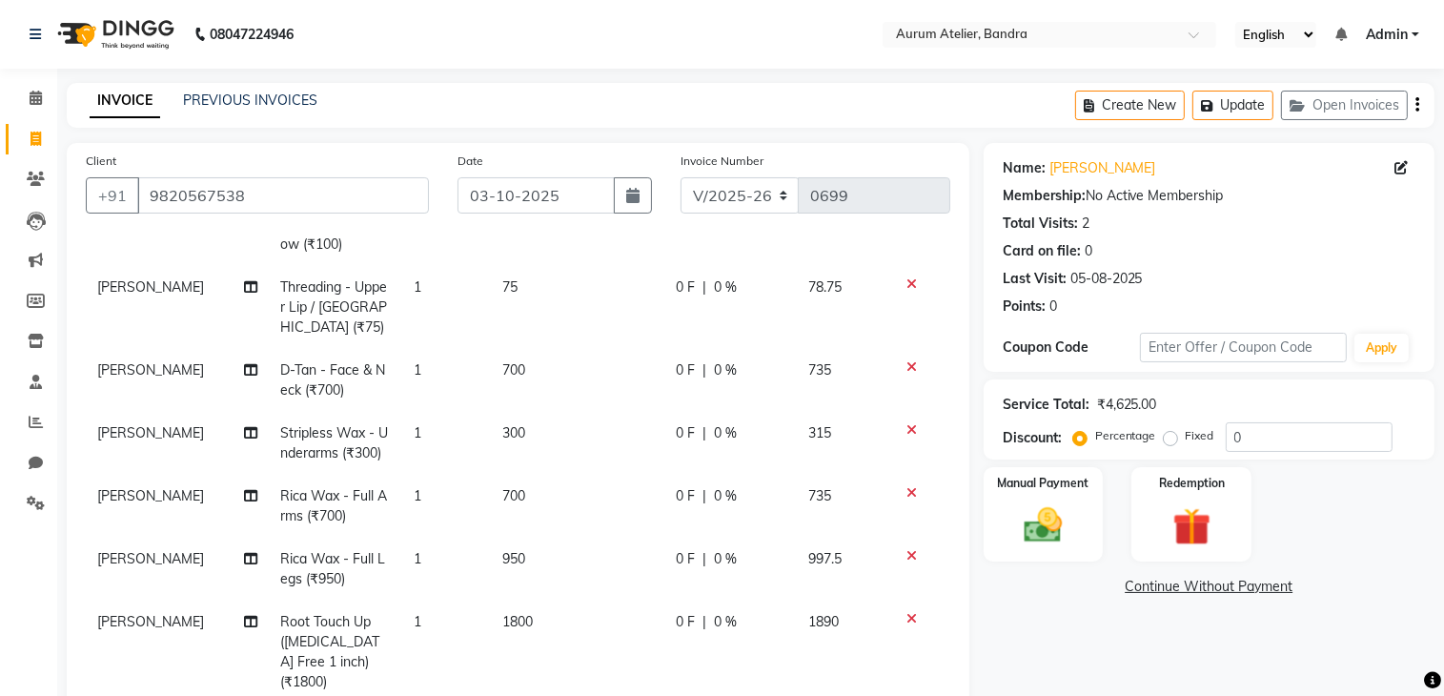
scroll to position [353, 0]
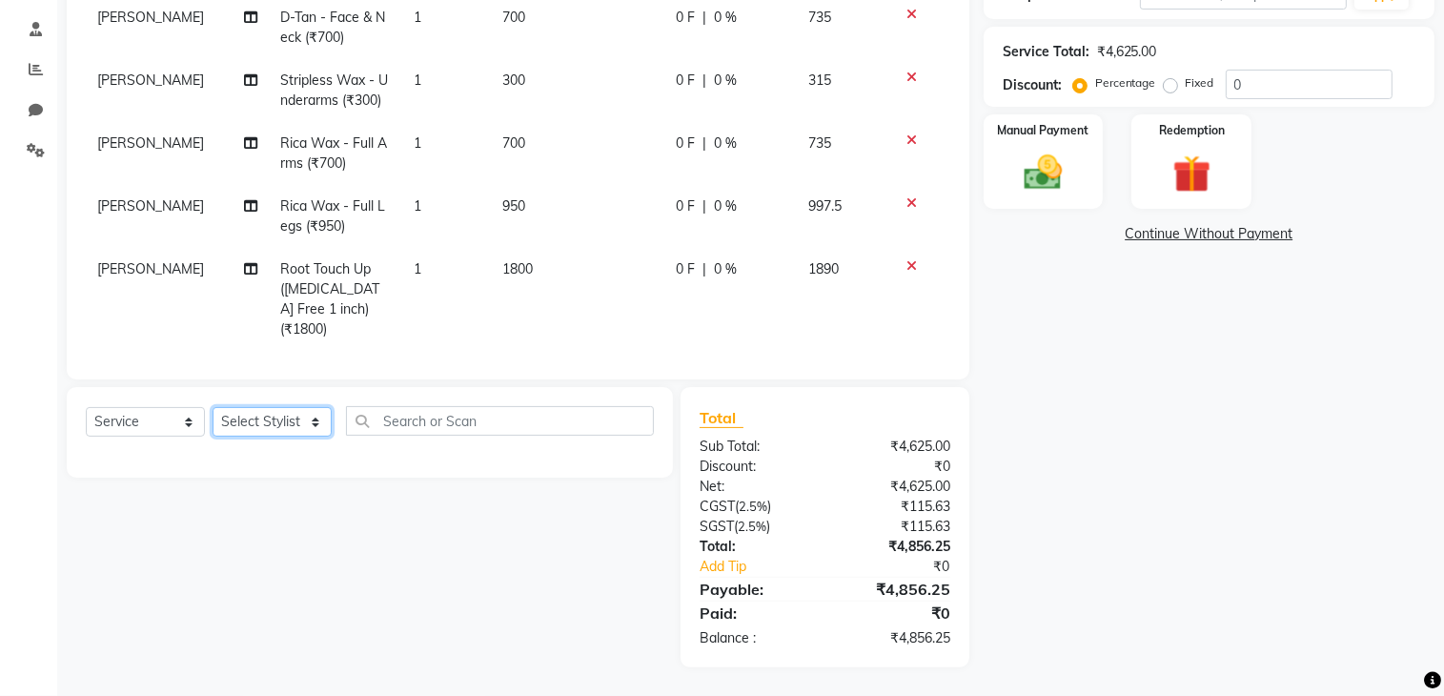
click at [264, 418] on select "Select Stylist ADITYA [PERSON_NAME] chariya [PERSON_NAME] [PERSON_NAME] [PERSON…" at bounding box center [272, 422] width 119 height 30
select select "66080"
click at [213, 408] on select "Select Stylist ADITYA [PERSON_NAME] chariya [PERSON_NAME] [PERSON_NAME] [PERSON…" at bounding box center [272, 422] width 119 height 30
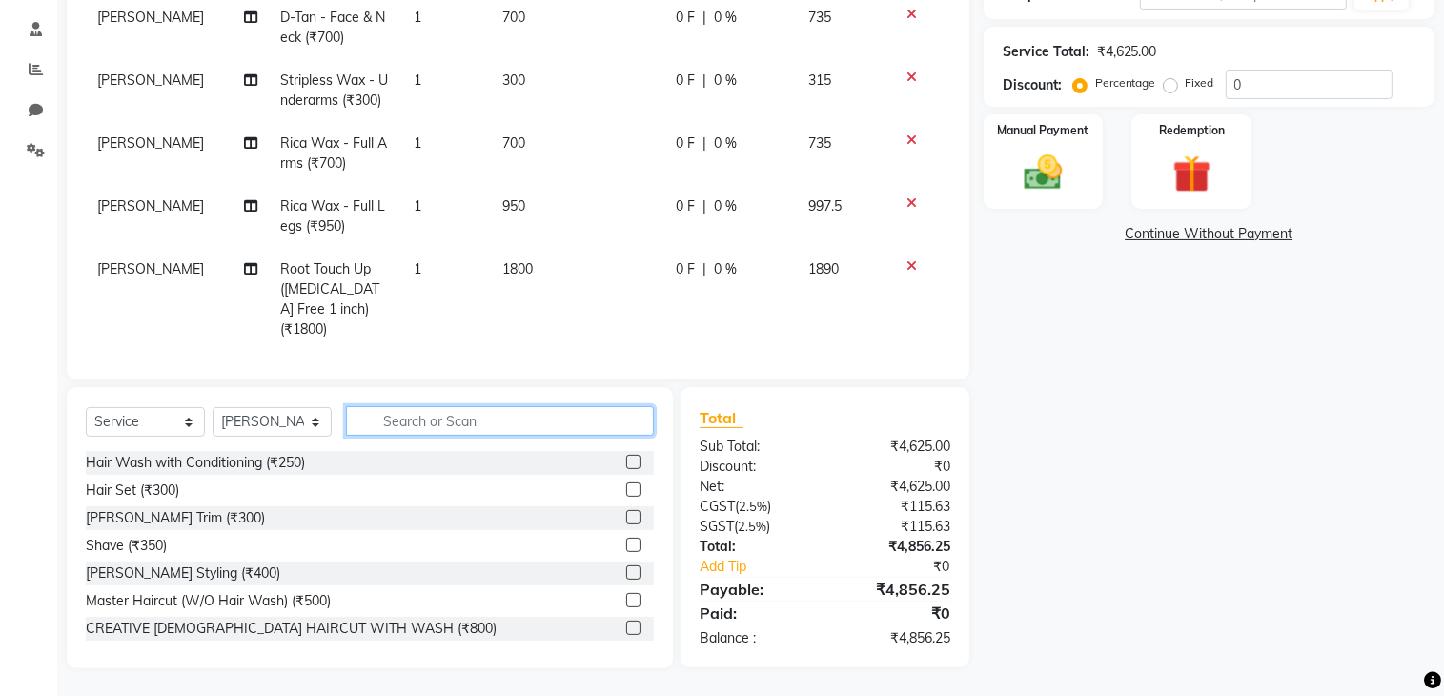
click at [439, 407] on input "text" at bounding box center [500, 421] width 308 height 30
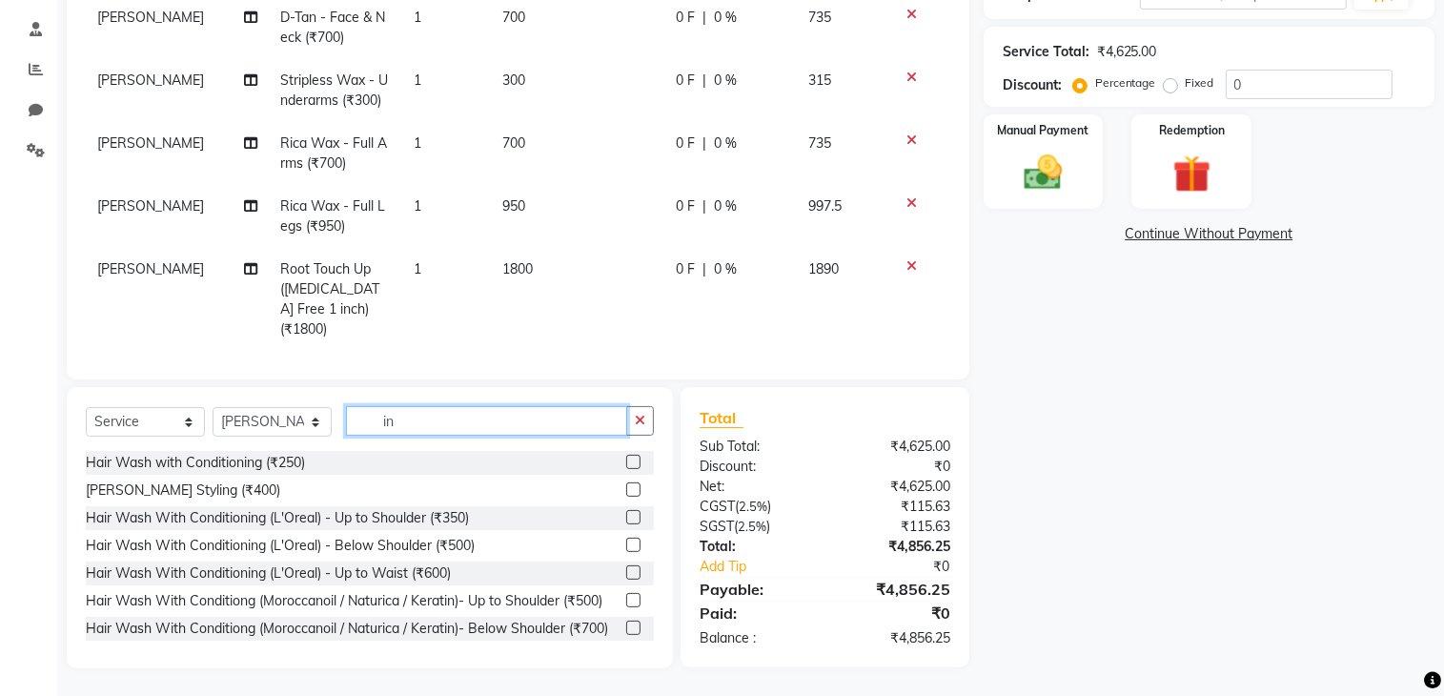
type input "i"
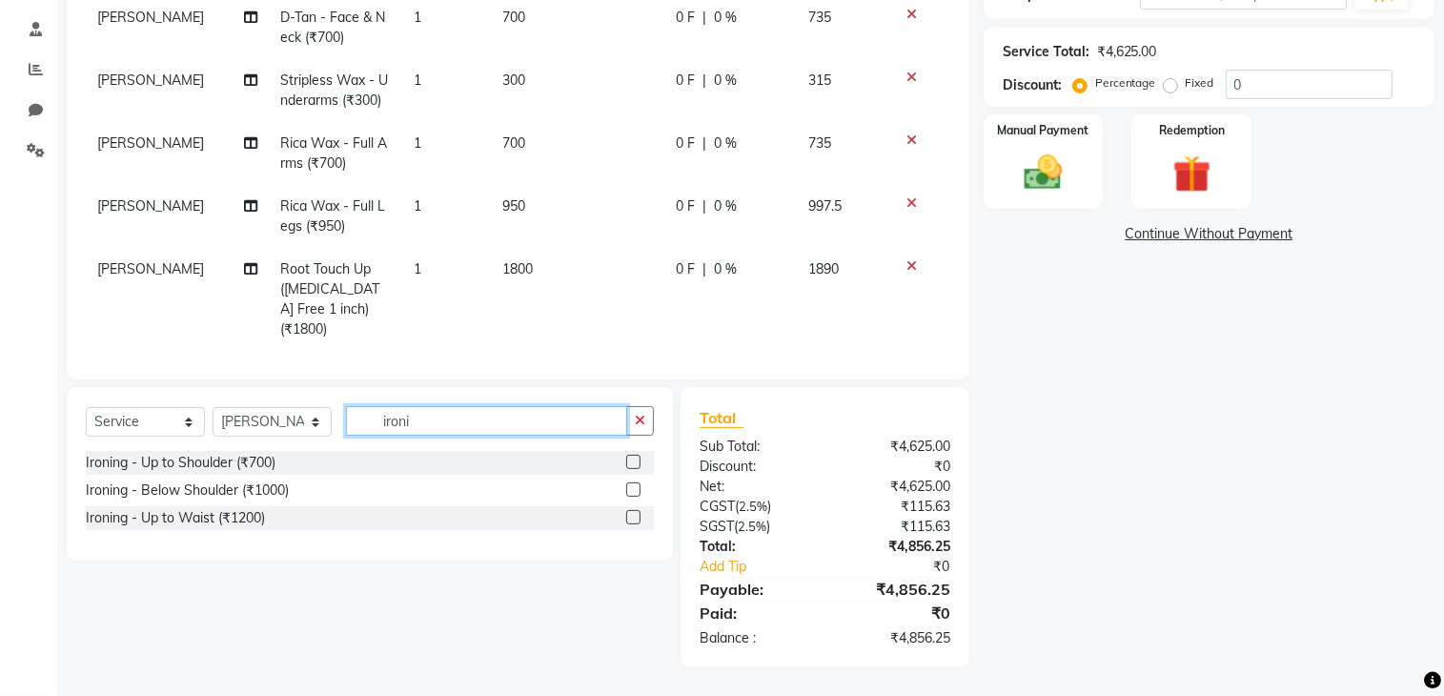
type input "ironi"
click at [630, 518] on label at bounding box center [633, 517] width 14 height 14
click at [630, 518] on input "checkbox" at bounding box center [632, 518] width 12 height 12
checkbox input "false"
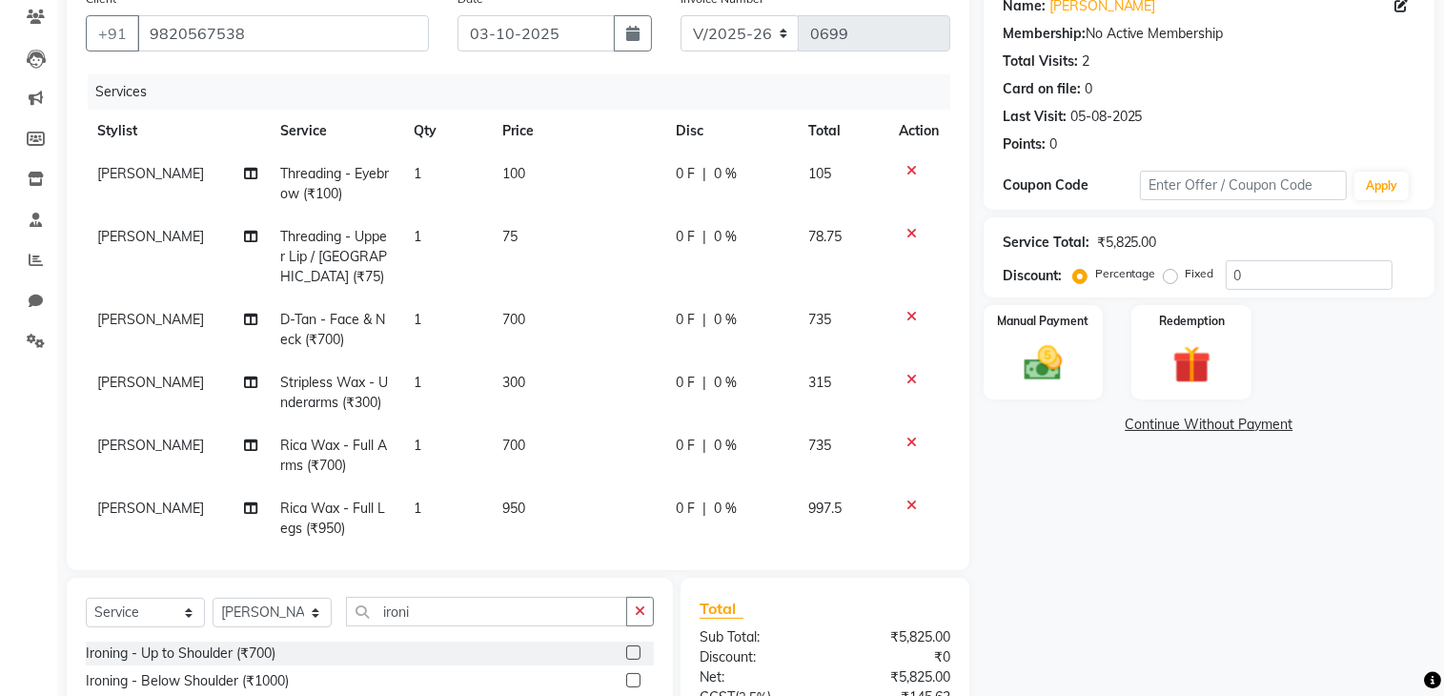
scroll to position [0, 0]
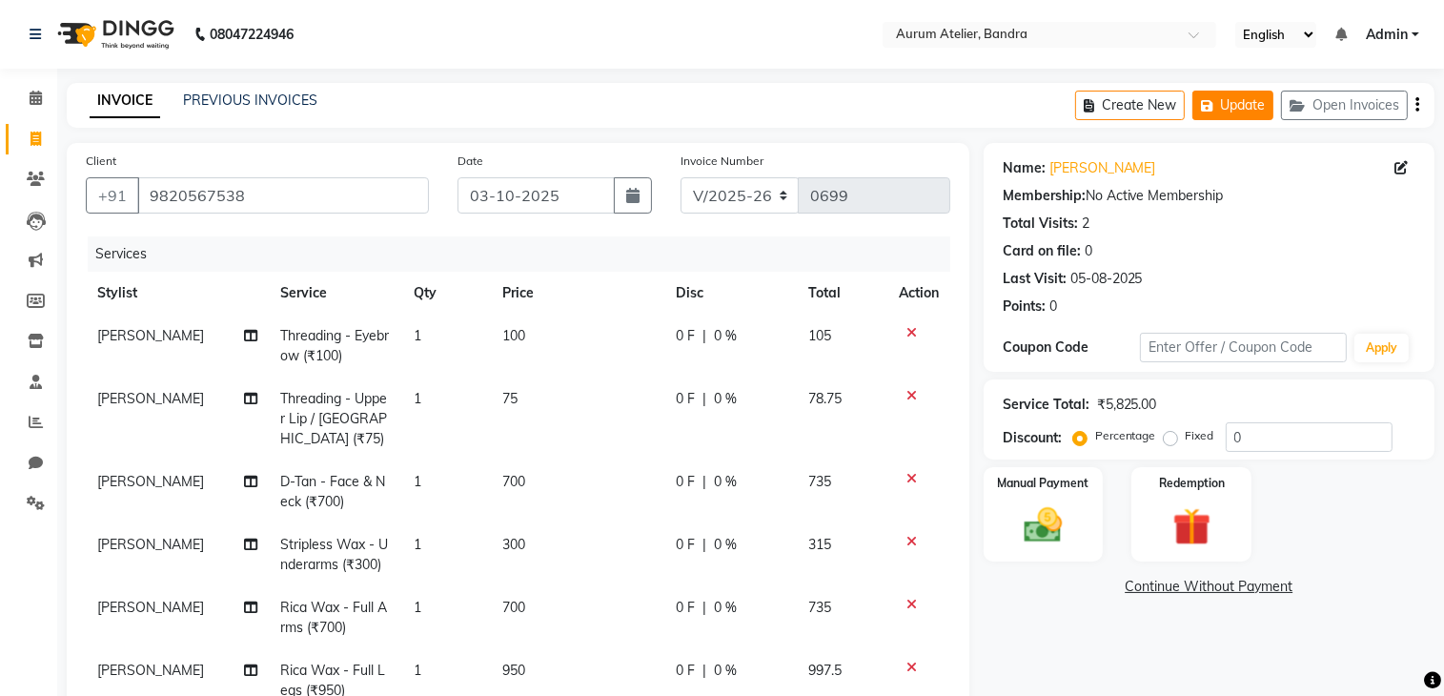
click at [1225, 102] on button "Update" at bounding box center [1232, 106] width 81 height 30
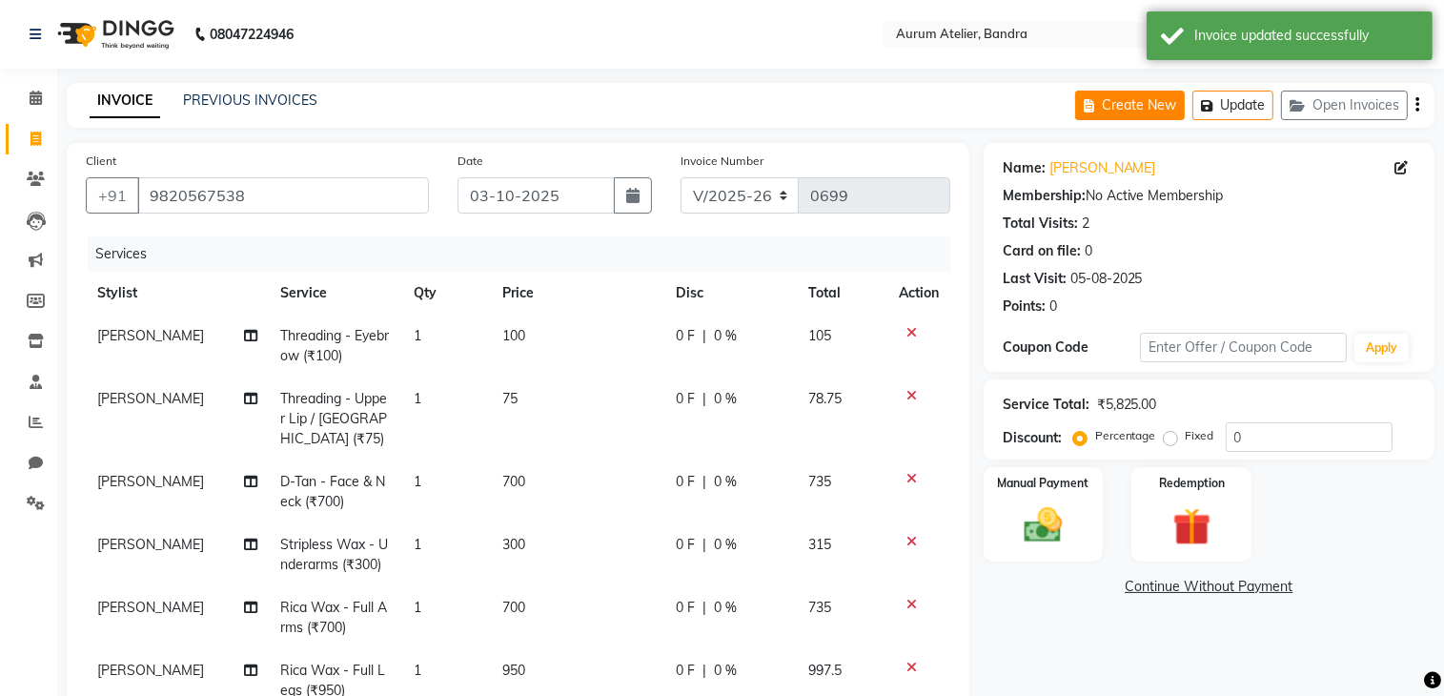
click at [1144, 108] on button "Create New" at bounding box center [1130, 106] width 110 height 30
select select "service"
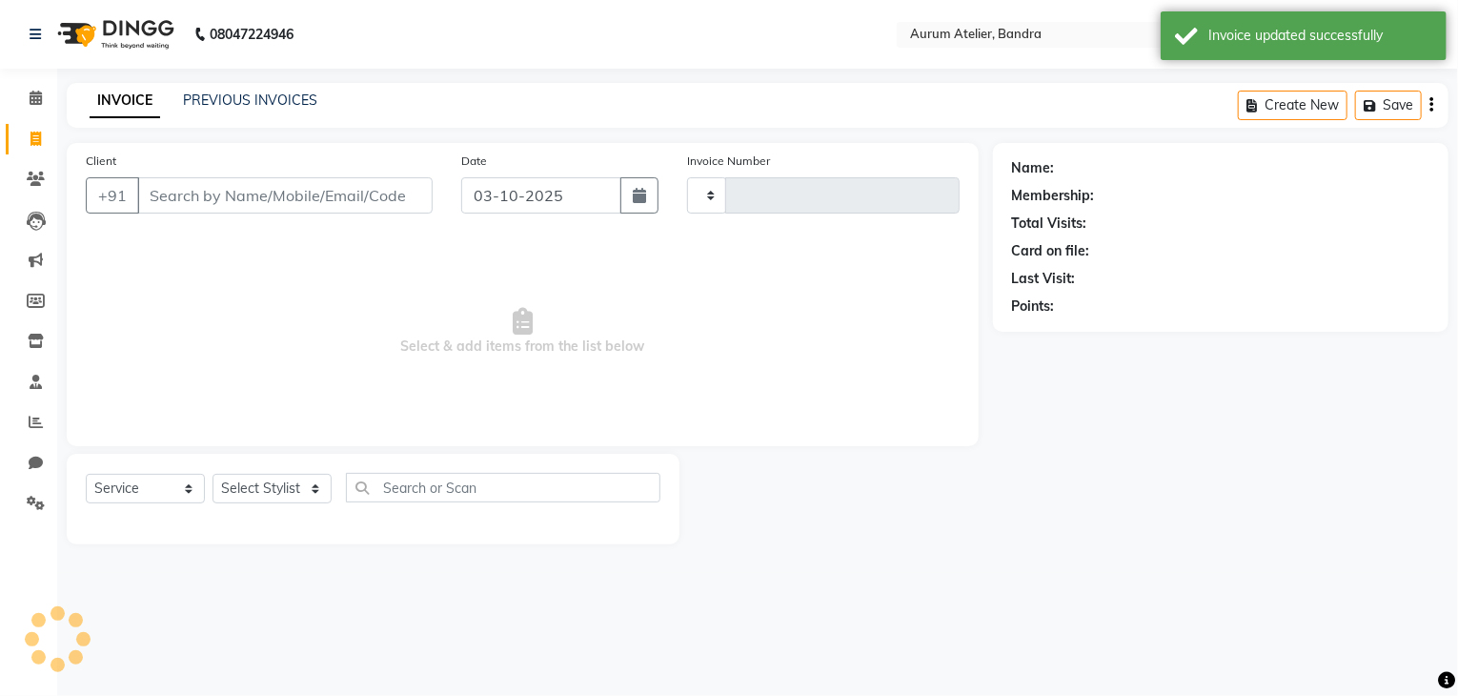
type input "0699"
select select "7410"
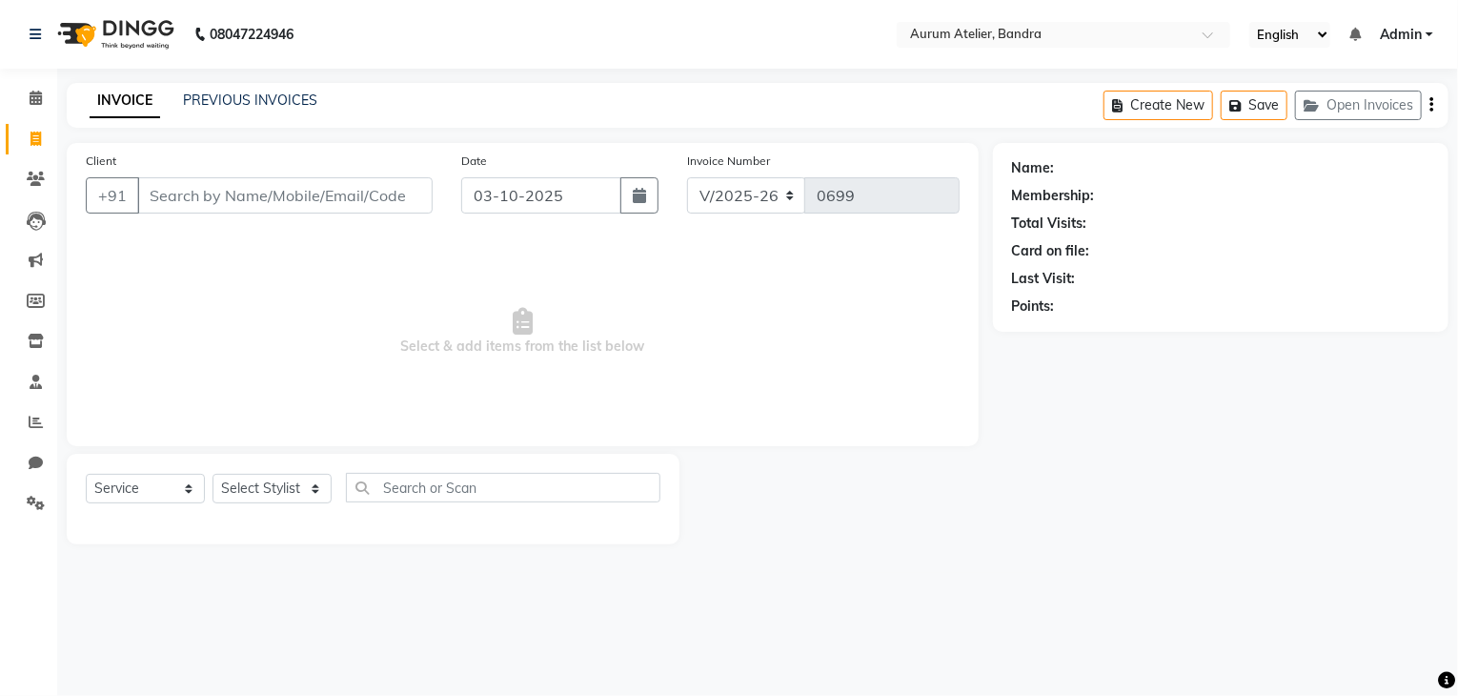
click at [307, 199] on input "Client" at bounding box center [284, 195] width 295 height 36
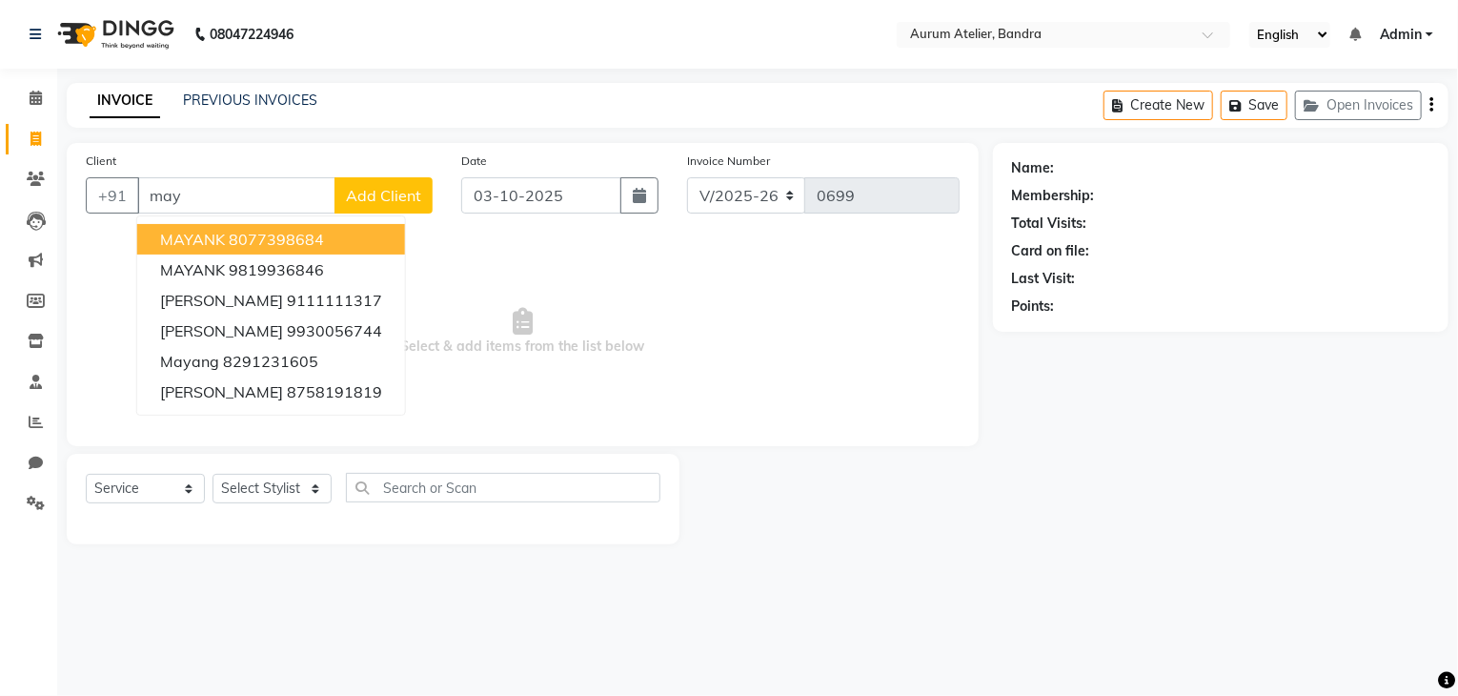
click at [309, 231] on ngb-highlight "8077398684" at bounding box center [276, 239] width 95 height 19
type input "8077398684"
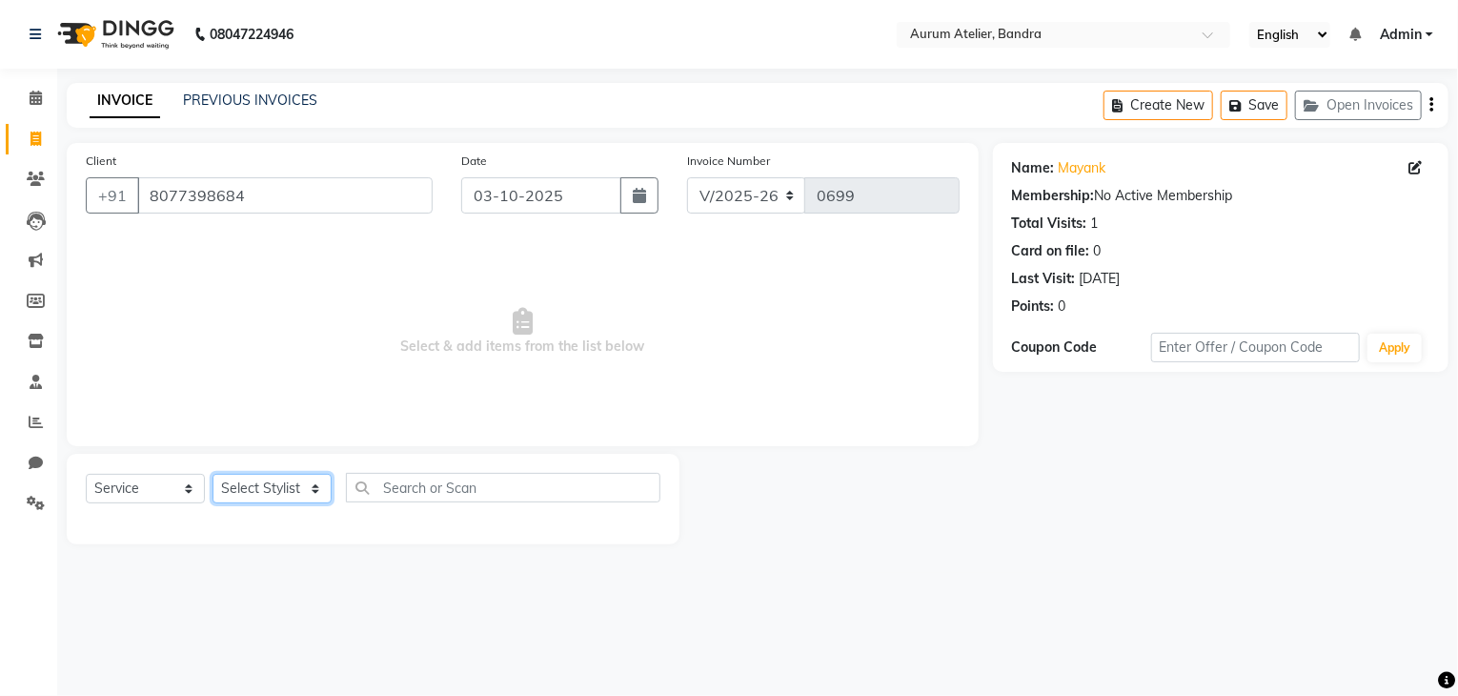
click at [280, 490] on select "Select Stylist ADITYA [PERSON_NAME] chariya [PERSON_NAME] [PERSON_NAME] [PERSON…" at bounding box center [272, 489] width 119 height 30
select select "66082"
click at [213, 475] on select "Select Stylist ADITYA [PERSON_NAME] chariya [PERSON_NAME] [PERSON_NAME] [PERSON…" at bounding box center [272, 489] width 119 height 30
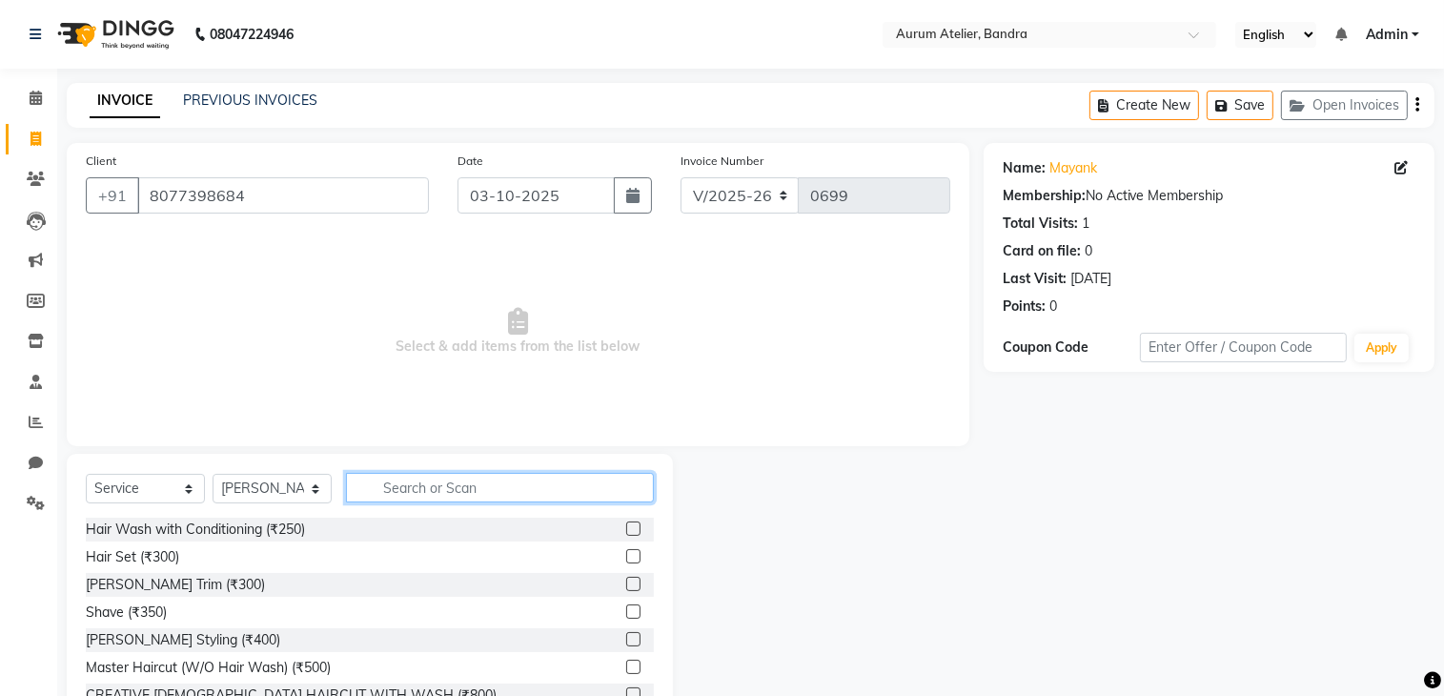
click at [406, 485] on input "text" at bounding box center [500, 488] width 308 height 30
click at [400, 488] on input "text" at bounding box center [500, 488] width 308 height 30
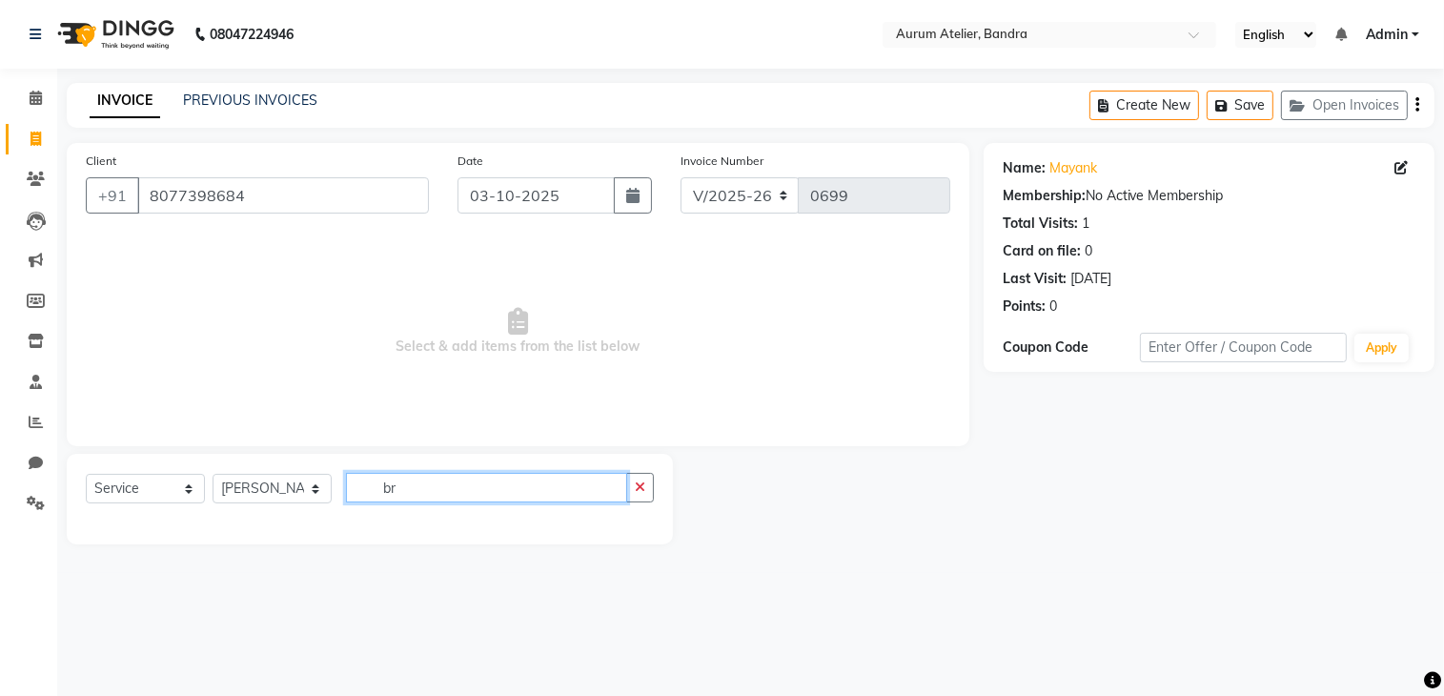
type input "b"
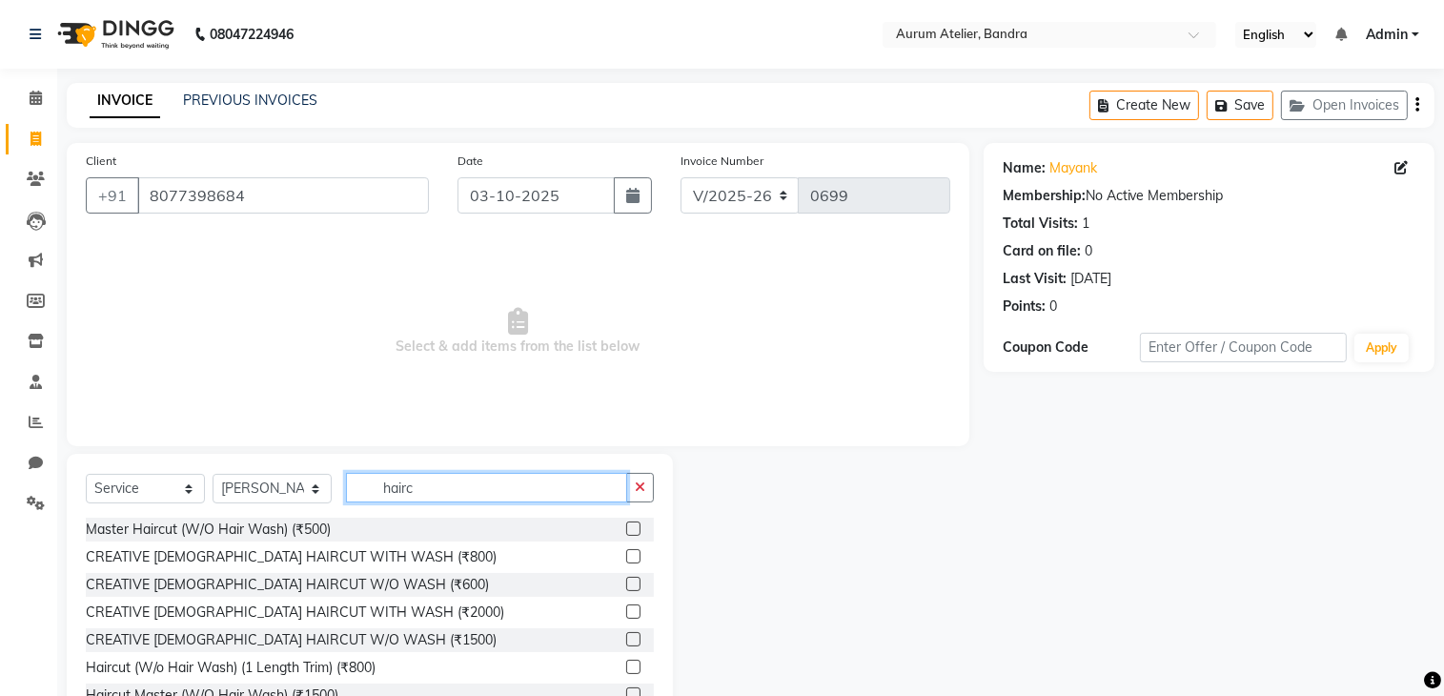
type input "hairc"
click at [626, 524] on label at bounding box center [633, 528] width 14 height 14
click at [626, 524] on input "checkbox" at bounding box center [632, 529] width 12 height 12
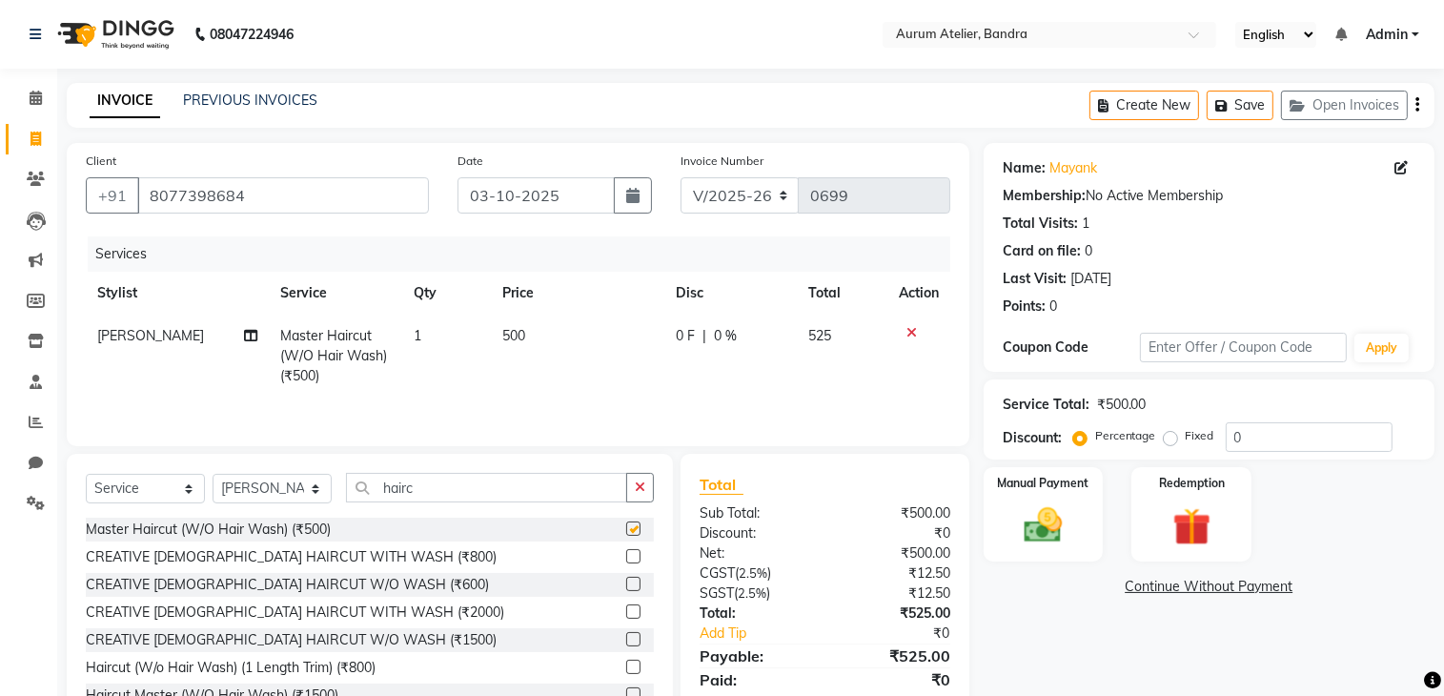
checkbox input "false"
click at [518, 492] on input "hairc" at bounding box center [486, 488] width 281 height 30
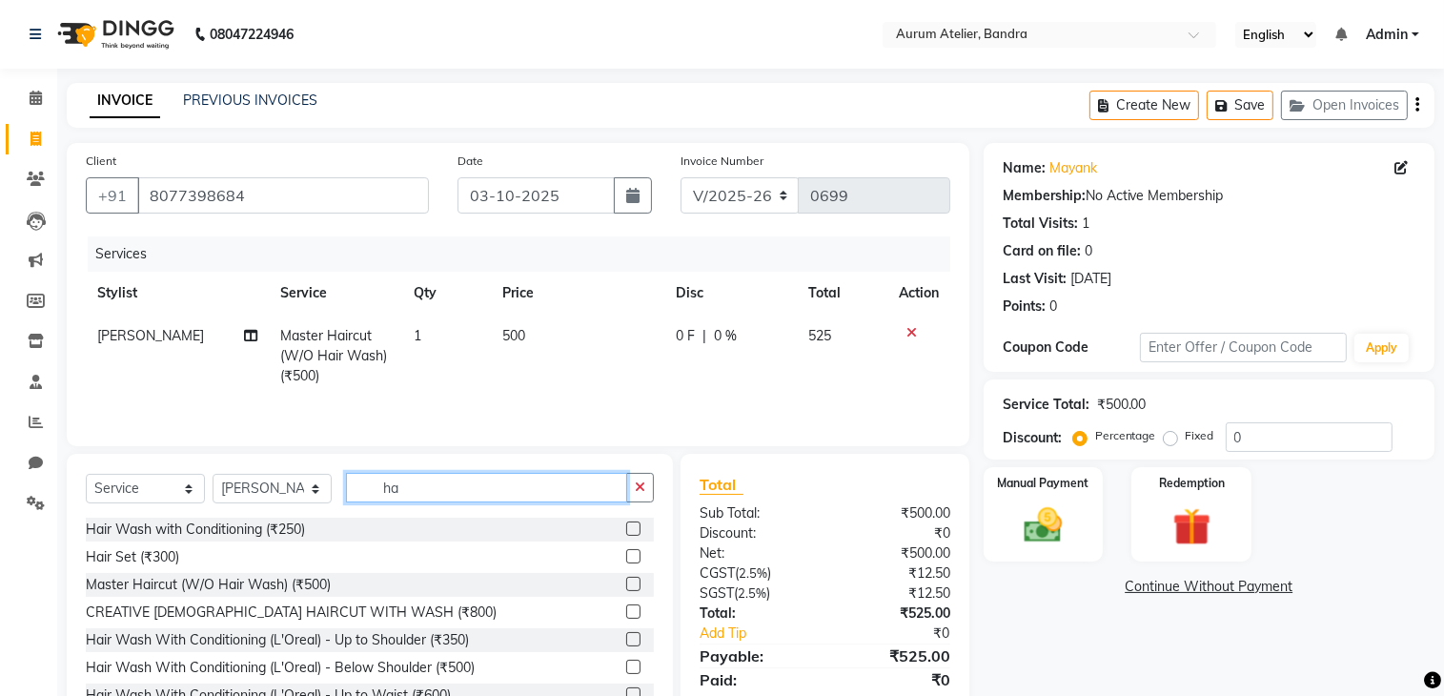
type input "h"
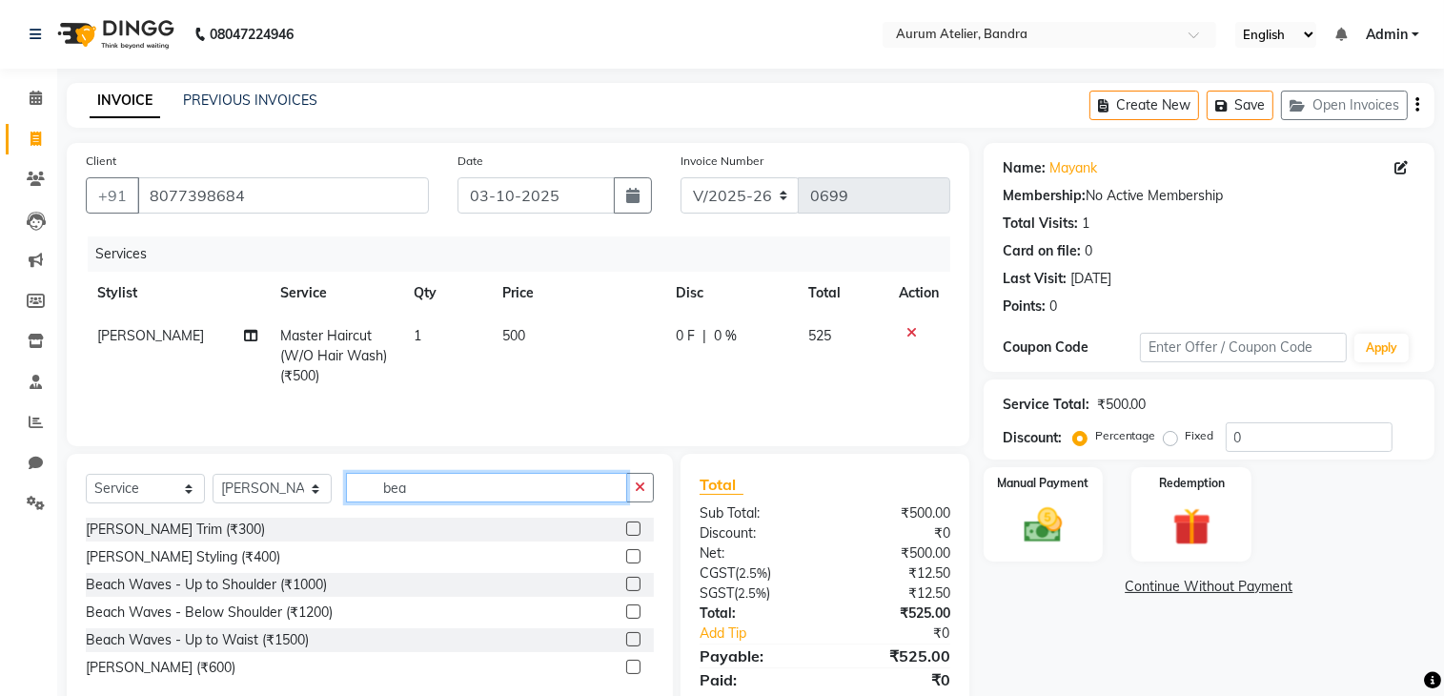
type input "bea"
click at [631, 528] on label at bounding box center [633, 528] width 14 height 14
click at [631, 528] on input "checkbox" at bounding box center [632, 529] width 12 height 12
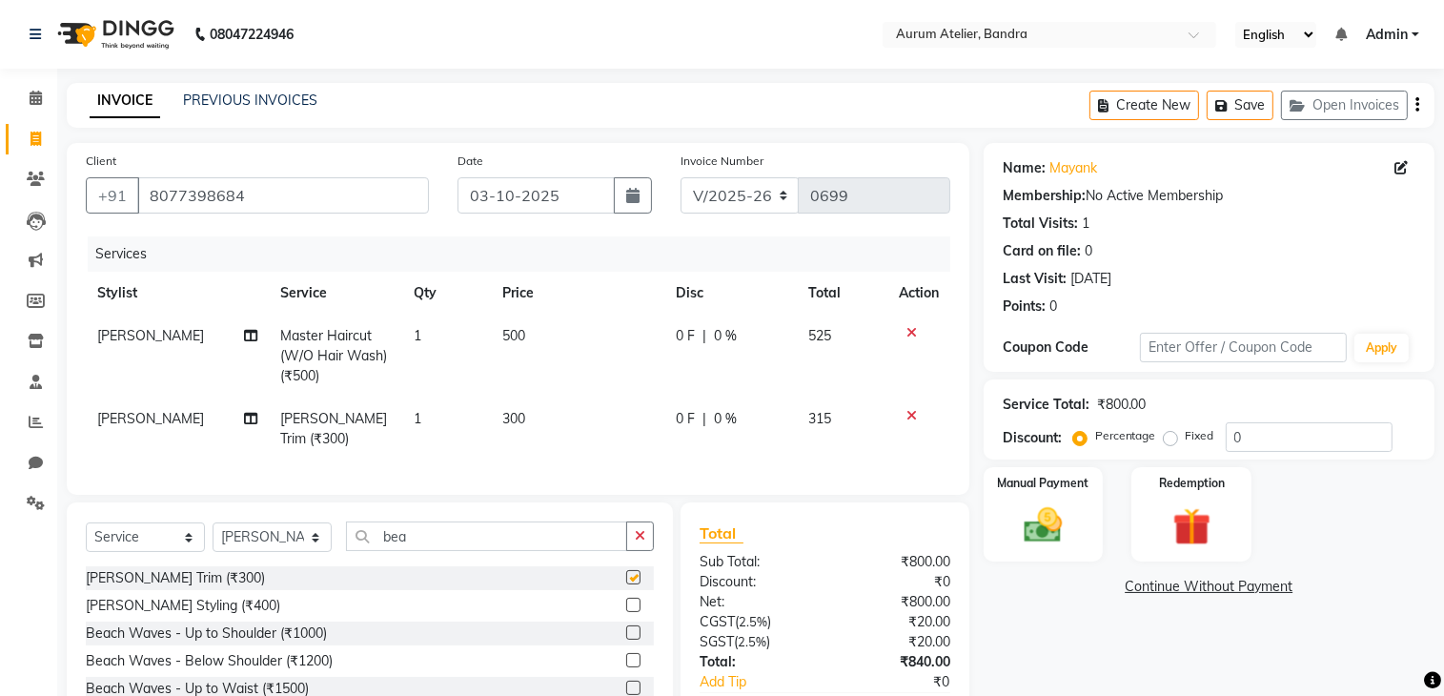
checkbox input "false"
click at [524, 518] on div "Select Service Product Membership Package Voucher Prepaid Gift Card Select Styl…" at bounding box center [370, 630] width 606 height 256
click at [524, 523] on input "bea" at bounding box center [486, 536] width 281 height 30
type input "b"
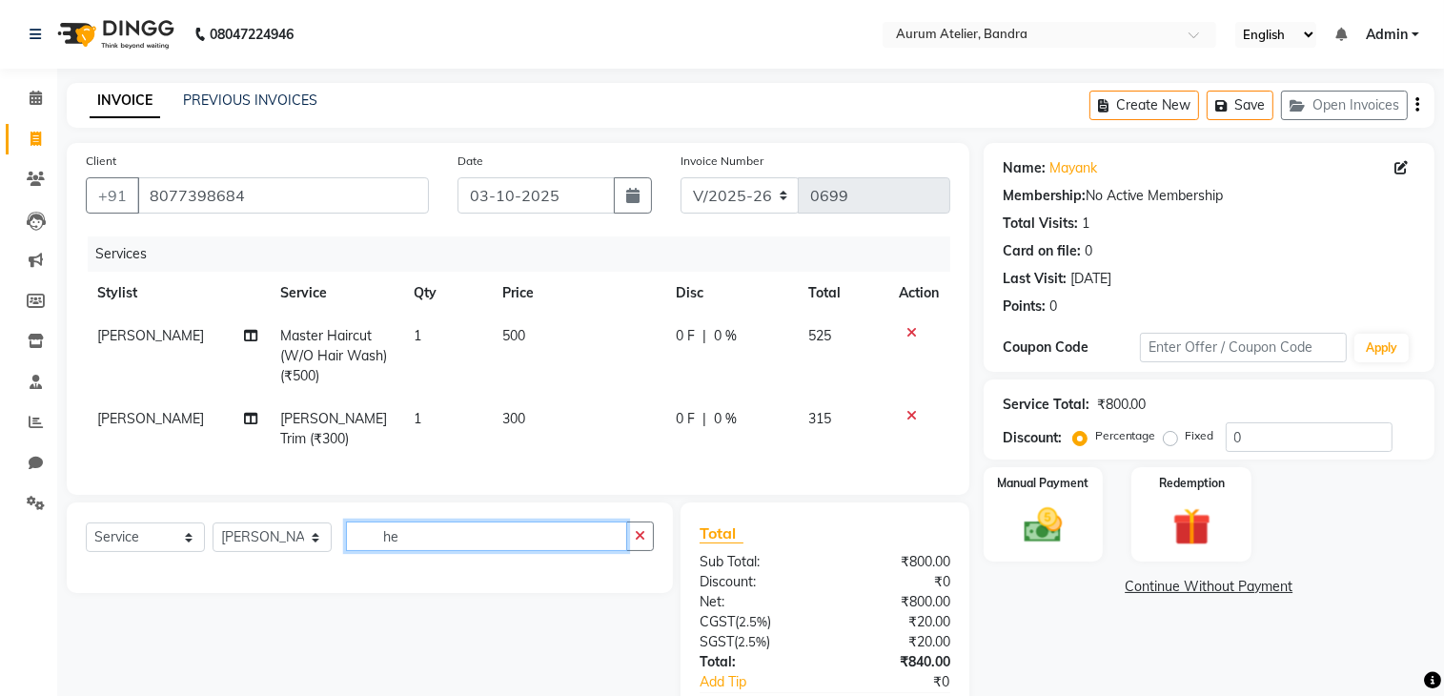
type input "h"
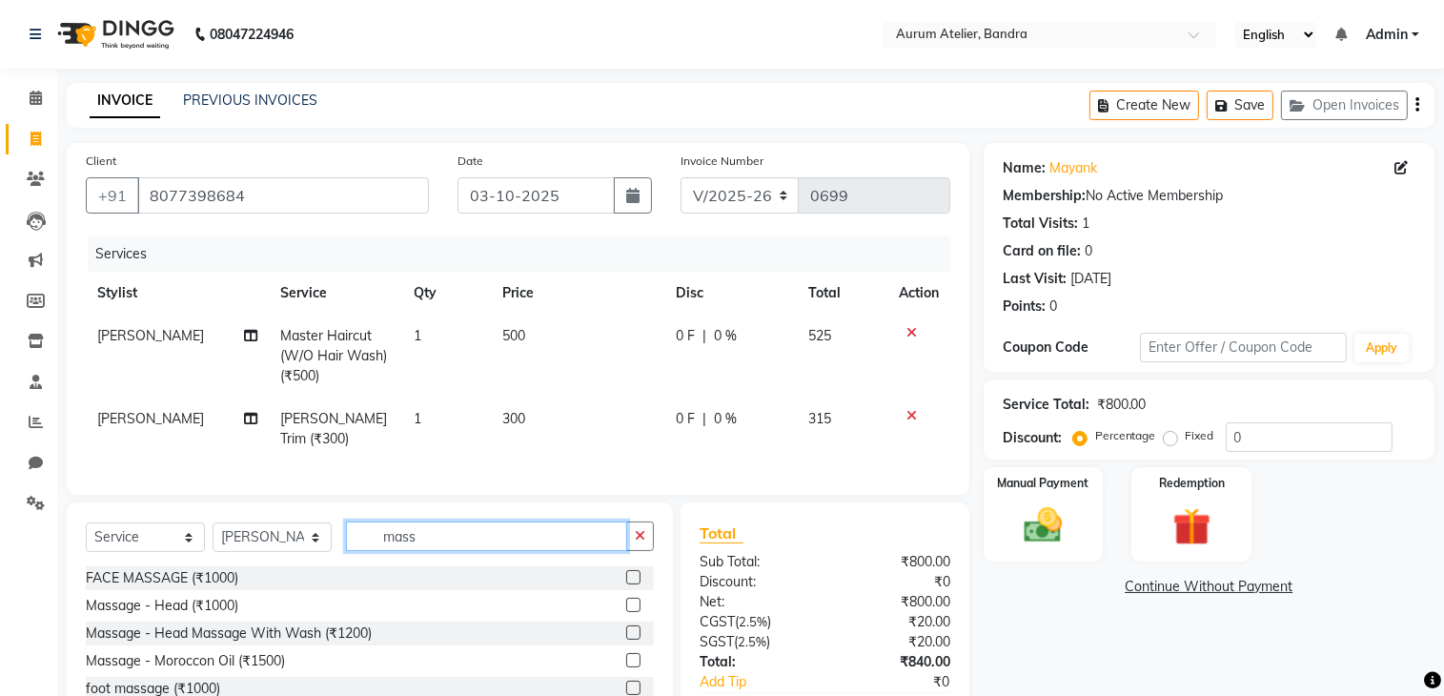
type input "mass"
click at [629, 573] on label at bounding box center [633, 577] width 14 height 14
click at [629, 573] on input "checkbox" at bounding box center [632, 578] width 12 height 12
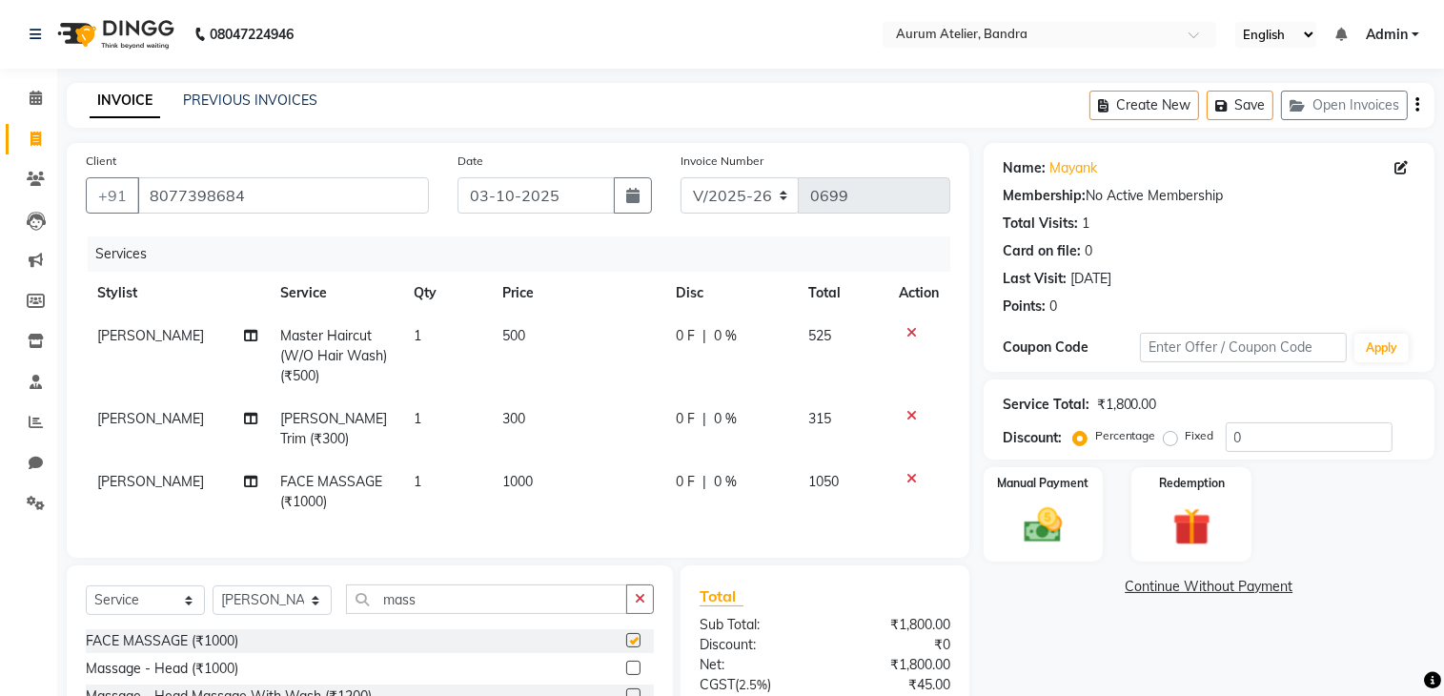
checkbox input "false"
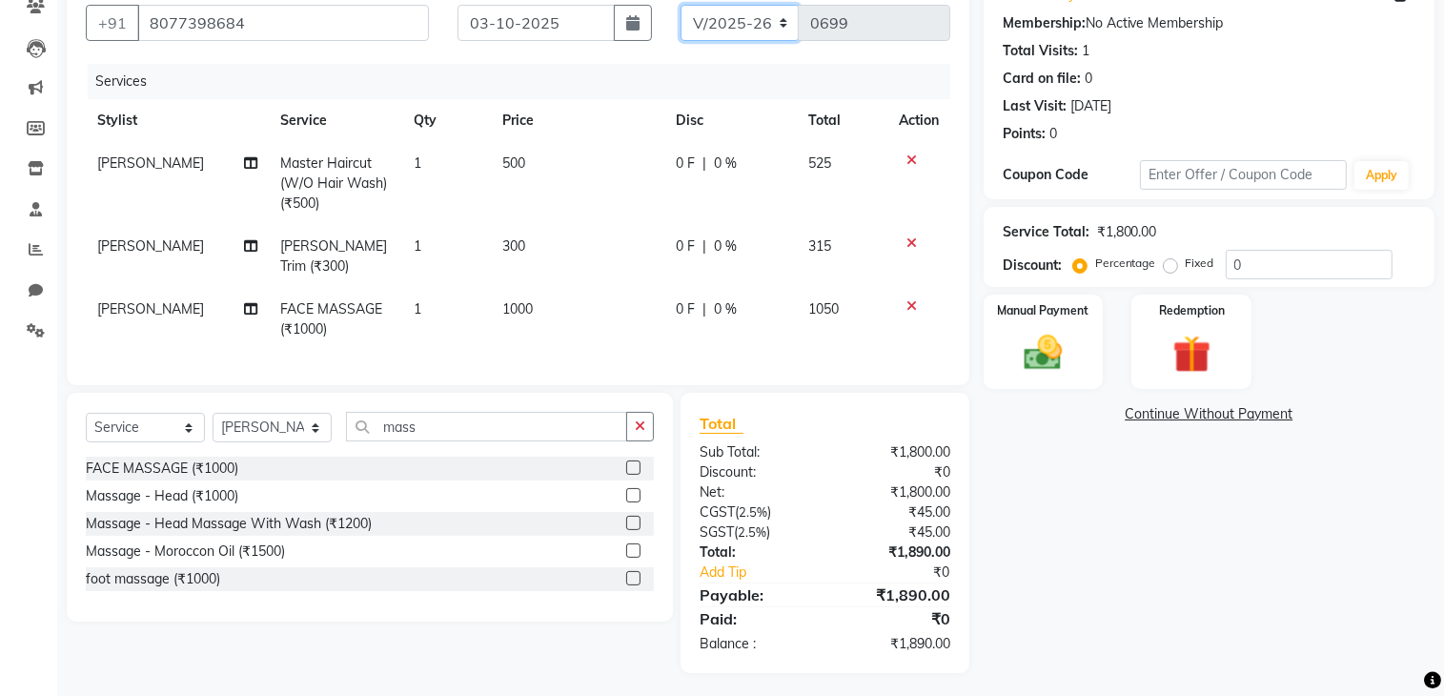
click at [740, 18] on select "C/2025-26 V/2025 V/2025-26" at bounding box center [739, 23] width 119 height 36
select select "7590"
click at [680, 5] on select "C/2025-26 V/2025 V/2025-26" at bounding box center [739, 23] width 119 height 36
type input "1543"
click at [740, 22] on select "C/2025-26 V/2025 V/2025-26" at bounding box center [739, 23] width 119 height 36
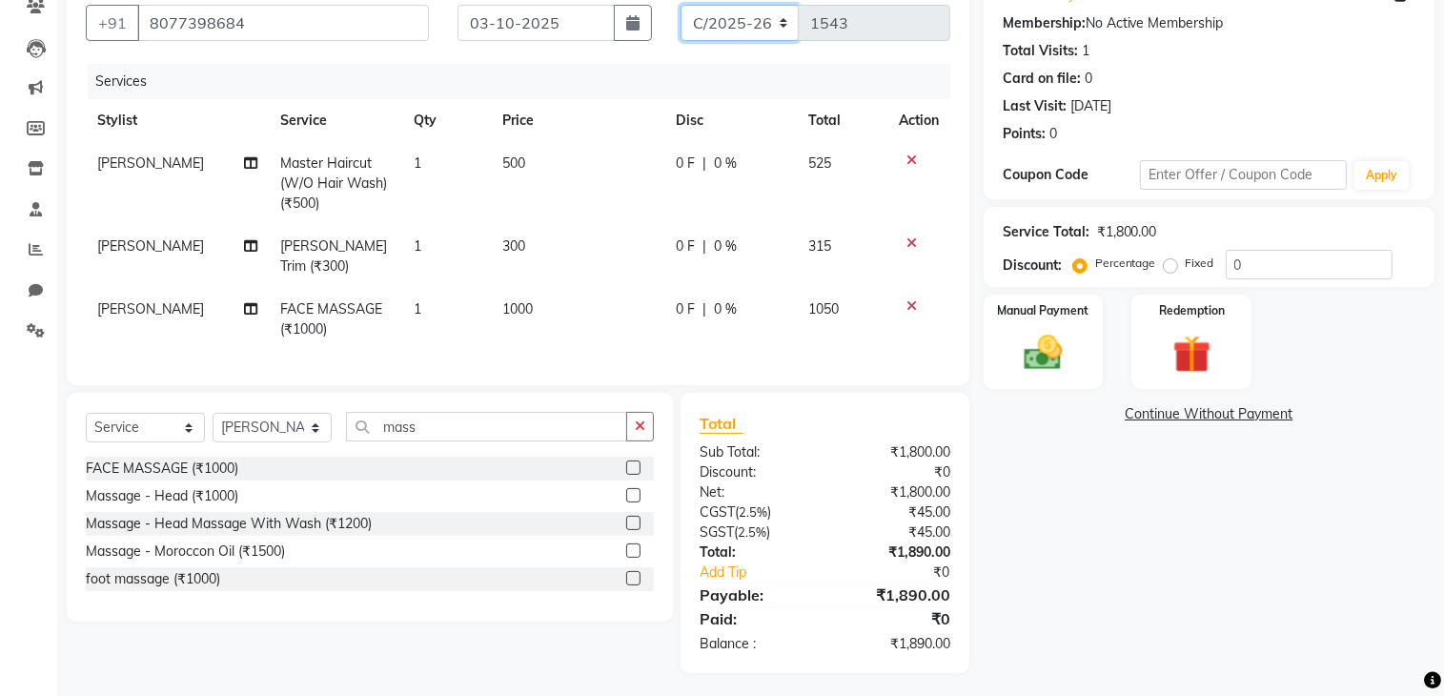
select select "7410"
click at [680, 5] on select "C/2025-26 V/2025 V/2025-26" at bounding box center [739, 23] width 119 height 36
type input "0699"
click at [1256, 263] on input "0" at bounding box center [1309, 265] width 167 height 30
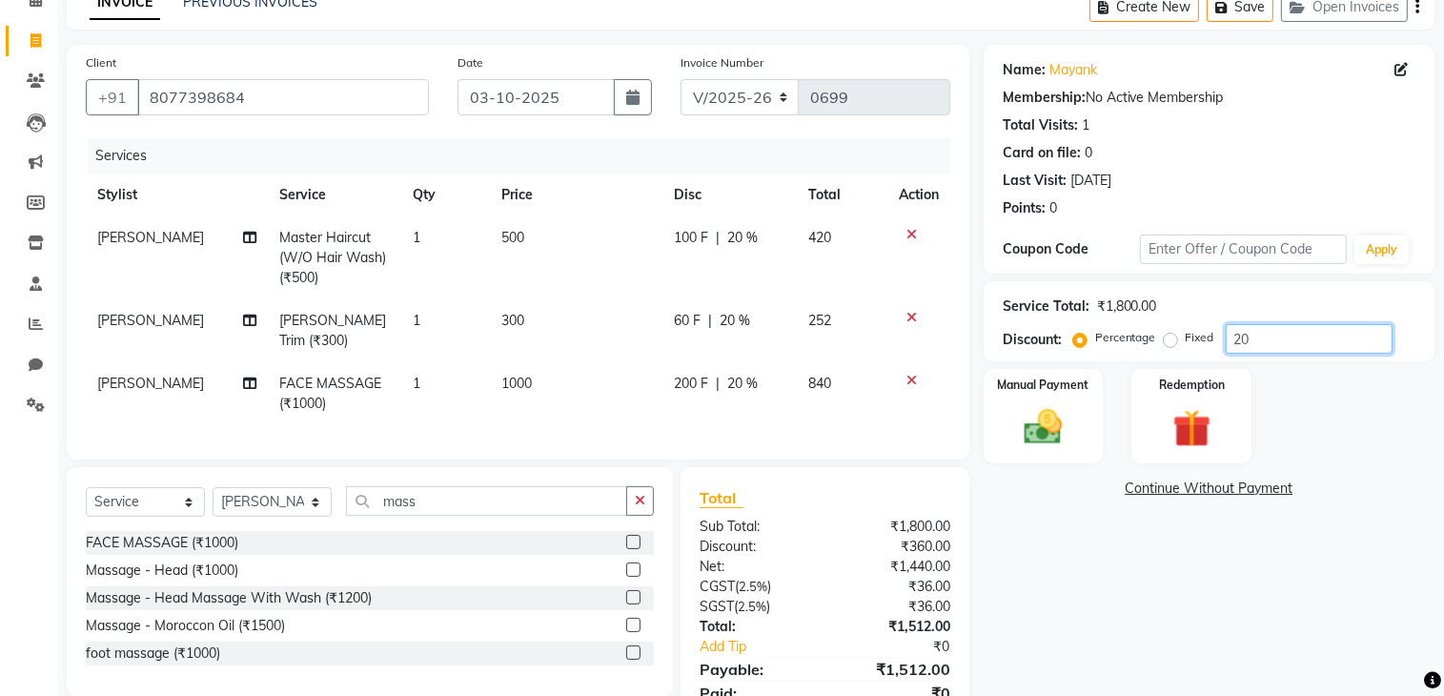
scroll to position [77, 0]
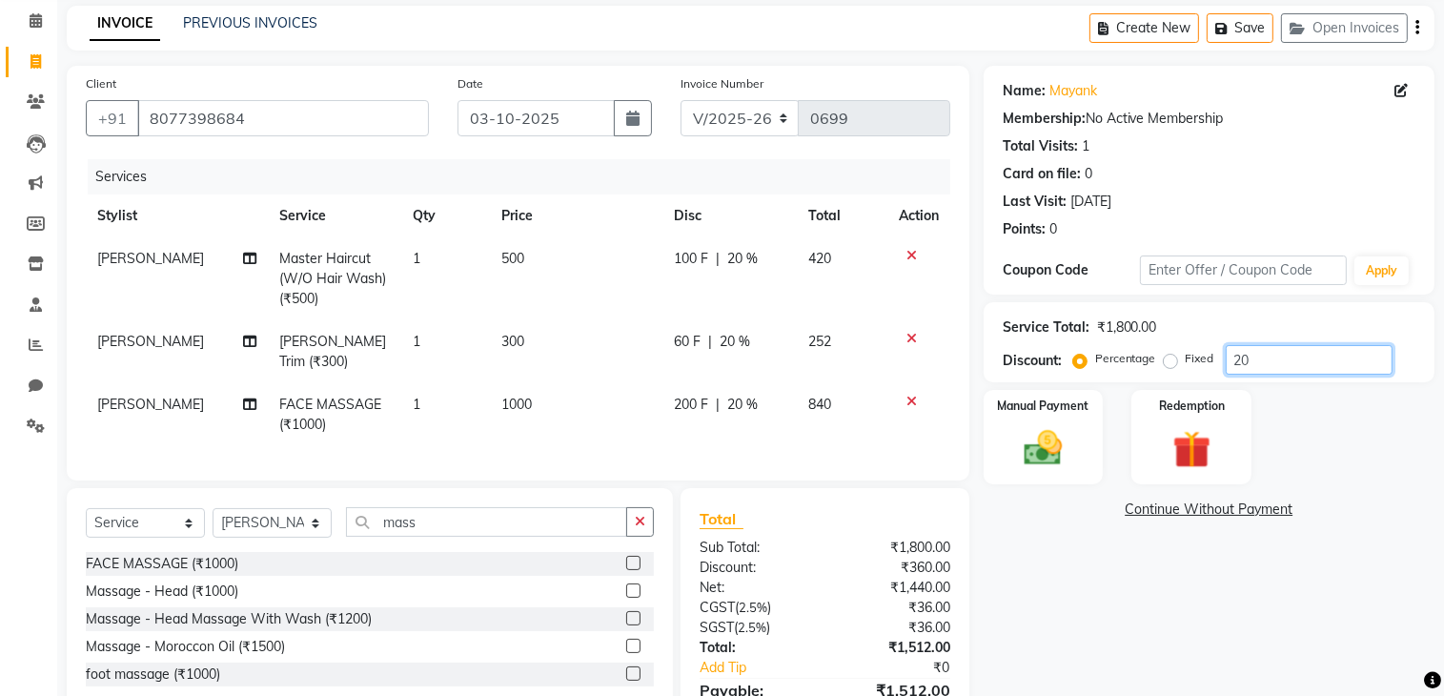
type input "20"
click at [541, 344] on td "300" at bounding box center [576, 351] width 172 height 63
select select "66082"
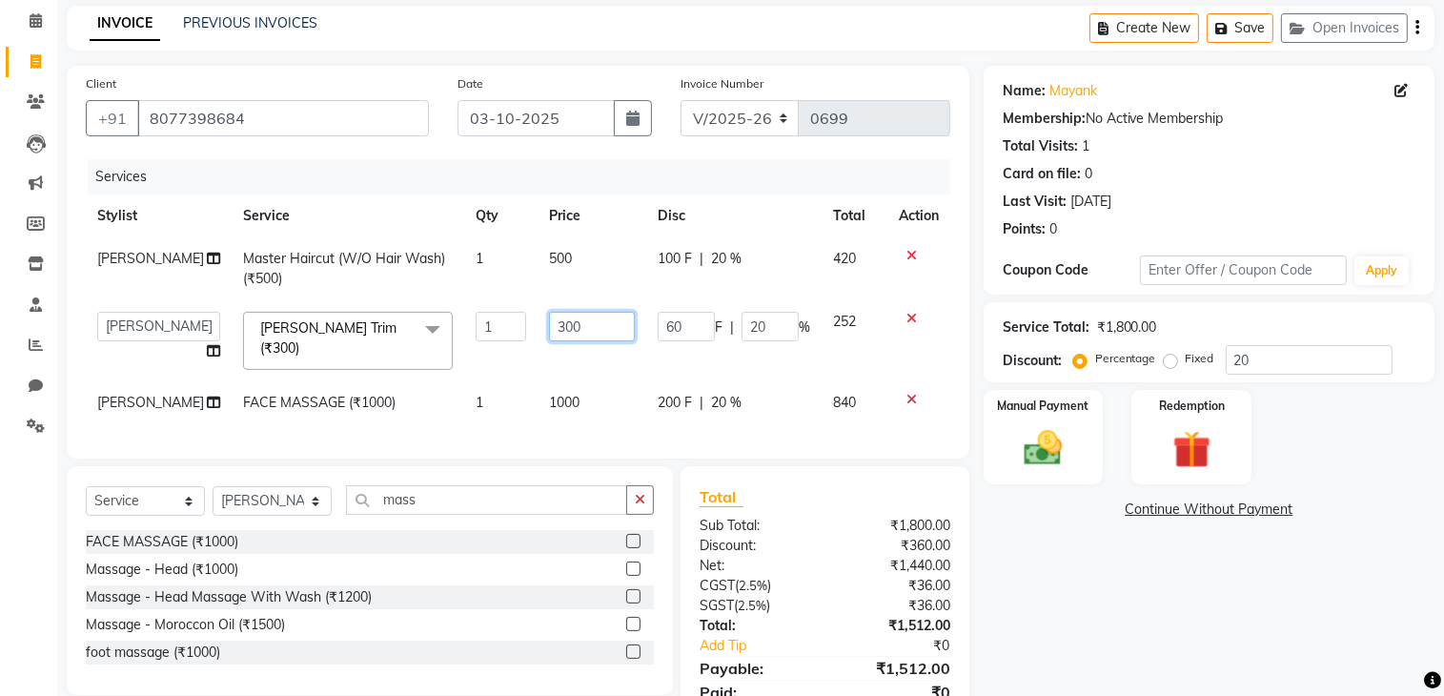
click at [568, 331] on input "300" at bounding box center [592, 327] width 86 height 30
type input "3"
type input "250"
click at [546, 416] on td "1000" at bounding box center [591, 402] width 109 height 43
select select "66082"
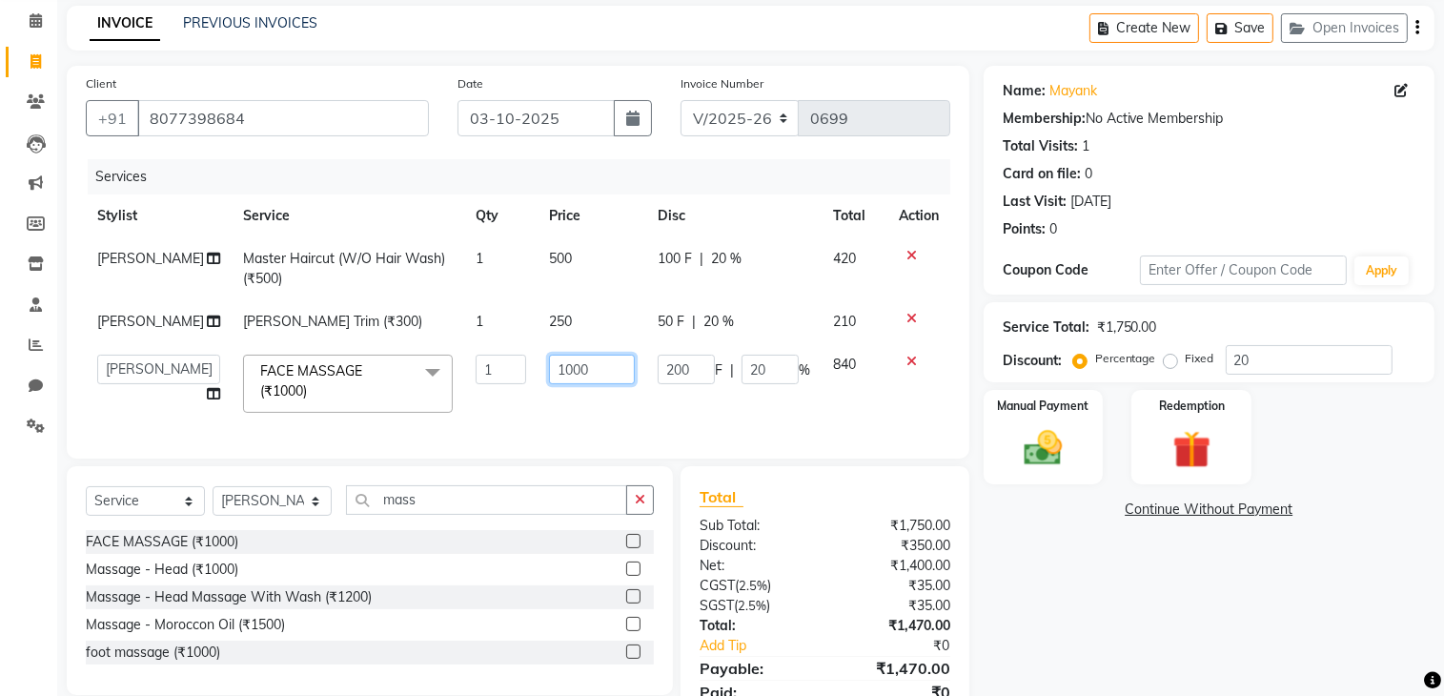
click at [593, 384] on input "1000" at bounding box center [592, 370] width 86 height 30
type input "1"
type input "6"
type input "800"
click at [591, 424] on td "800" at bounding box center [591, 383] width 109 height 81
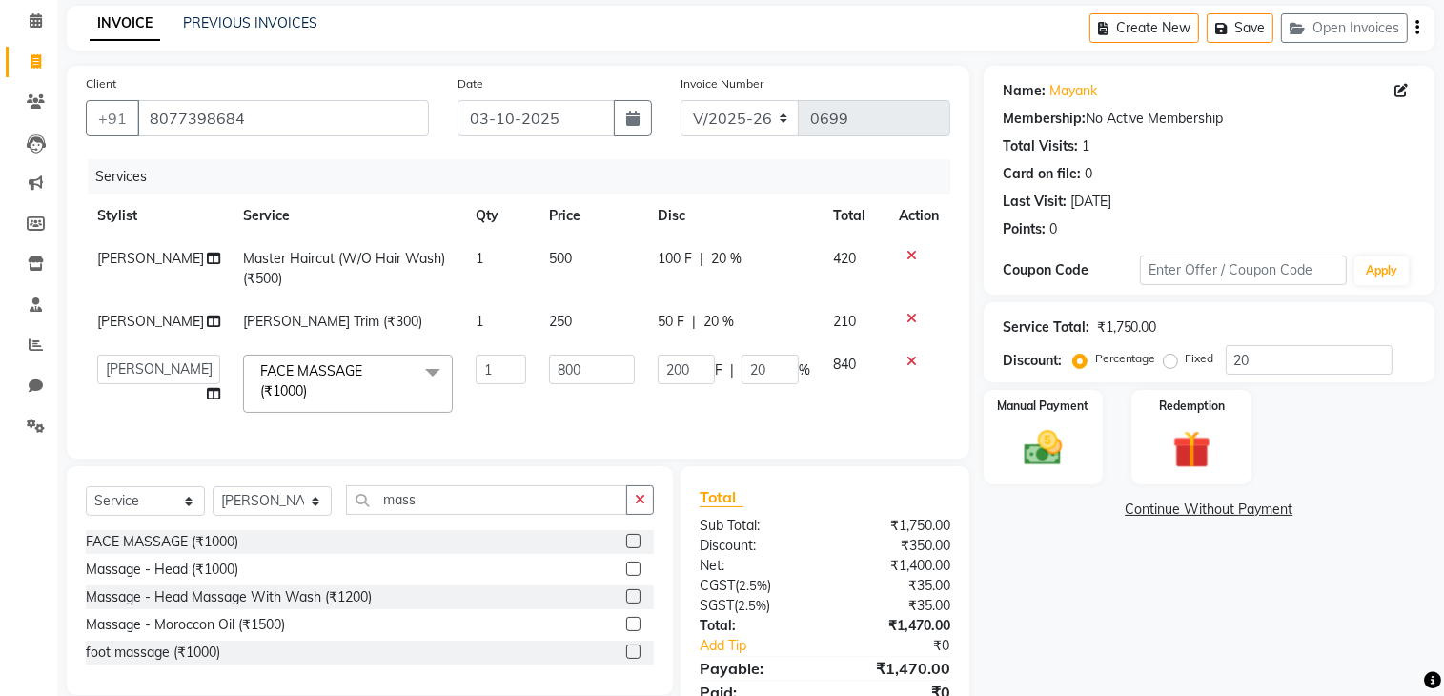
select select "66082"
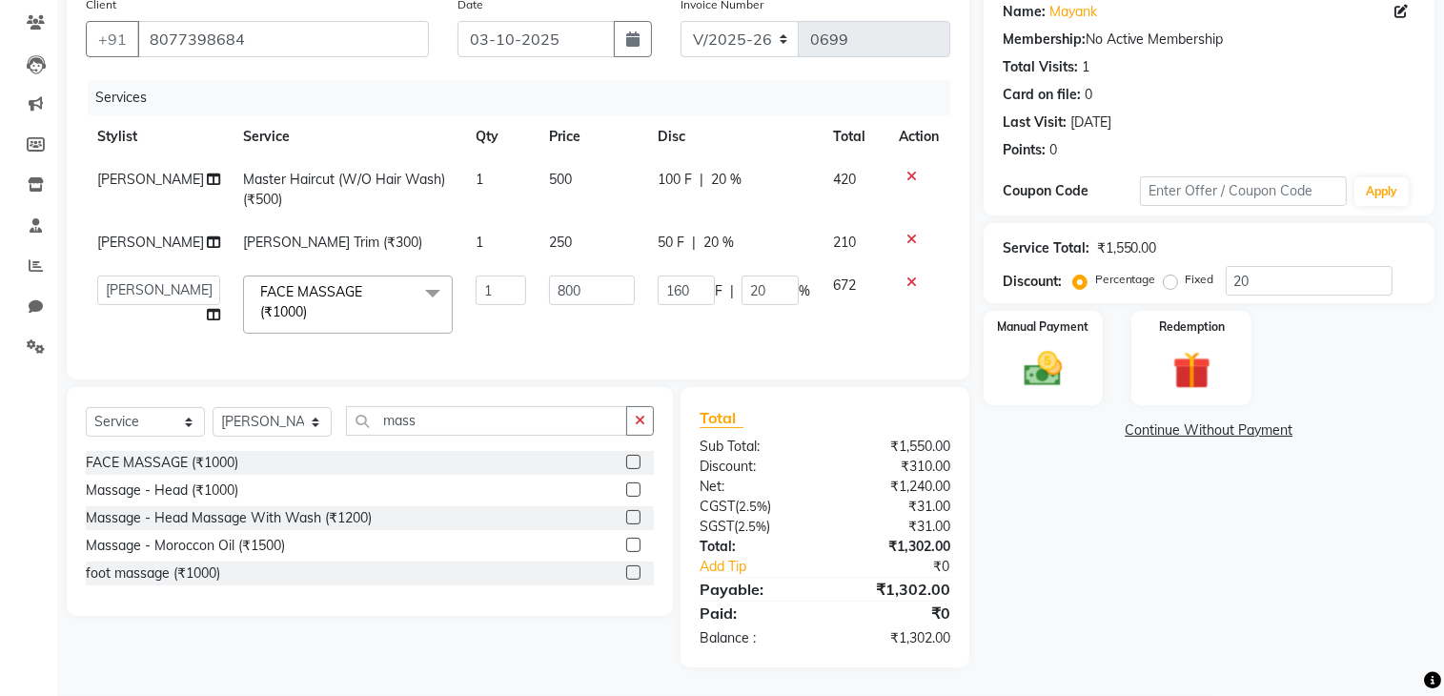
scroll to position [191, 0]
click at [586, 275] on input "800" at bounding box center [592, 290] width 86 height 30
type input "8"
type input "750"
click at [591, 300] on td "750" at bounding box center [591, 304] width 109 height 81
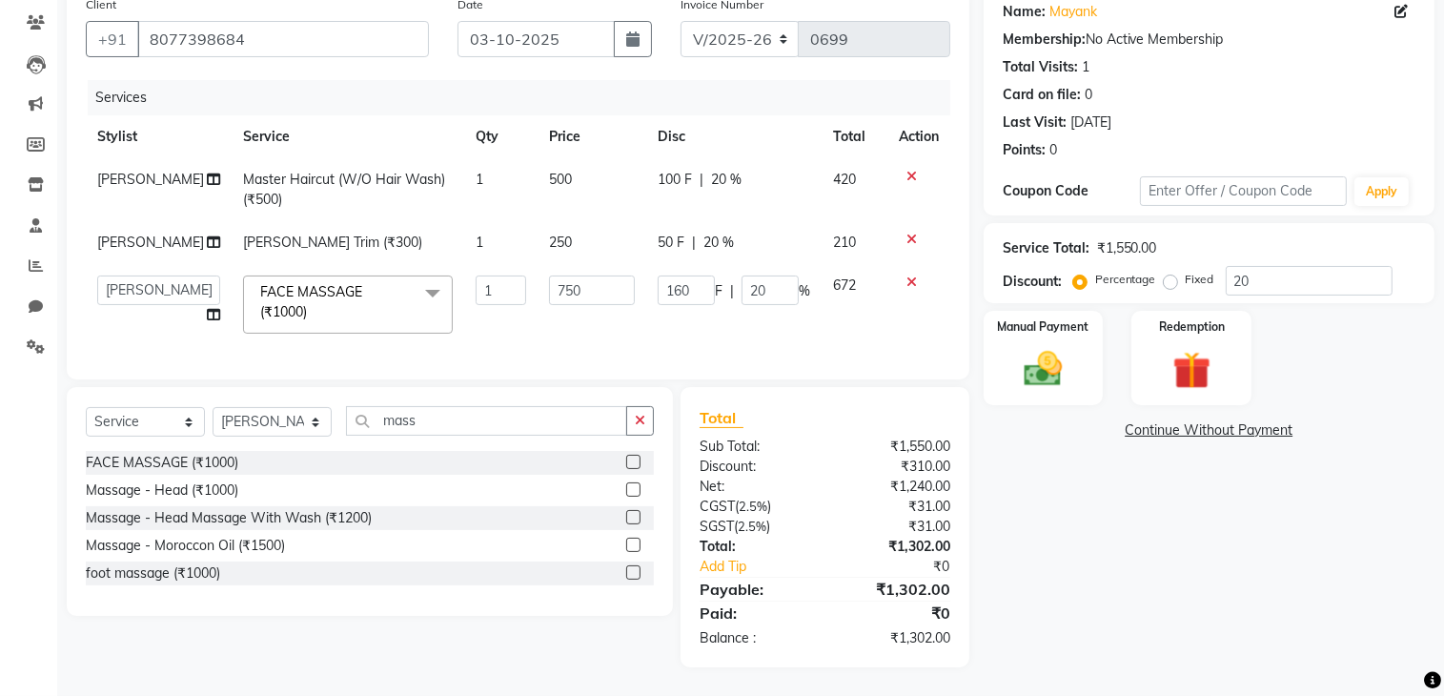
select select "66082"
click at [760, 276] on input "20" at bounding box center [769, 290] width 57 height 30
type input "2"
click at [762, 321] on td "150 F | %" at bounding box center [733, 304] width 175 height 81
select select "66082"
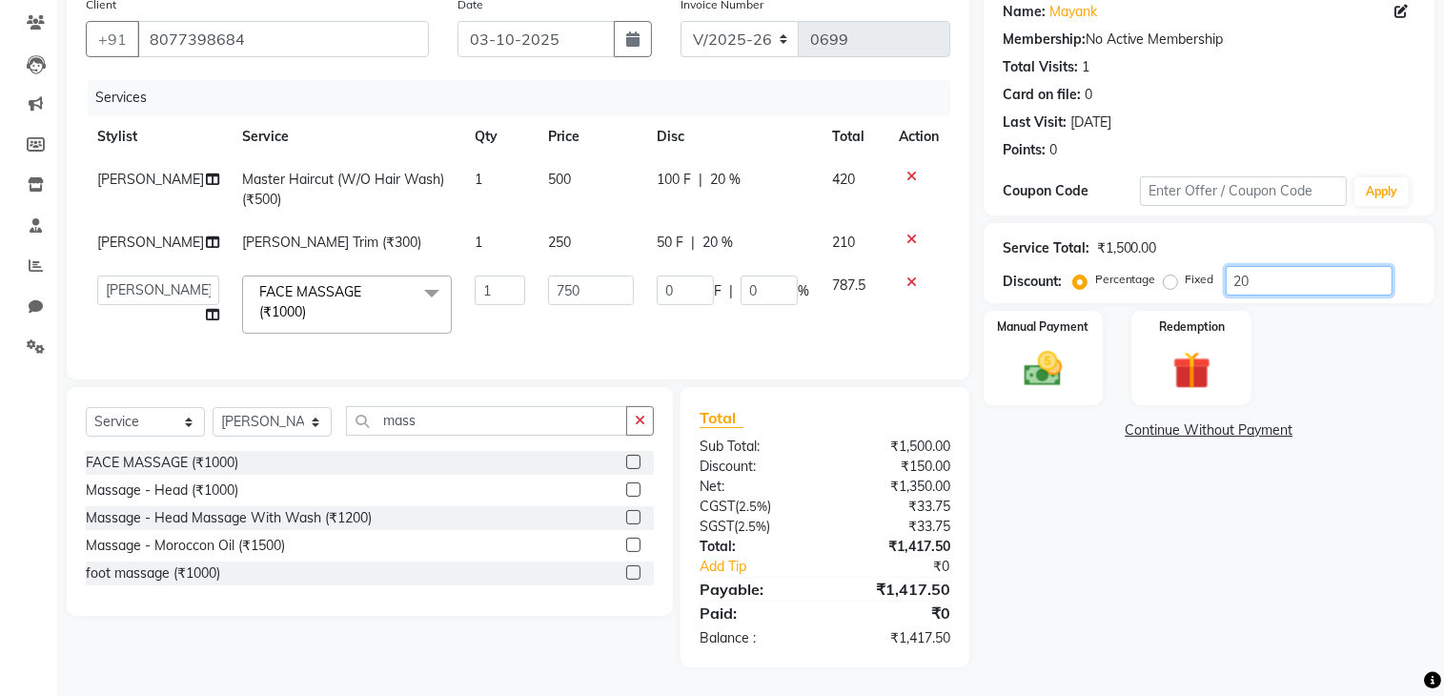
click at [1260, 266] on input "20" at bounding box center [1309, 281] width 167 height 30
type input "2"
type input "15"
type input "2"
type input "0"
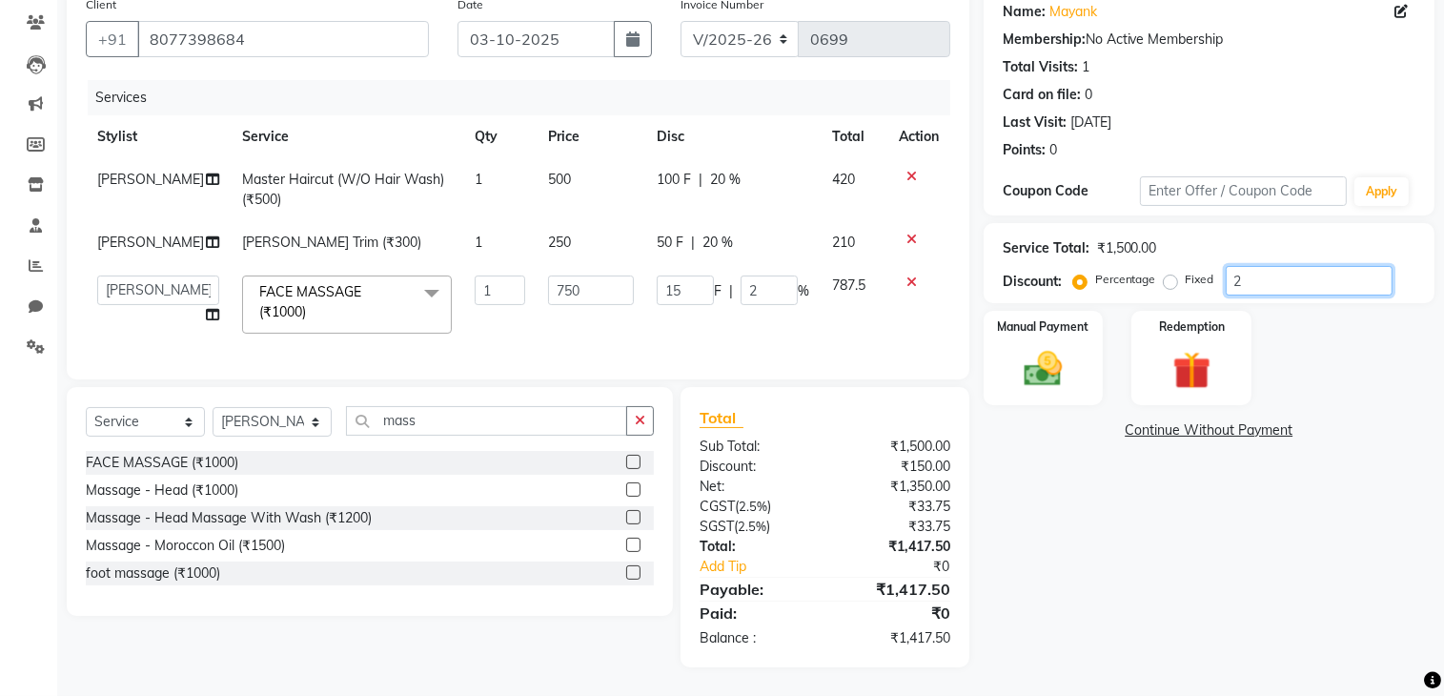
type input "0"
click at [555, 221] on td "250" at bounding box center [591, 242] width 109 height 43
select select "66082"
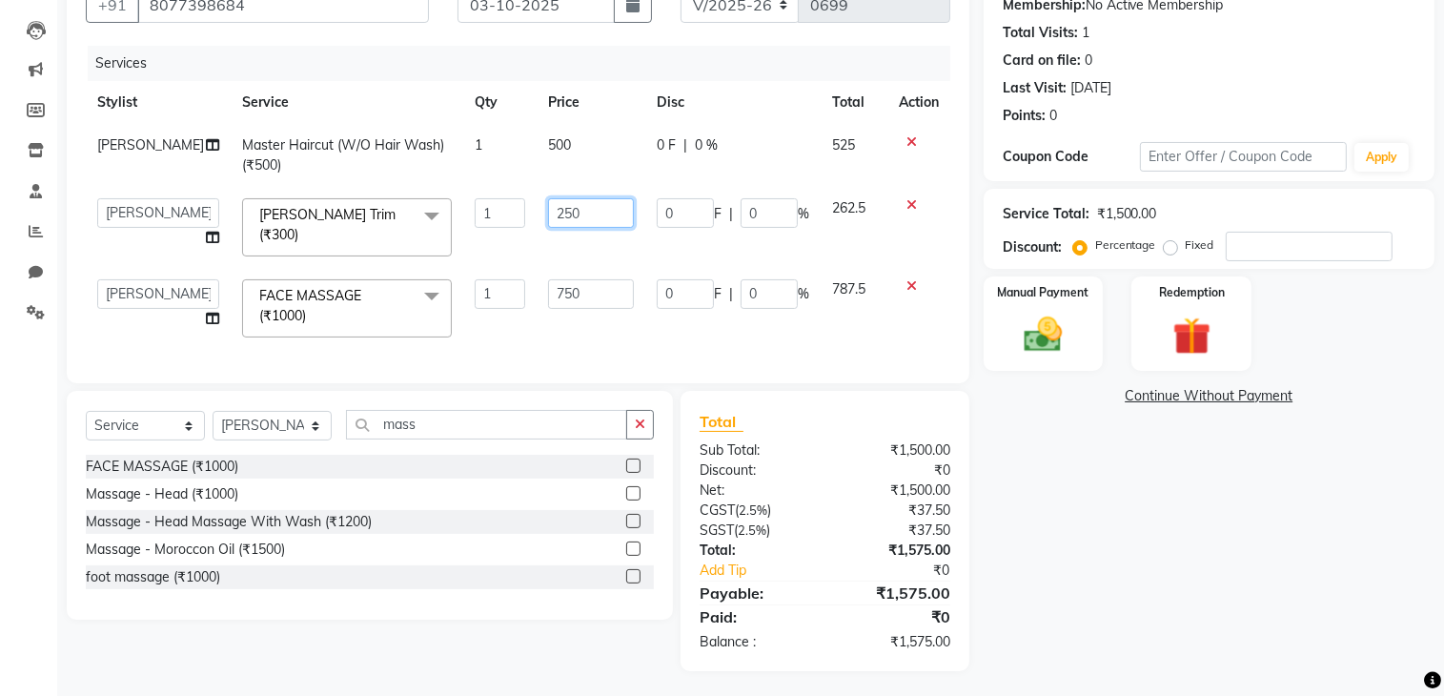
click at [578, 208] on input "250" at bounding box center [591, 213] width 86 height 30
click at [595, 291] on input "750" at bounding box center [591, 294] width 86 height 30
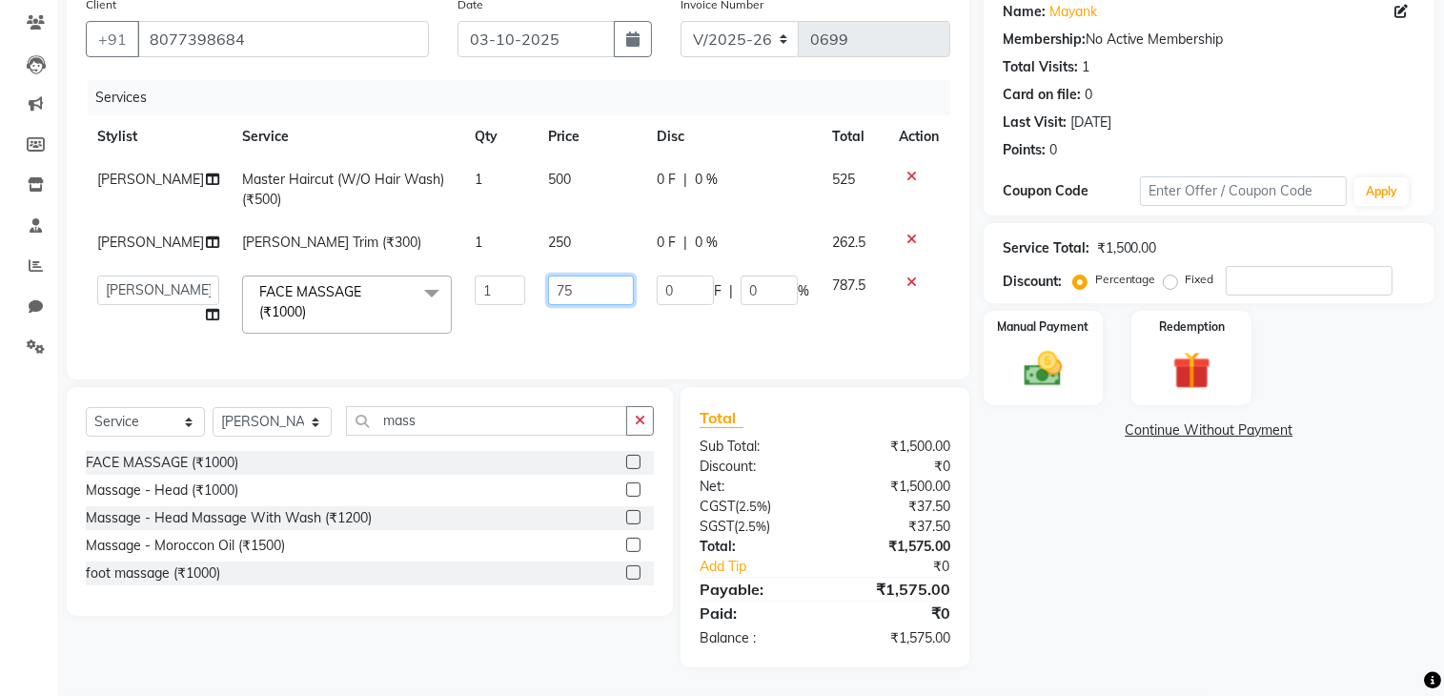
type input "7"
type input "640"
click at [587, 314] on td "640" at bounding box center [591, 304] width 109 height 81
select select "66082"
click at [1045, 347] on img at bounding box center [1043, 369] width 64 height 45
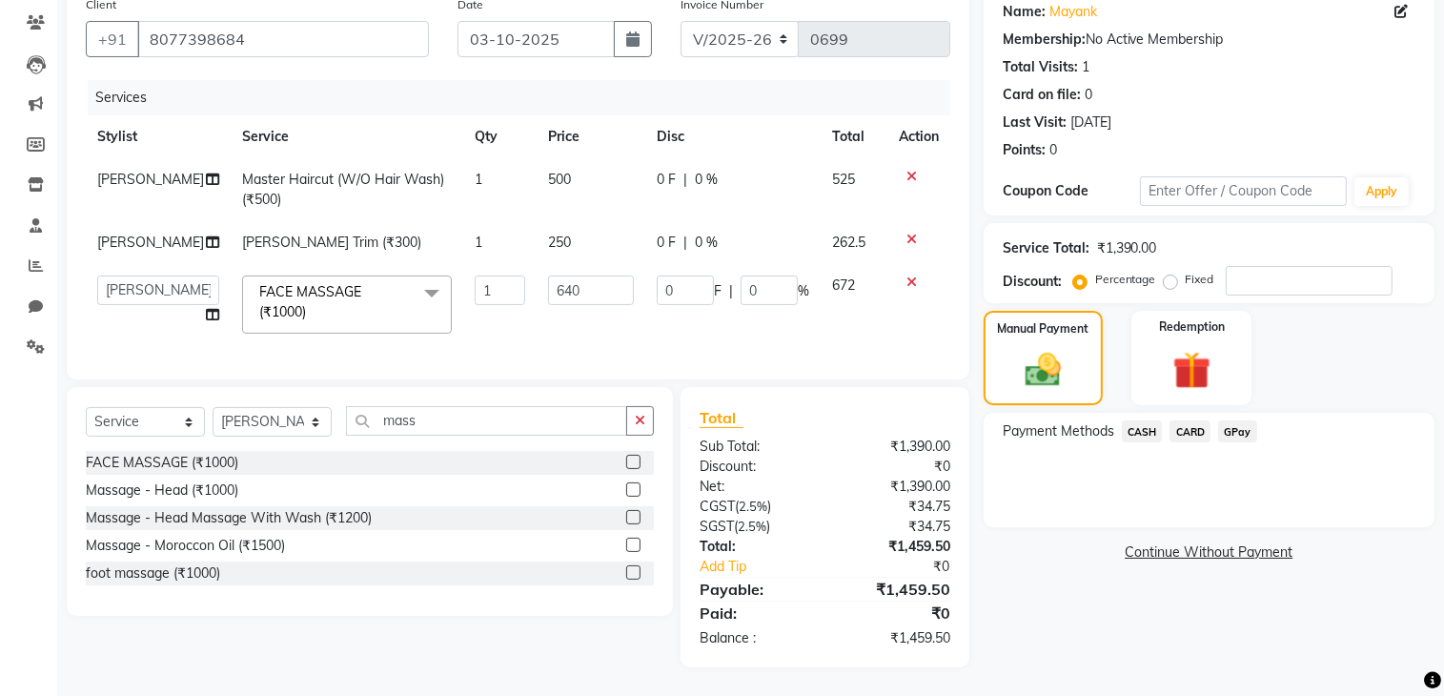
scroll to position [0, 0]
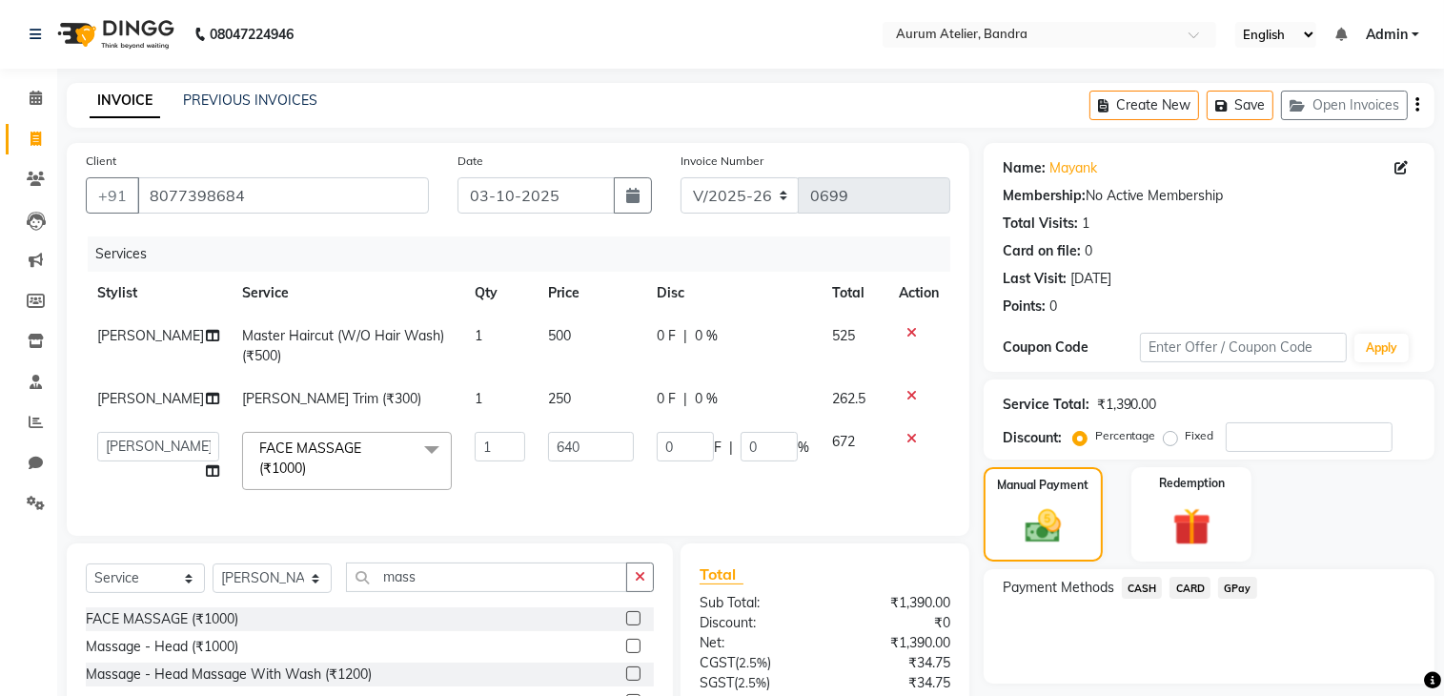
click at [1231, 588] on span "GPay" at bounding box center [1237, 588] width 39 height 22
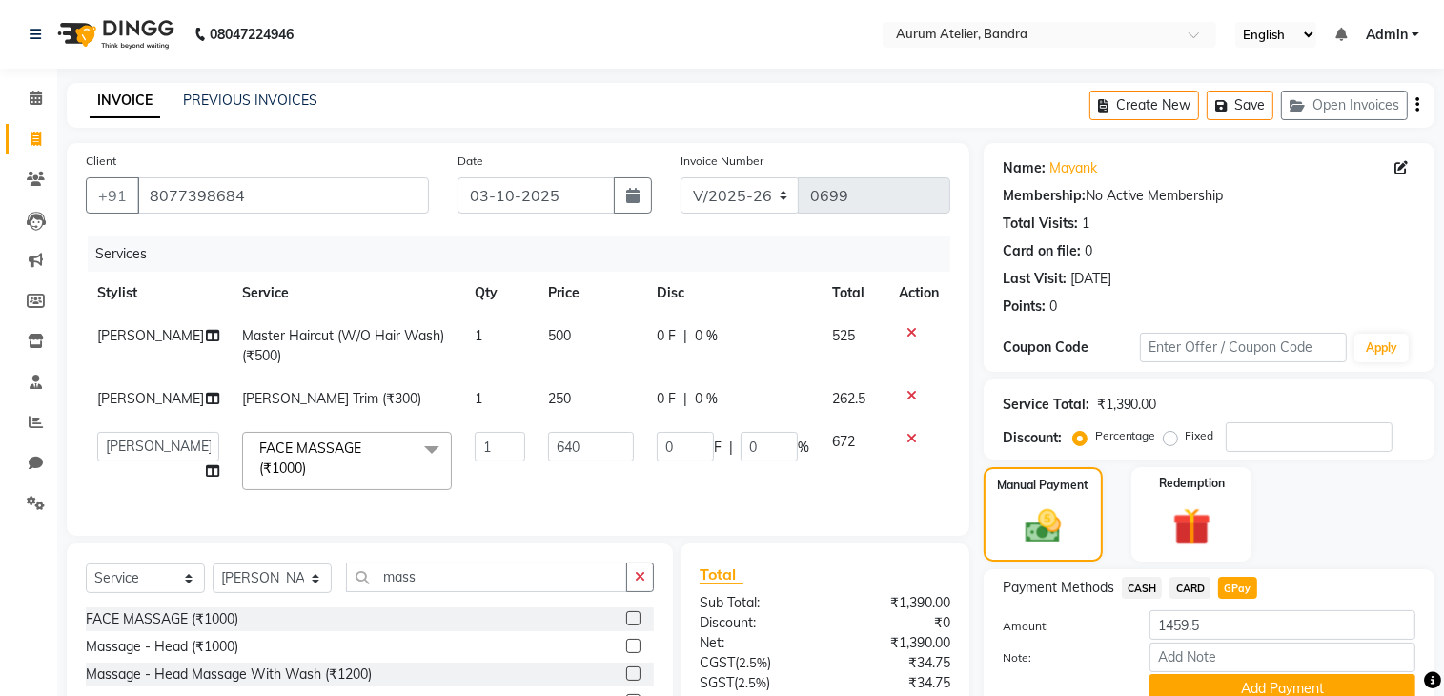
scroll to position [191, 0]
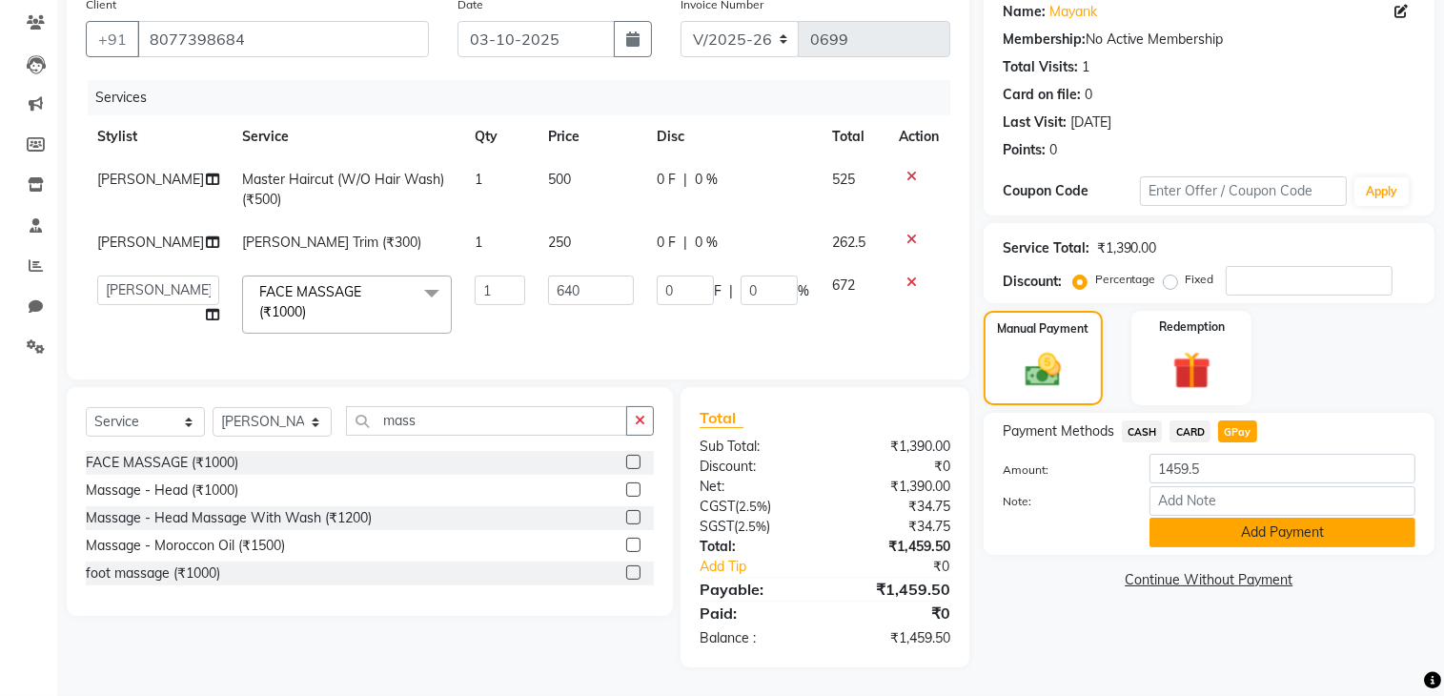
click at [1219, 517] on button "Add Payment" at bounding box center [1282, 532] width 266 height 30
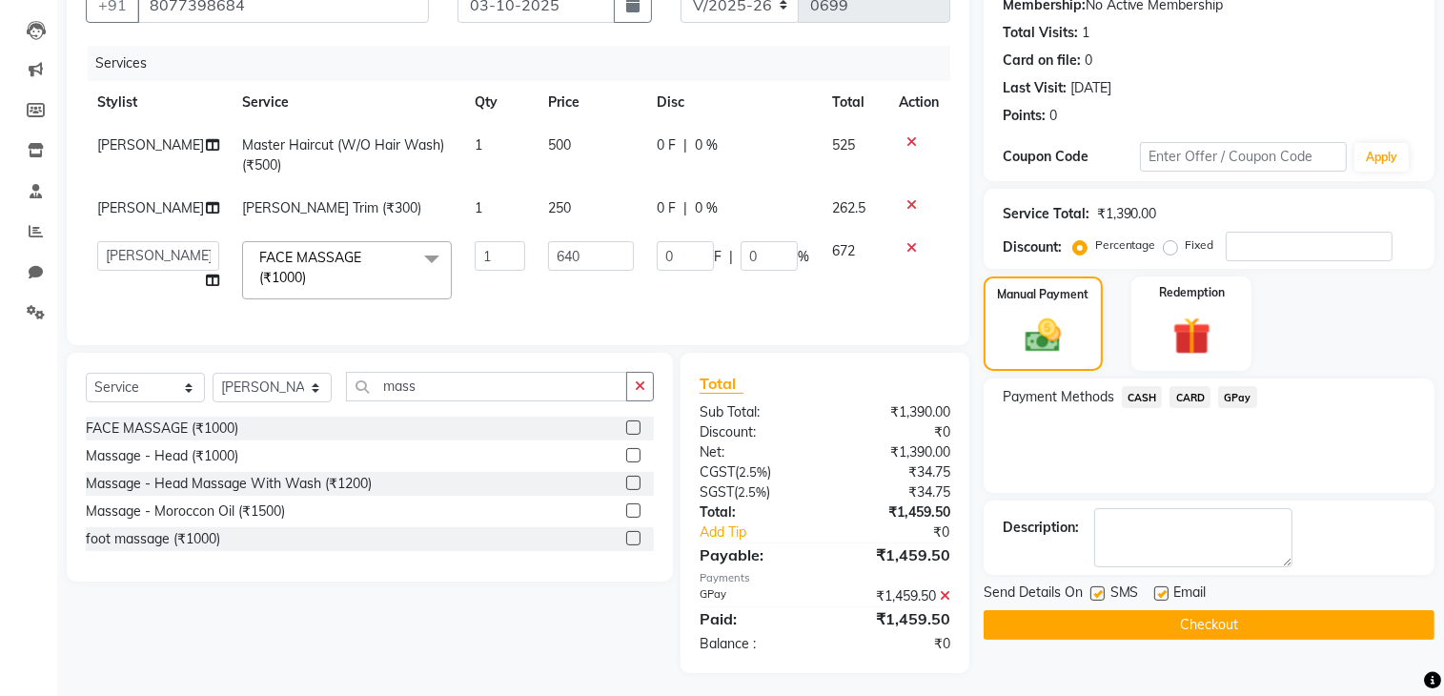
click at [1194, 621] on button "Checkout" at bounding box center [1208, 625] width 451 height 30
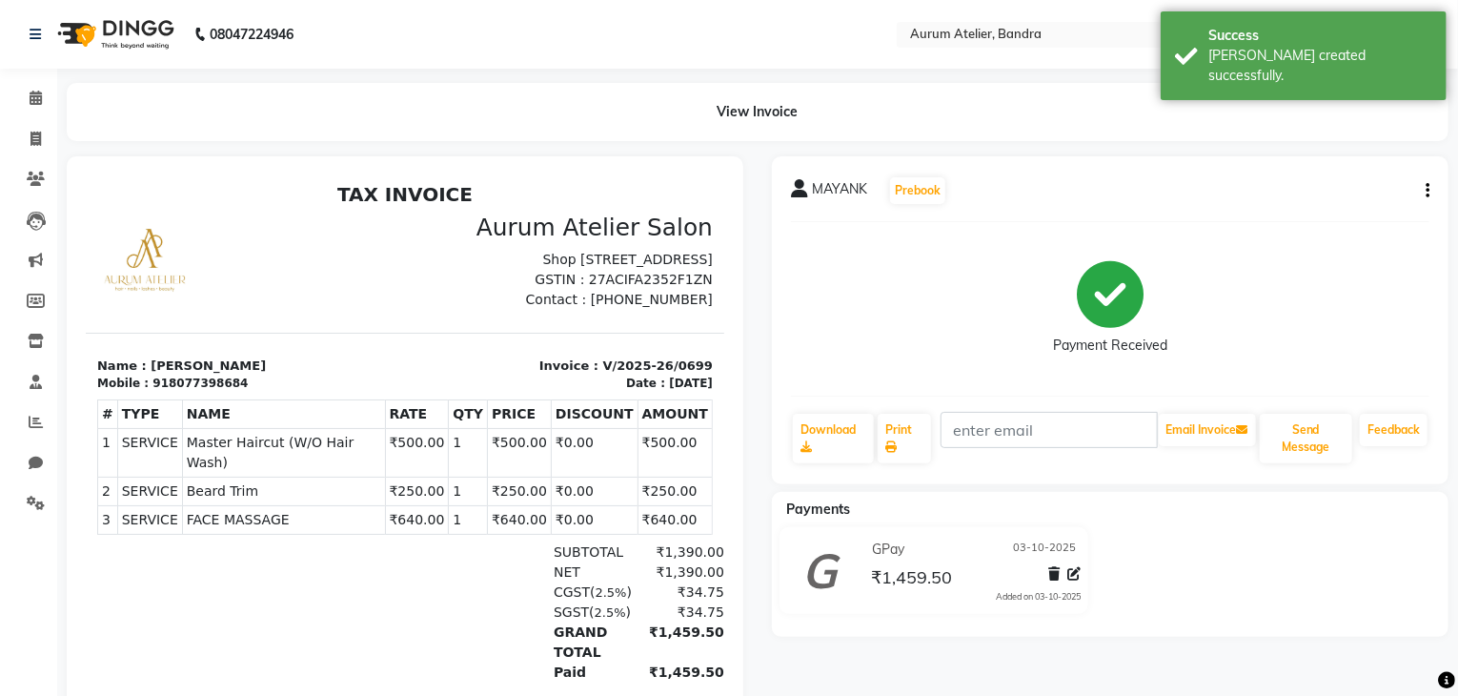
select select "7410"
select select "service"
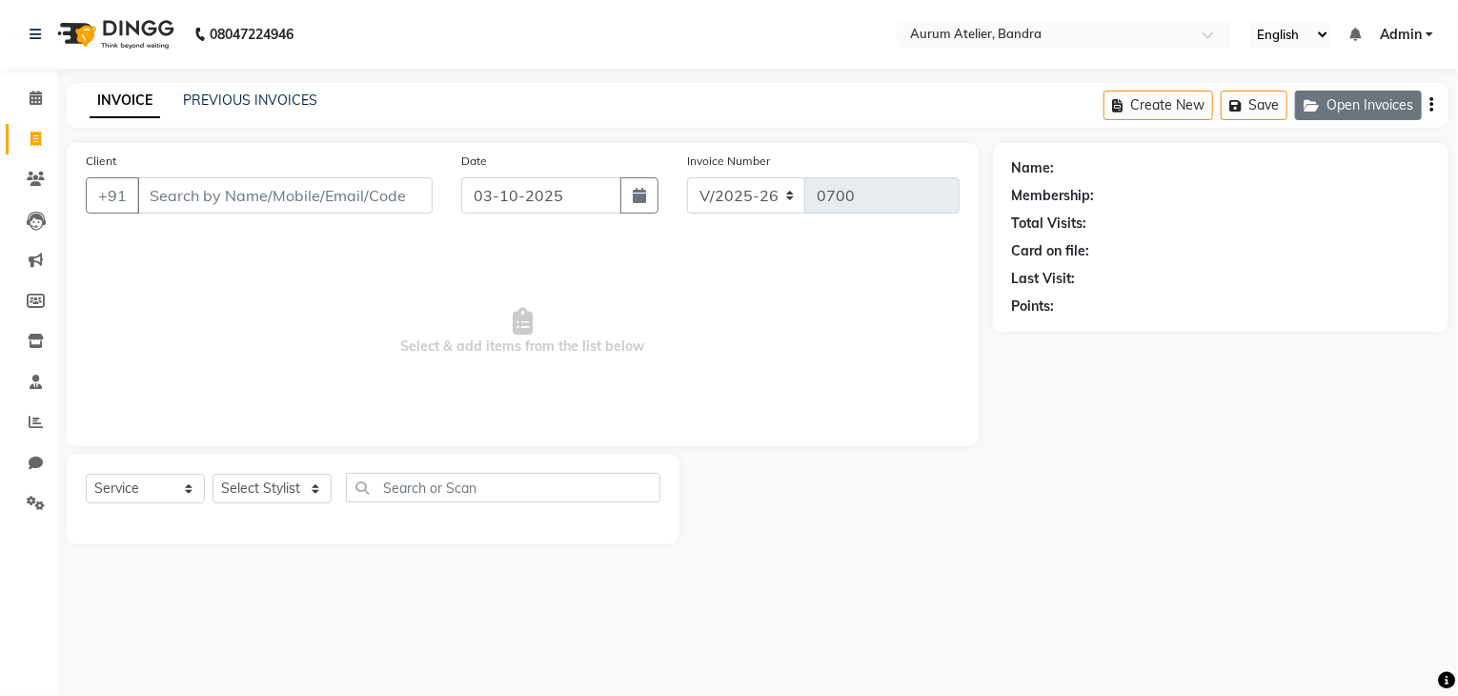
click at [1342, 101] on button "Open Invoices" at bounding box center [1358, 106] width 127 height 30
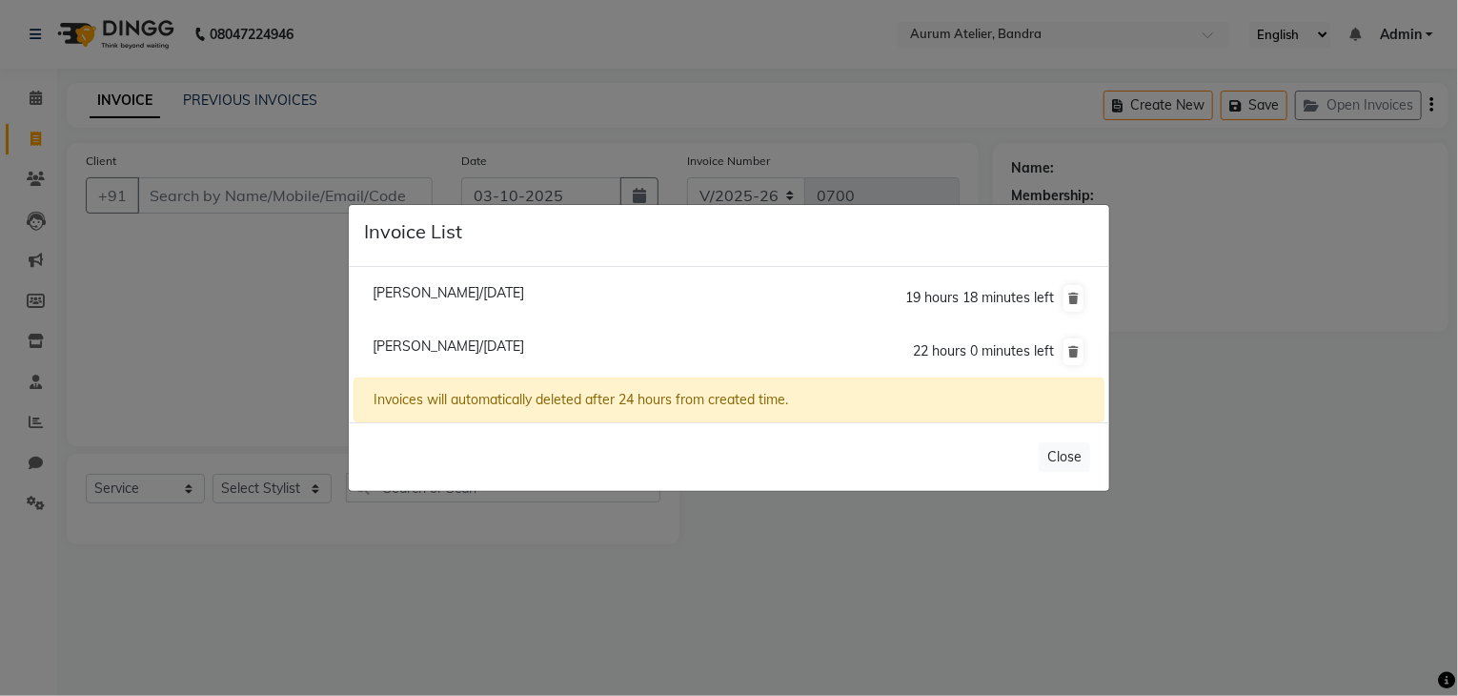
click at [467, 352] on span "[PERSON_NAME]/[DATE]" at bounding box center [449, 345] width 152 height 17
type input "9820567538"
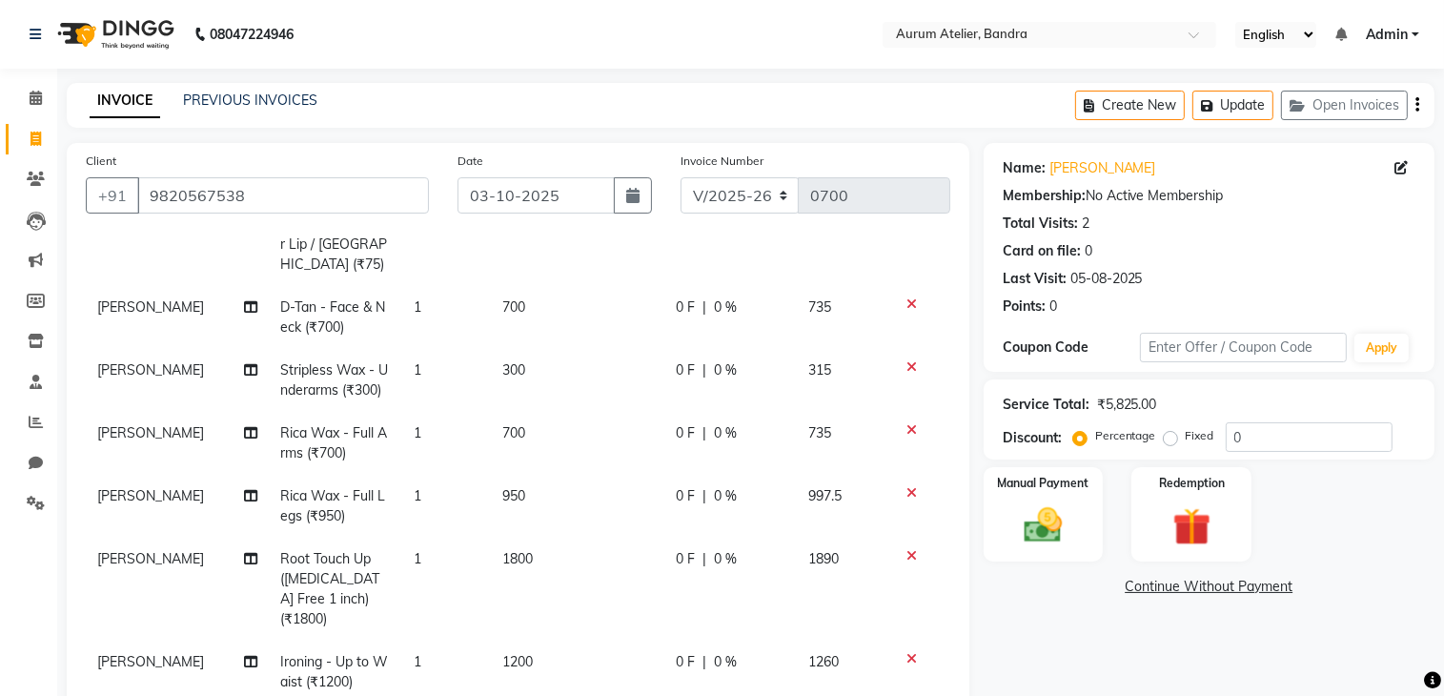
scroll to position [95, 0]
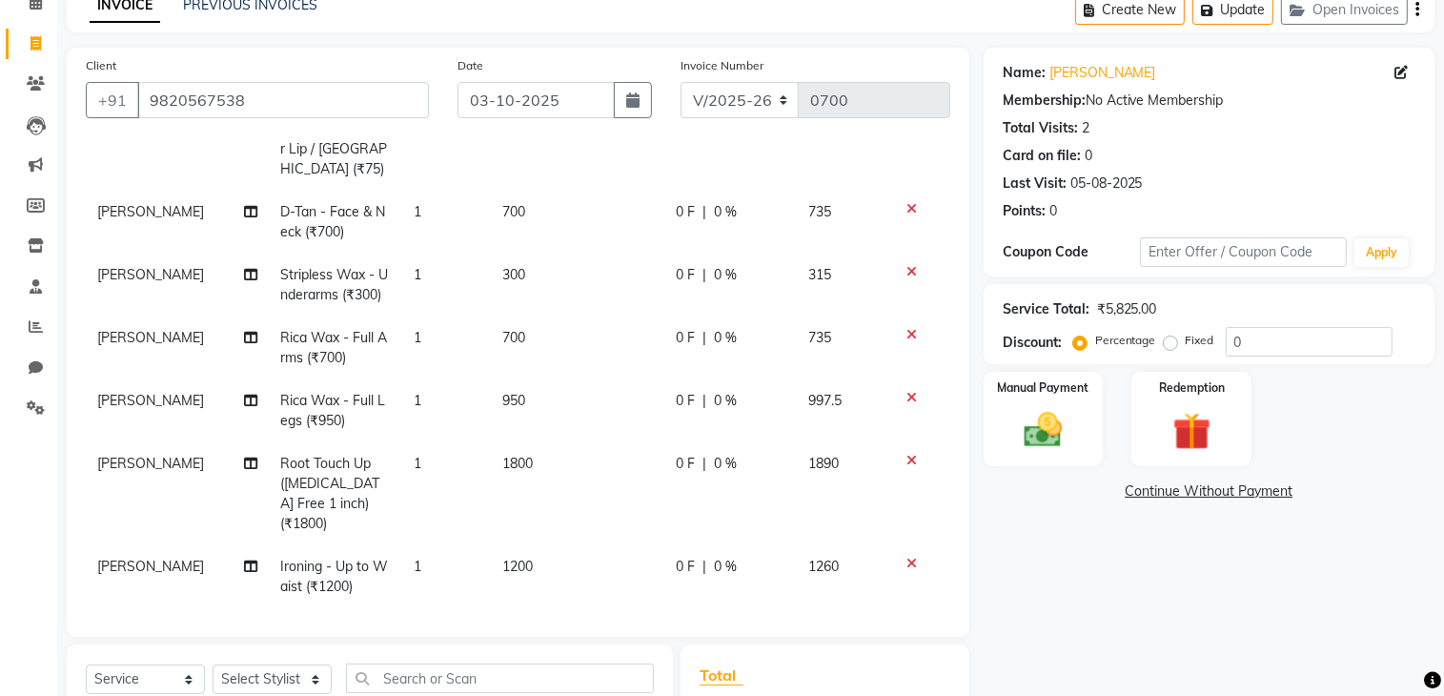
click at [906, 557] on icon at bounding box center [911, 563] width 10 height 13
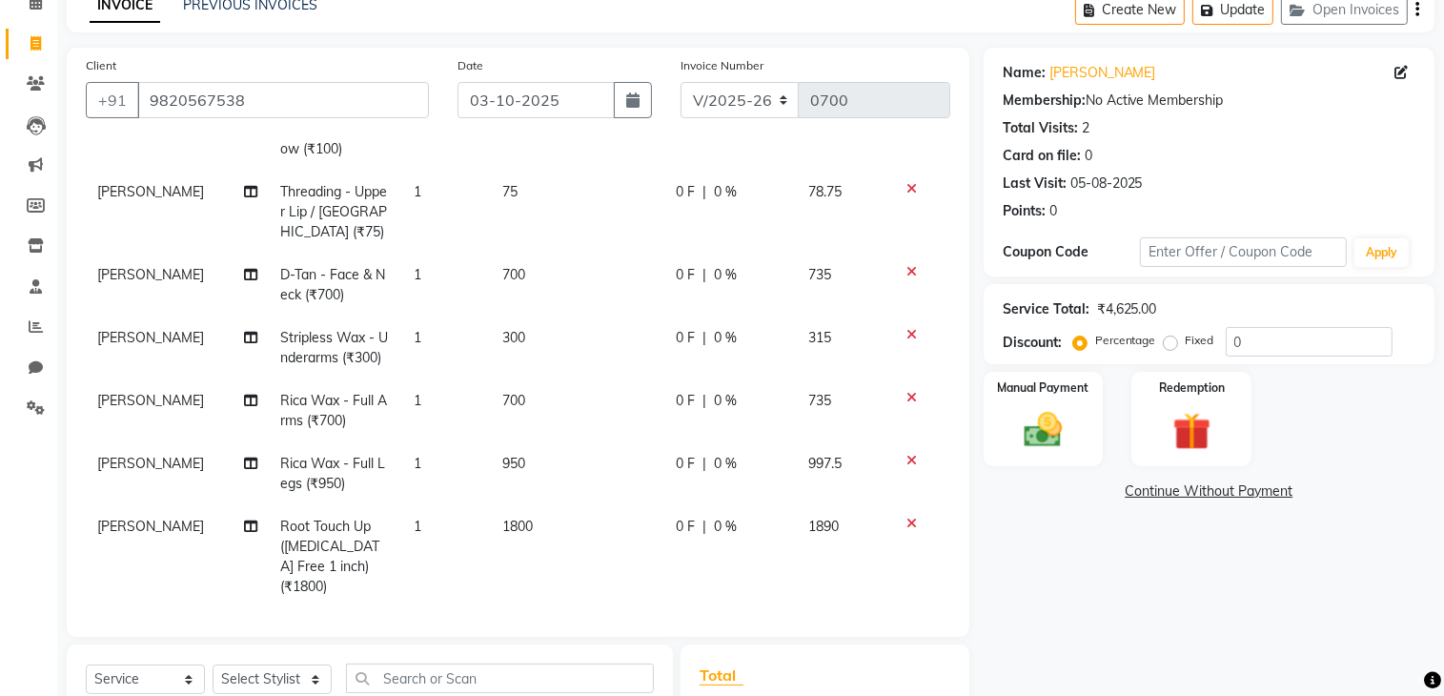
scroll to position [353, 0]
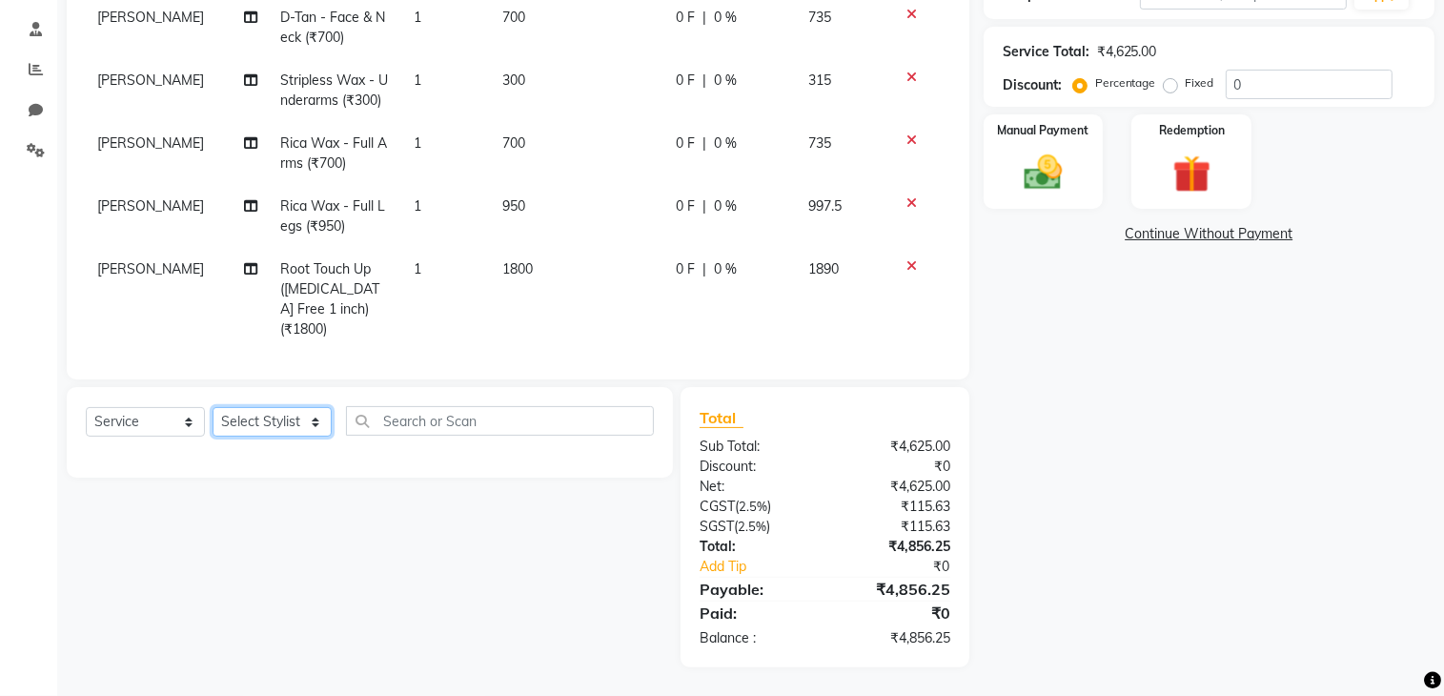
click at [266, 426] on select "Select Stylist ADITYA [PERSON_NAME] chariya [PERSON_NAME] [PERSON_NAME] [PERSON…" at bounding box center [272, 422] width 119 height 30
select select "66080"
click at [213, 408] on select "Select Stylist ADITYA [PERSON_NAME] chariya [PERSON_NAME] [PERSON_NAME] [PERSON…" at bounding box center [272, 422] width 119 height 30
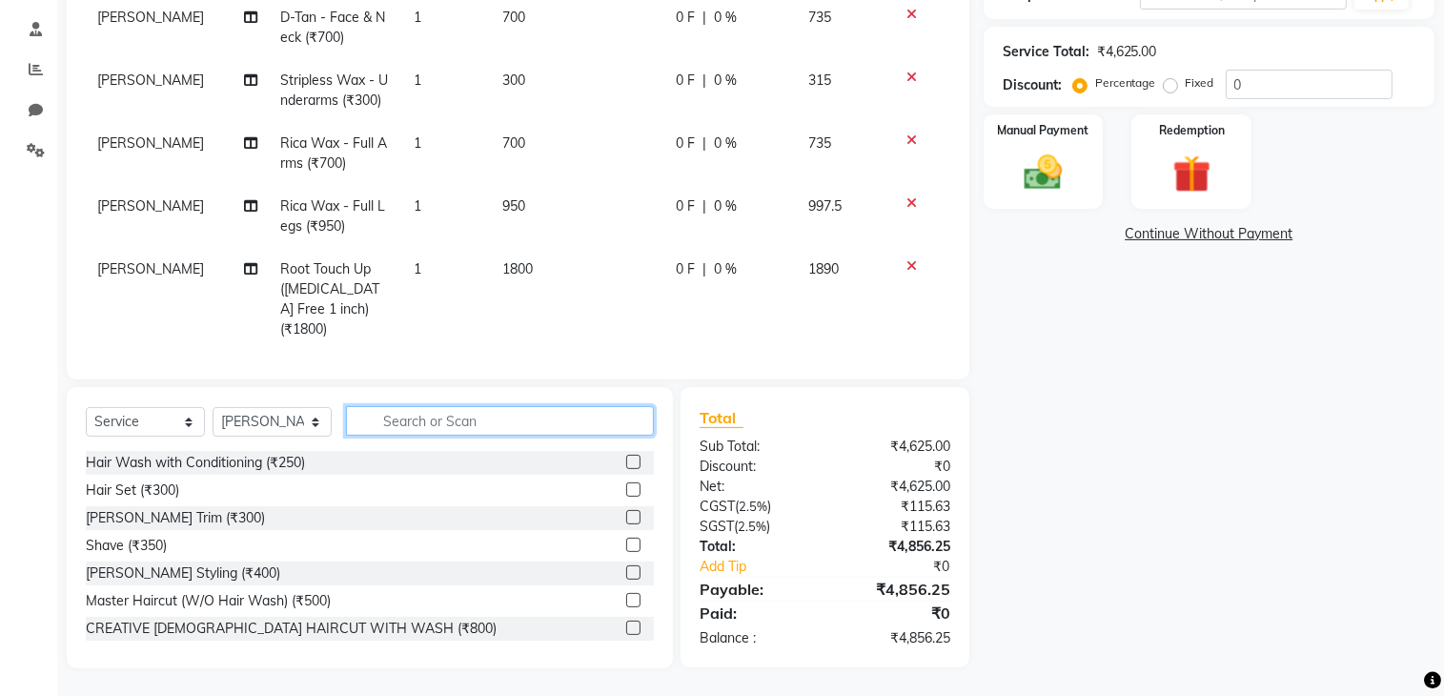
click at [387, 415] on input "text" at bounding box center [500, 421] width 308 height 30
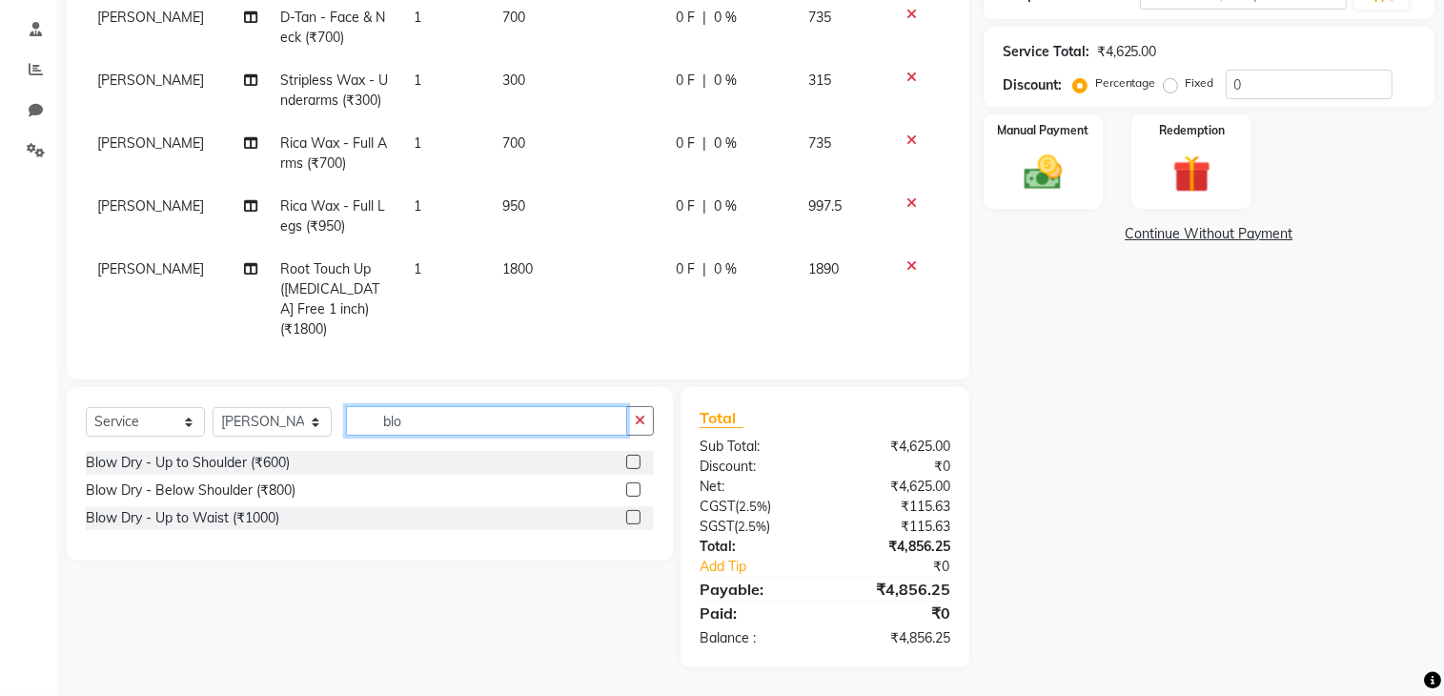
type input "blo"
click at [629, 487] on label at bounding box center [633, 489] width 14 height 14
click at [629, 487] on input "checkbox" at bounding box center [632, 490] width 12 height 12
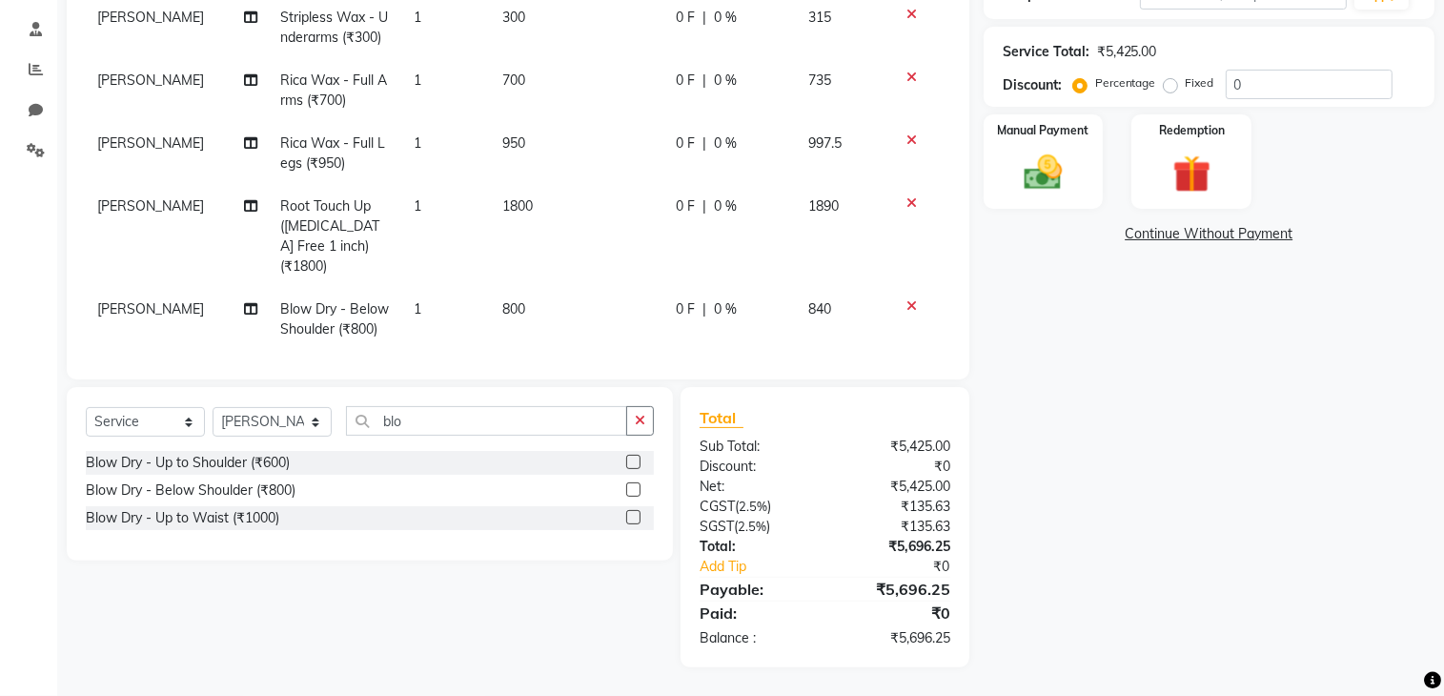
checkbox input "false"
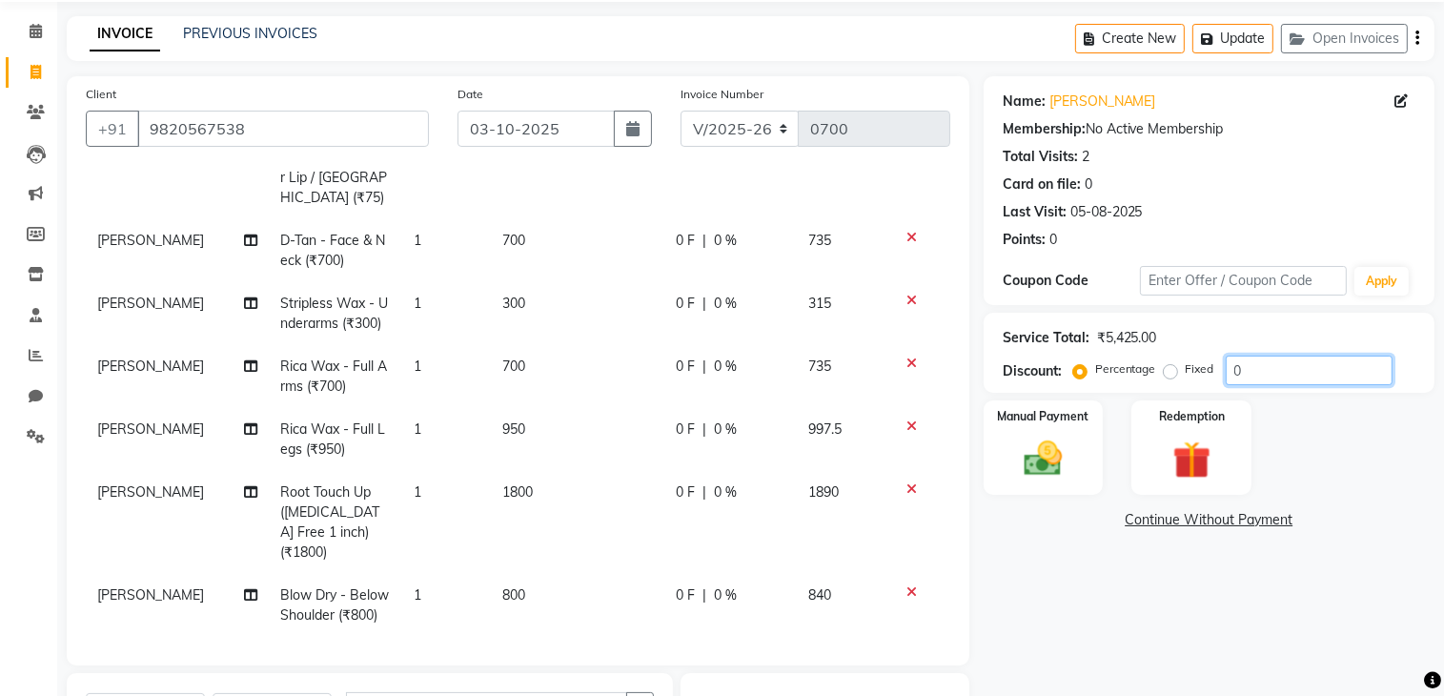
click at [1266, 359] on input "0" at bounding box center [1309, 370] width 167 height 30
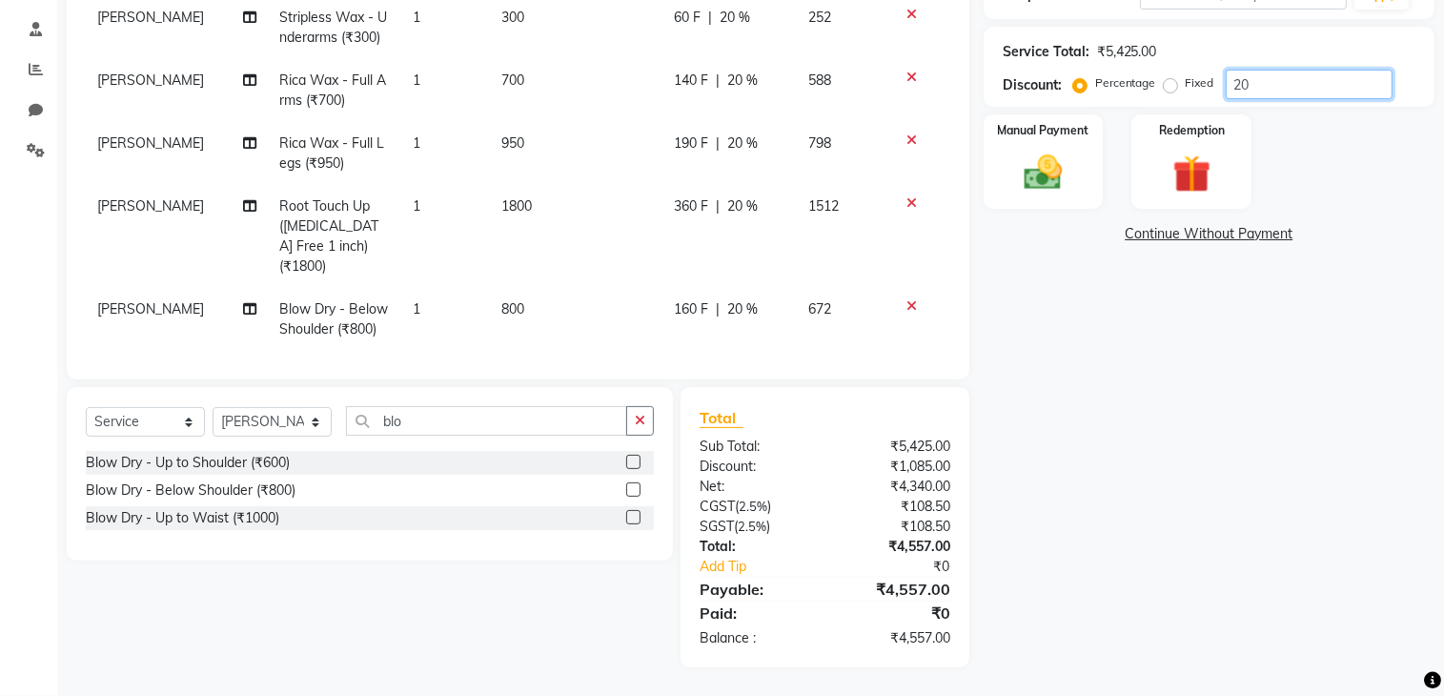
scroll to position [0, 0]
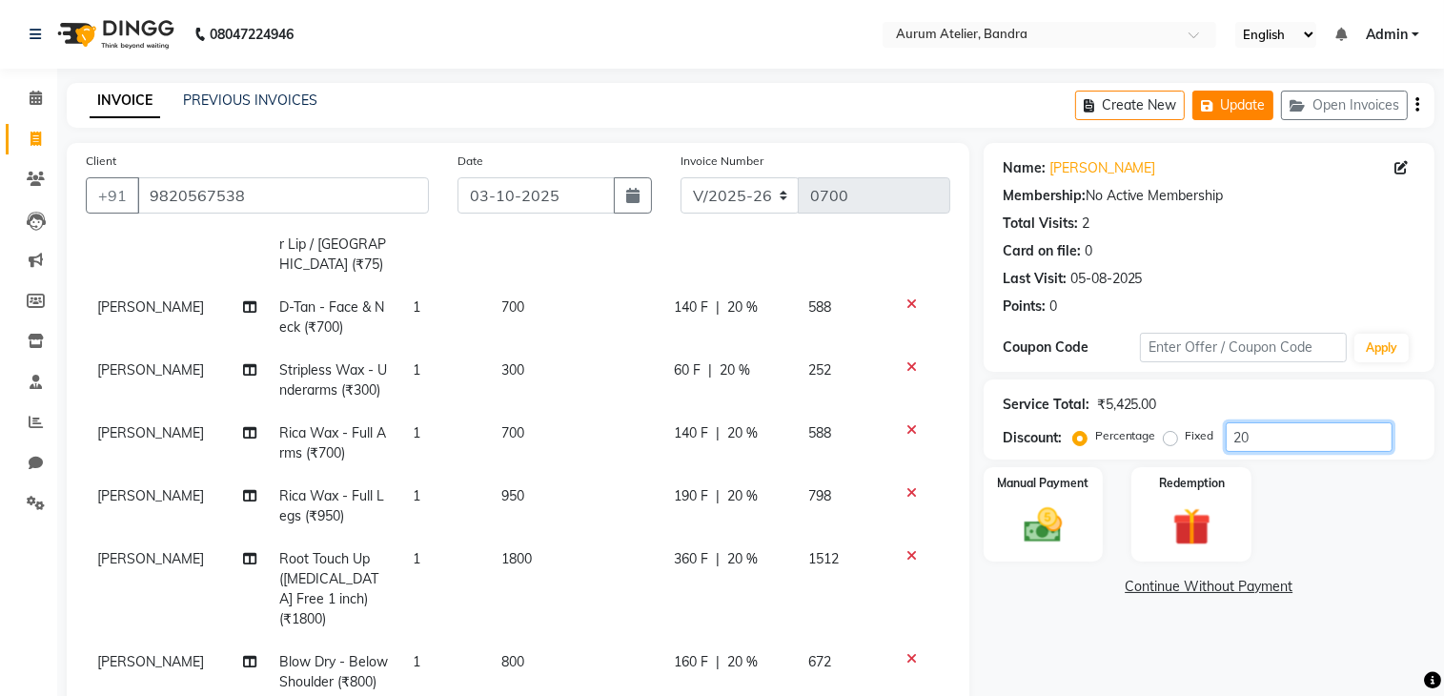
type input "20"
click at [1245, 104] on button "Update" at bounding box center [1232, 106] width 81 height 30
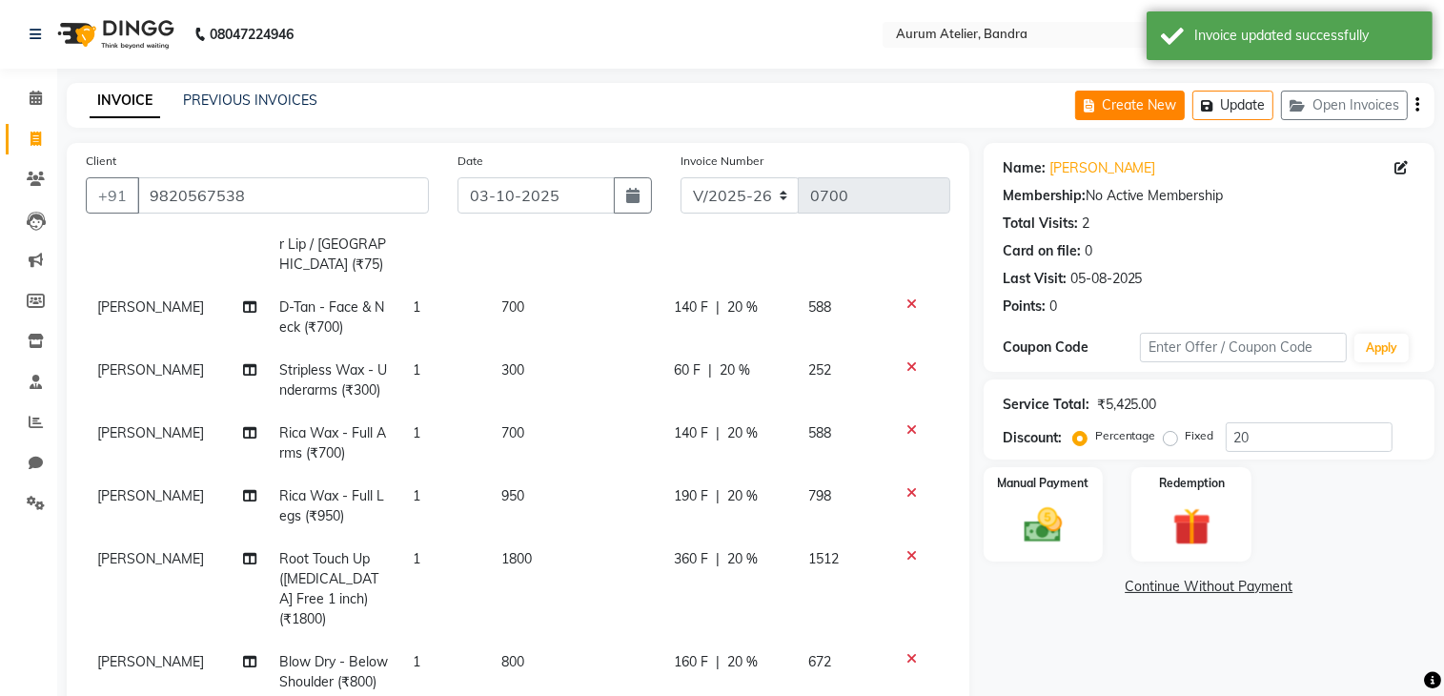
click at [1150, 97] on button "Create New" at bounding box center [1130, 106] width 110 height 30
select select "7410"
select select "service"
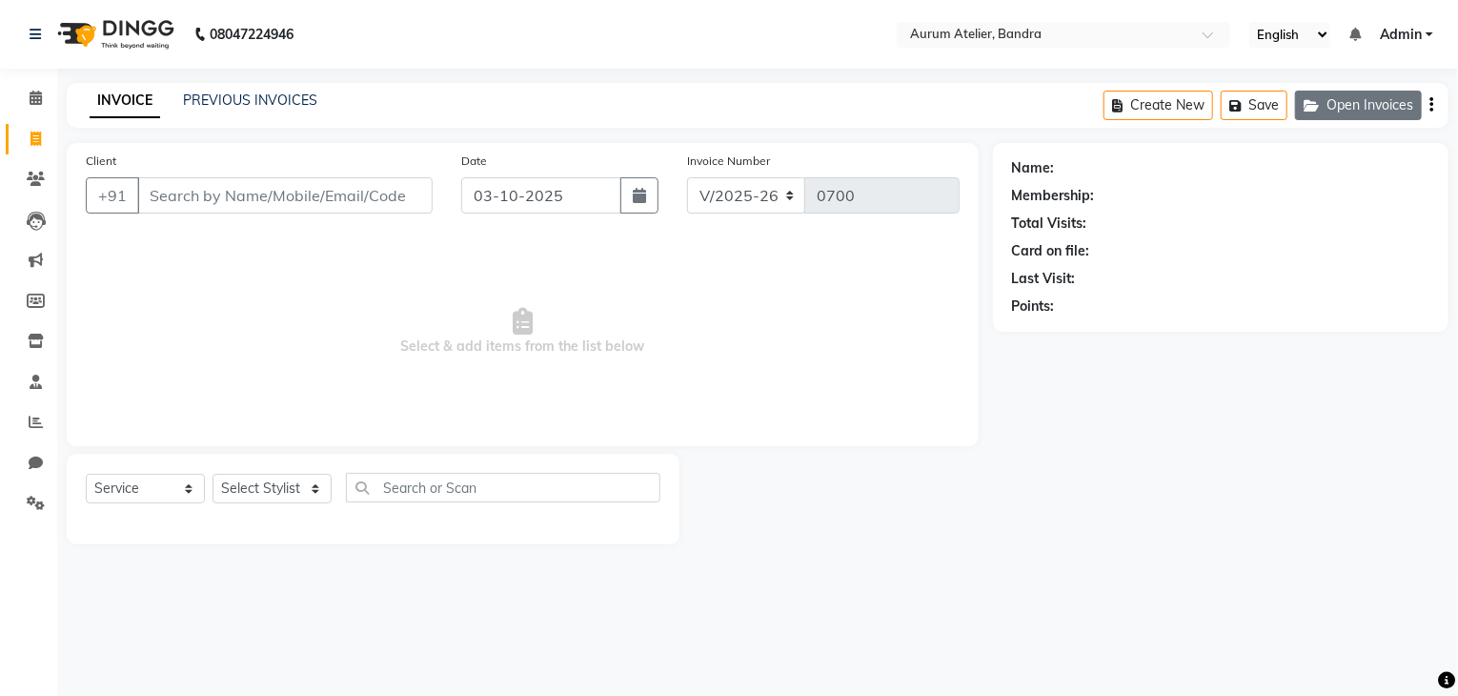
click at [1328, 95] on button "Open Invoices" at bounding box center [1358, 106] width 127 height 30
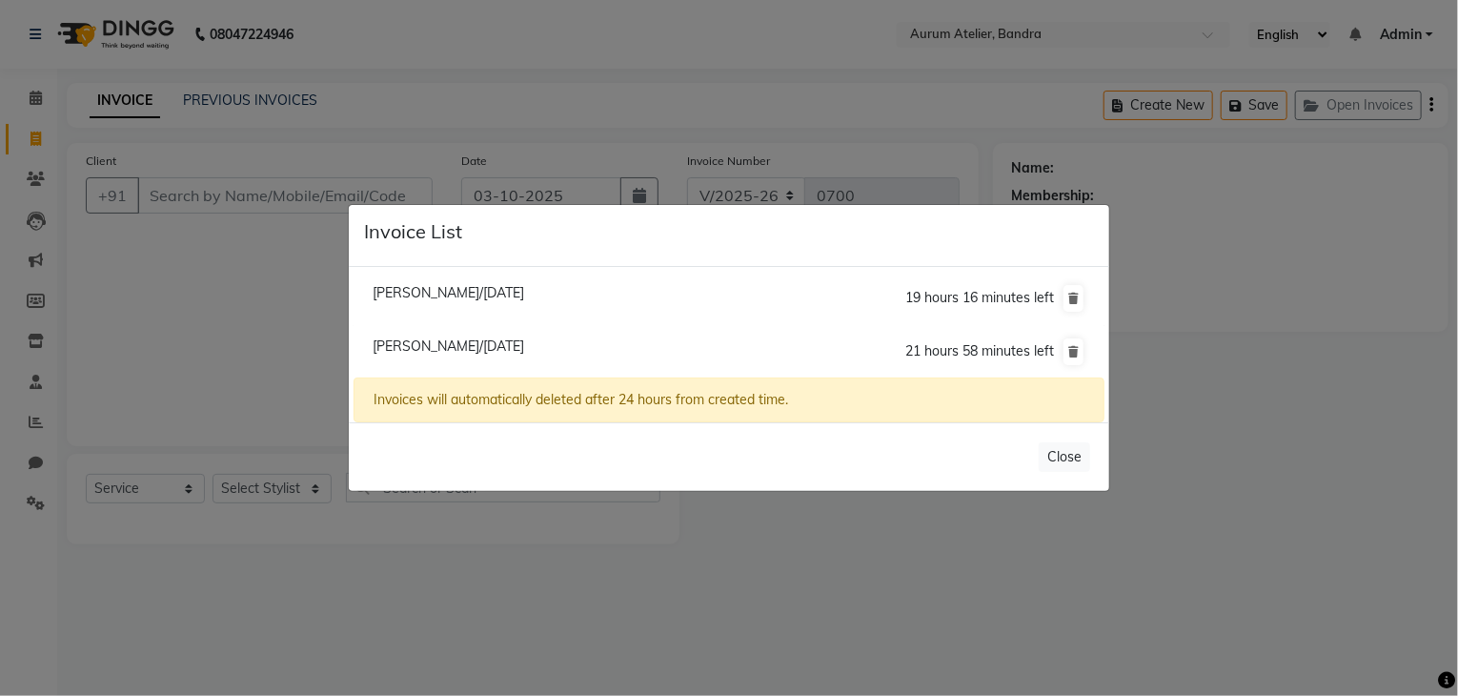
click at [524, 348] on span "[PERSON_NAME]/[DATE]" at bounding box center [449, 345] width 152 height 17
type input "9820567538"
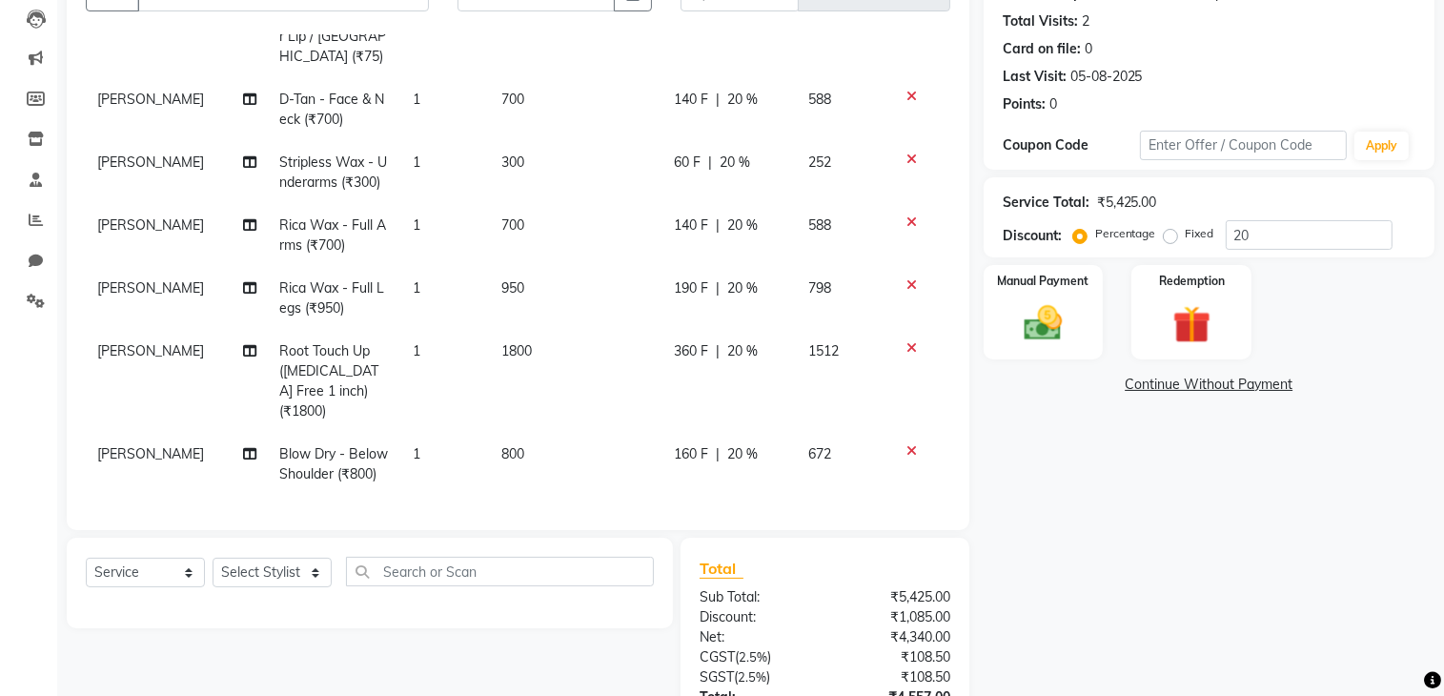
scroll to position [353, 0]
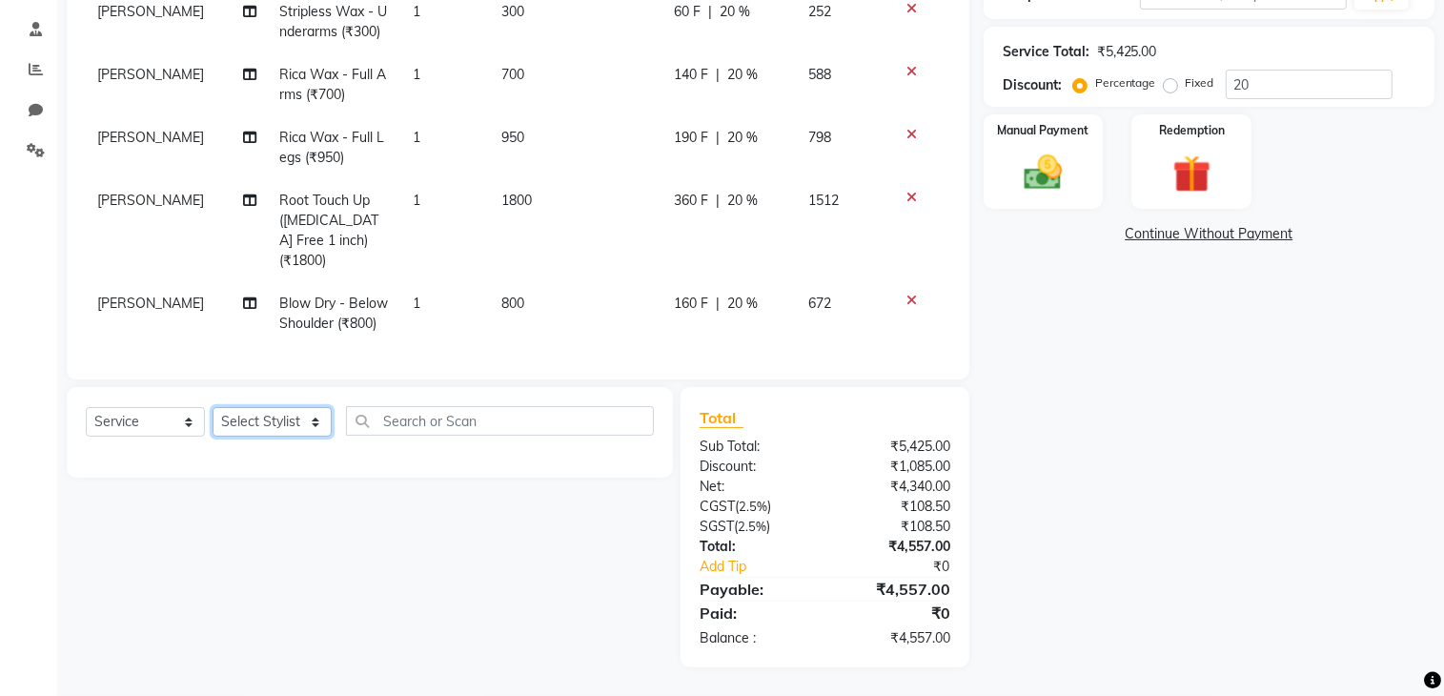
click at [268, 422] on select "Select Stylist ADITYA [PERSON_NAME] chariya [PERSON_NAME] [PERSON_NAME] [PERSON…" at bounding box center [272, 422] width 119 height 30
select select "84233"
click at [213, 408] on select "Select Stylist ADITYA [PERSON_NAME] chariya [PERSON_NAME] [PERSON_NAME] [PERSON…" at bounding box center [272, 422] width 119 height 30
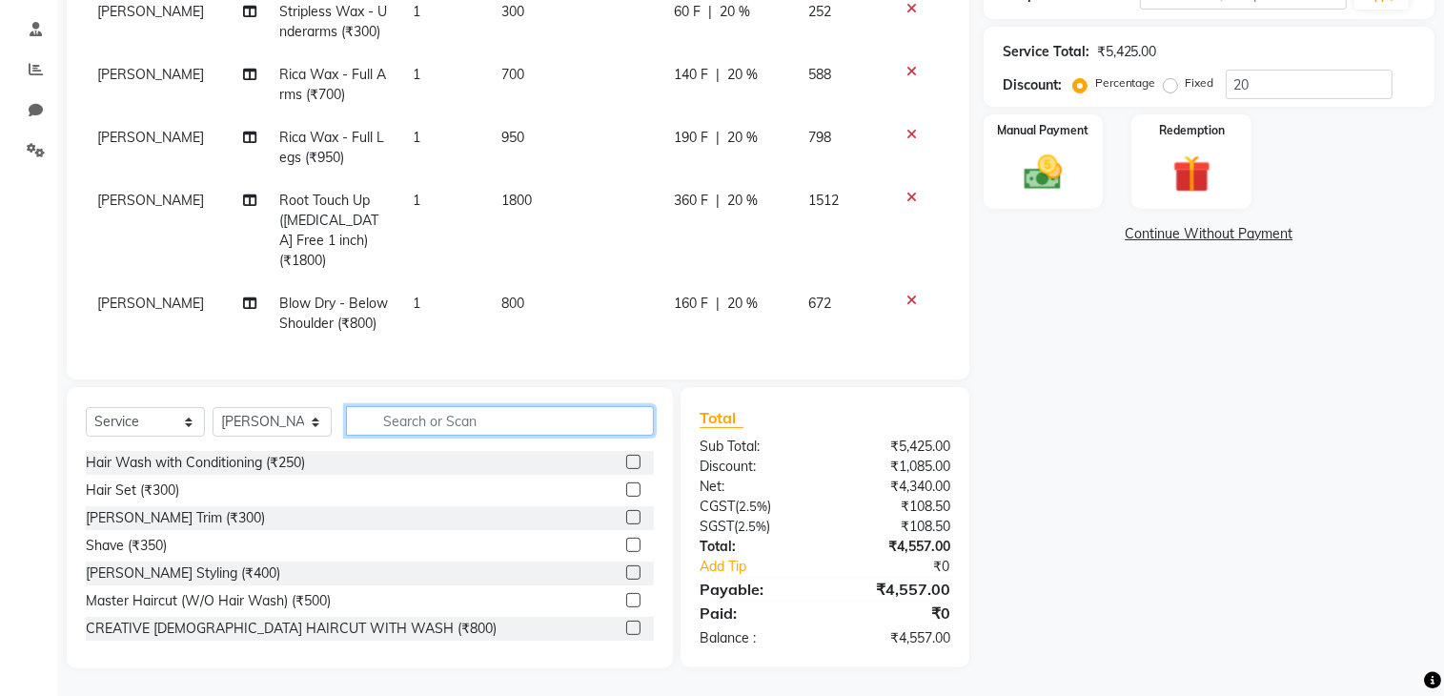
click at [419, 421] on input "text" at bounding box center [500, 421] width 308 height 30
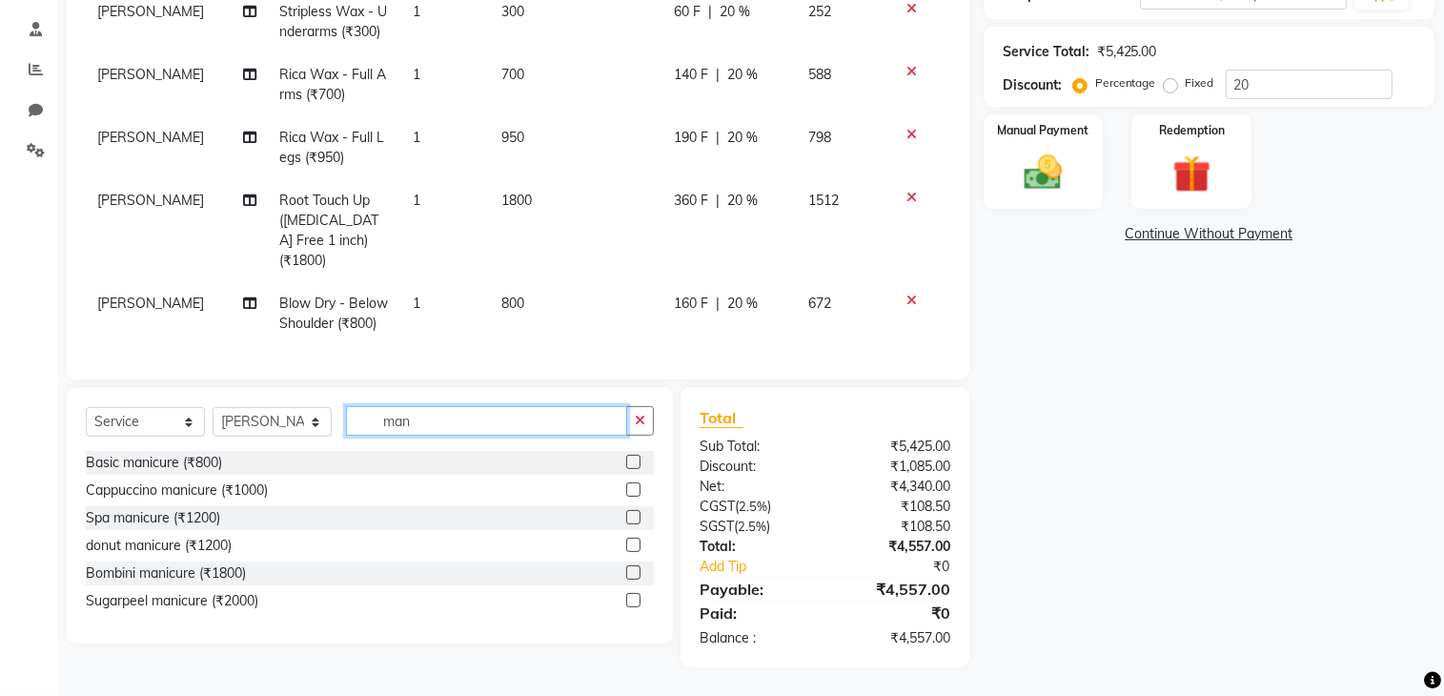
type input "man"
click at [630, 460] on label at bounding box center [633, 462] width 14 height 14
click at [630, 460] on input "checkbox" at bounding box center [632, 462] width 12 height 12
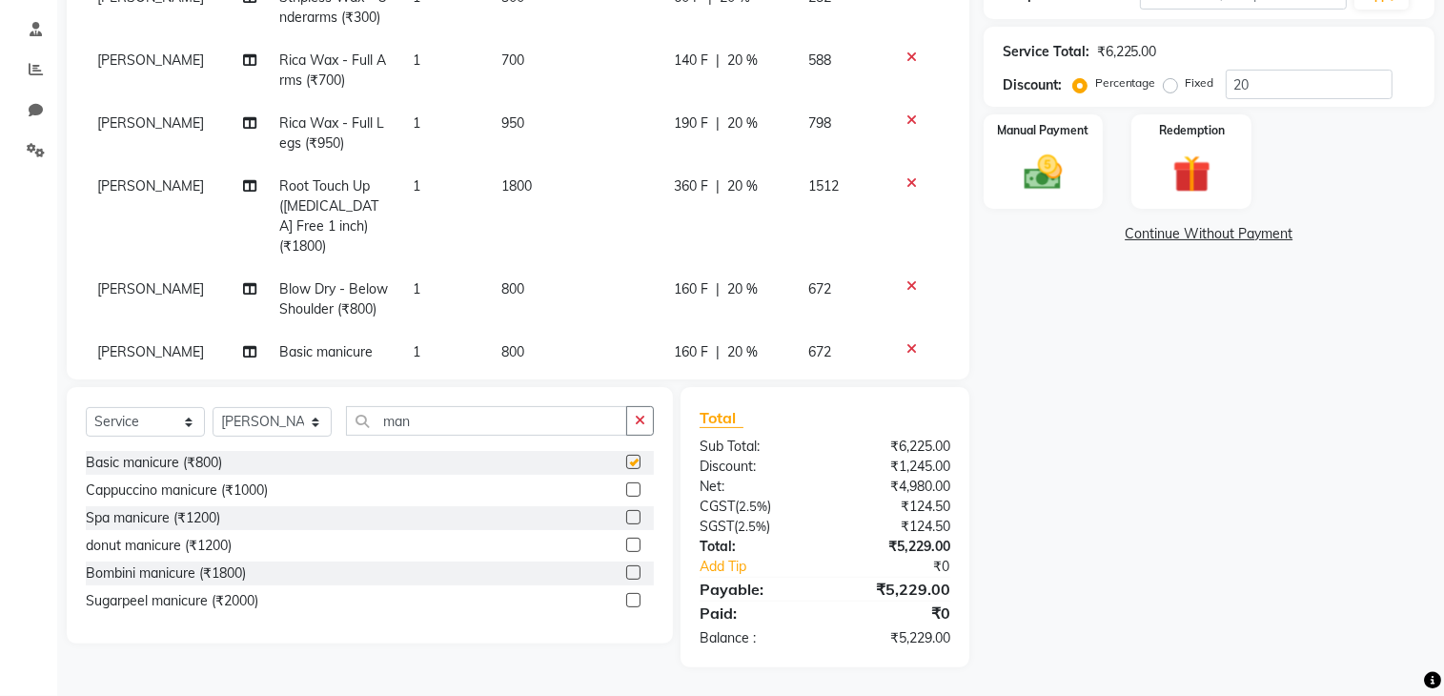
checkbox input "false"
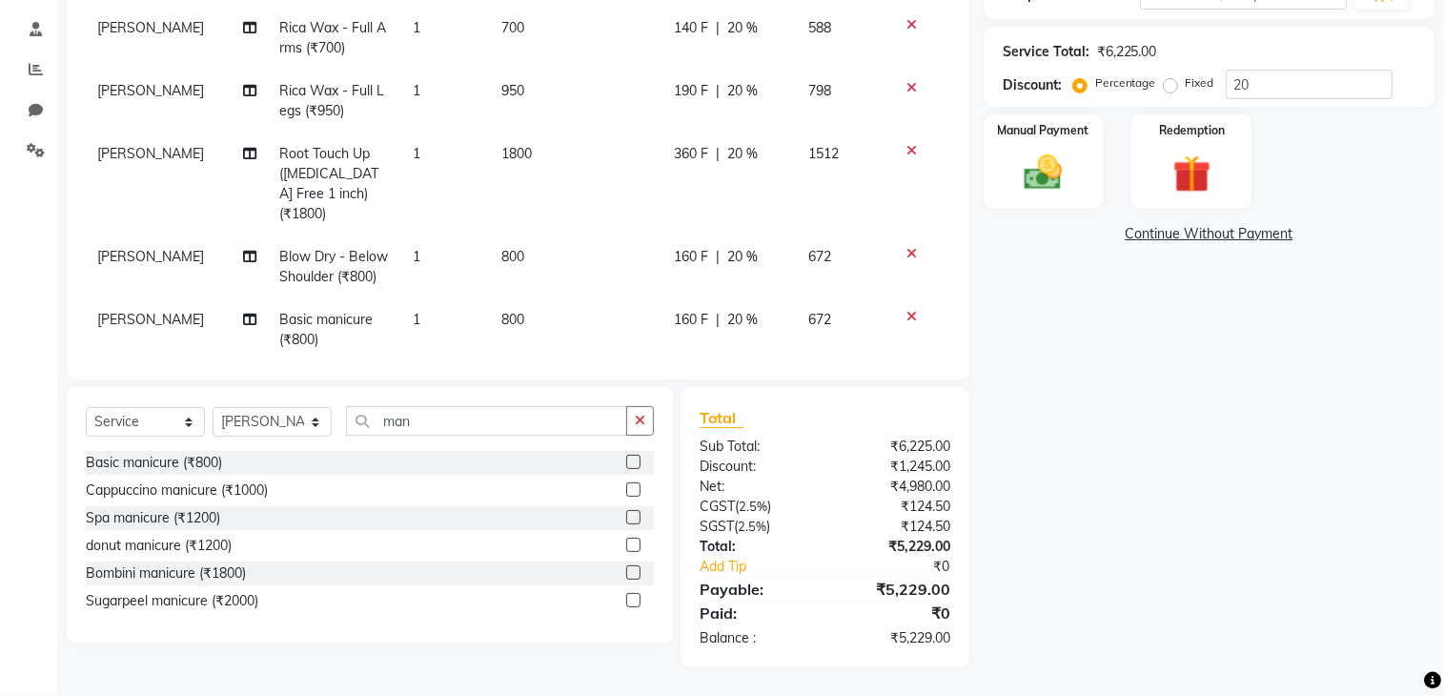
scroll to position [257, 0]
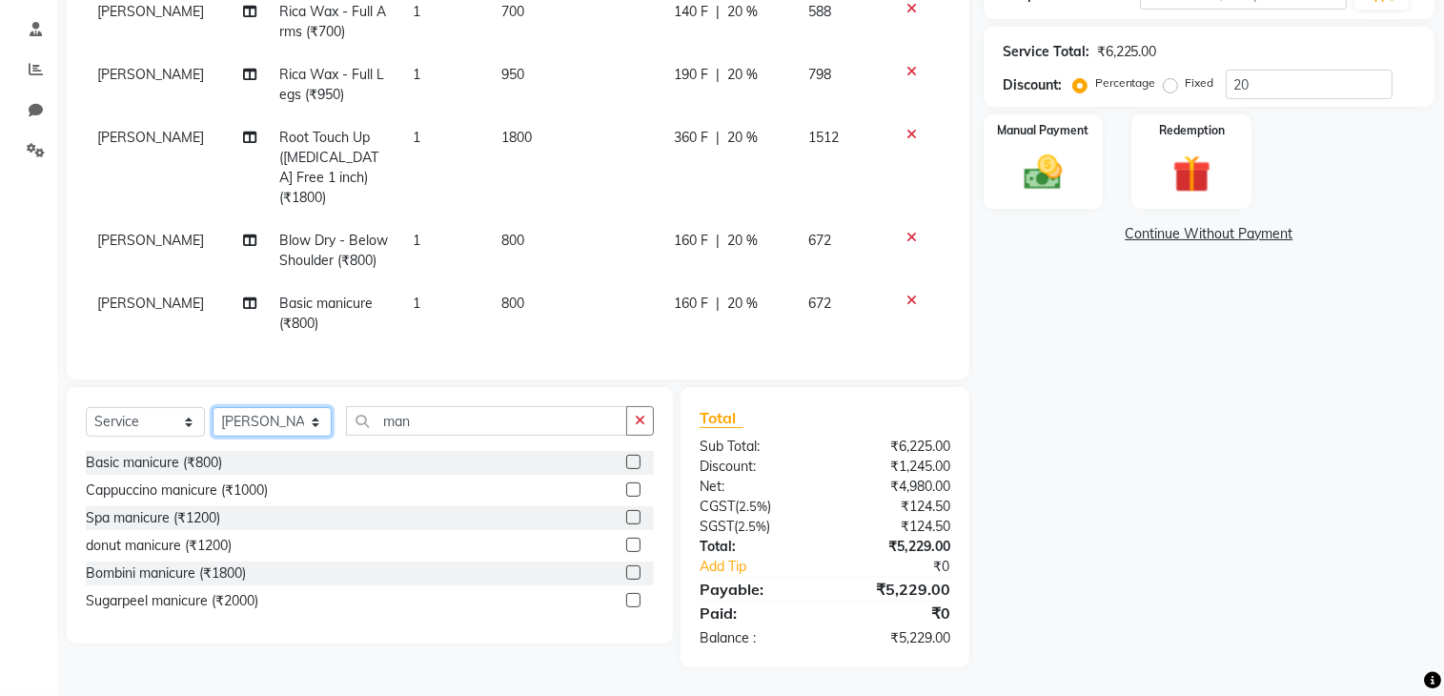
click at [264, 420] on select "Select Stylist ADITYA [PERSON_NAME] chariya [PERSON_NAME] [PERSON_NAME] [PERSON…" at bounding box center [272, 422] width 119 height 30
select select "92878"
click at [213, 408] on select "Select Stylist ADITYA [PERSON_NAME] chariya [PERSON_NAME] [PERSON_NAME] [PERSON…" at bounding box center [272, 422] width 119 height 30
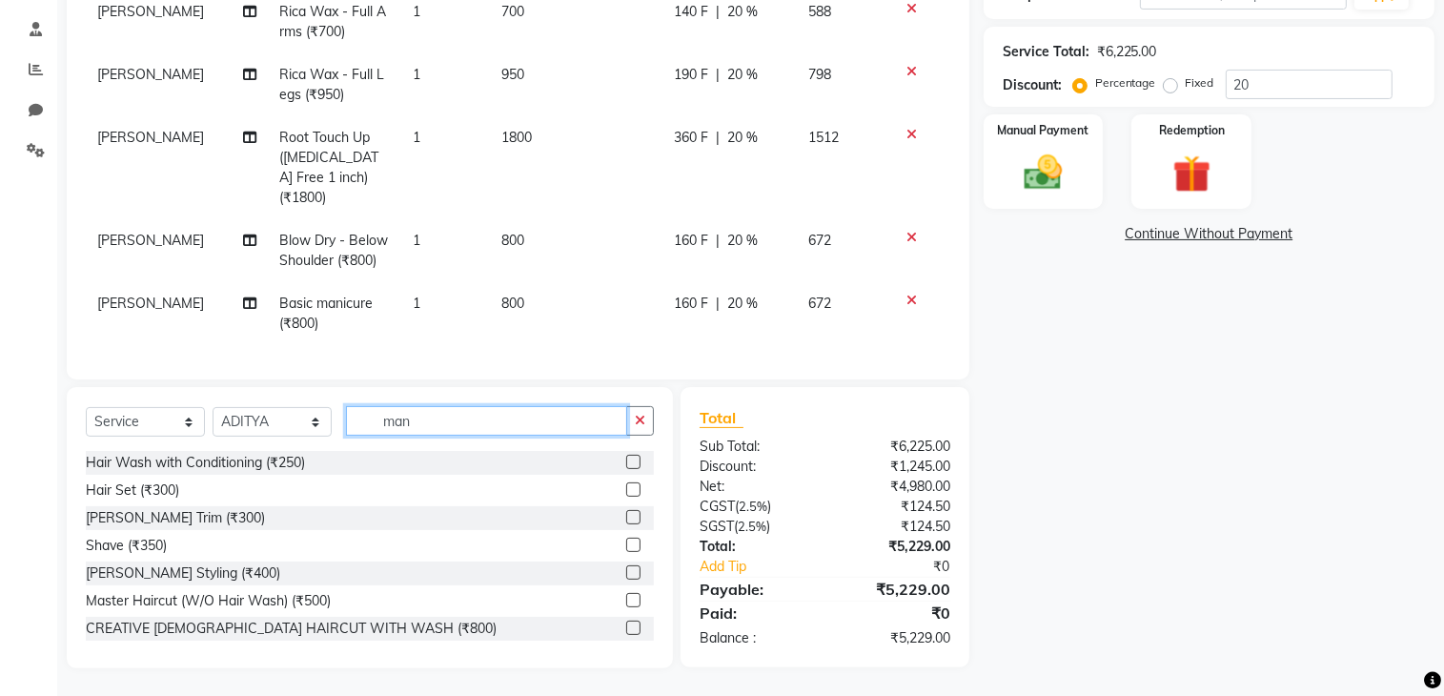
click at [433, 424] on input "man" at bounding box center [486, 421] width 281 height 30
type input "m"
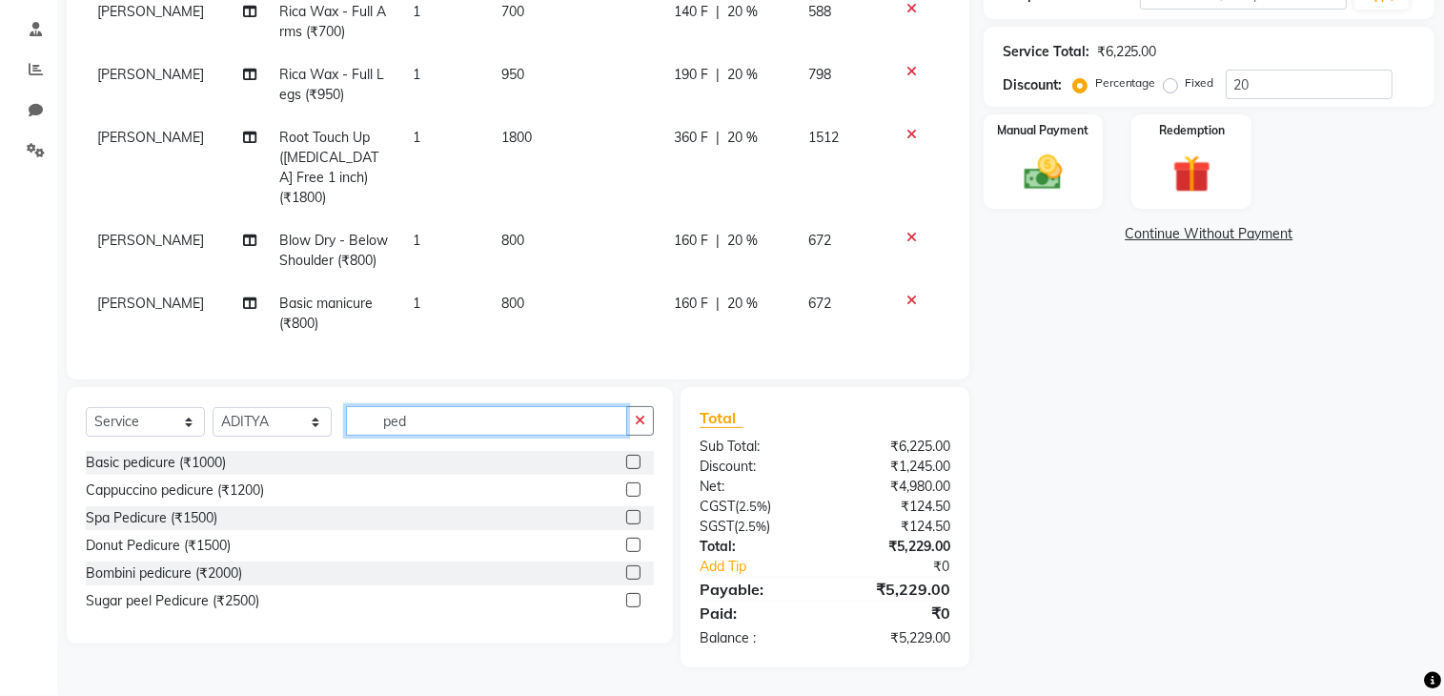
type input "ped"
click at [631, 464] on label at bounding box center [633, 462] width 14 height 14
click at [631, 464] on input "checkbox" at bounding box center [632, 462] width 12 height 12
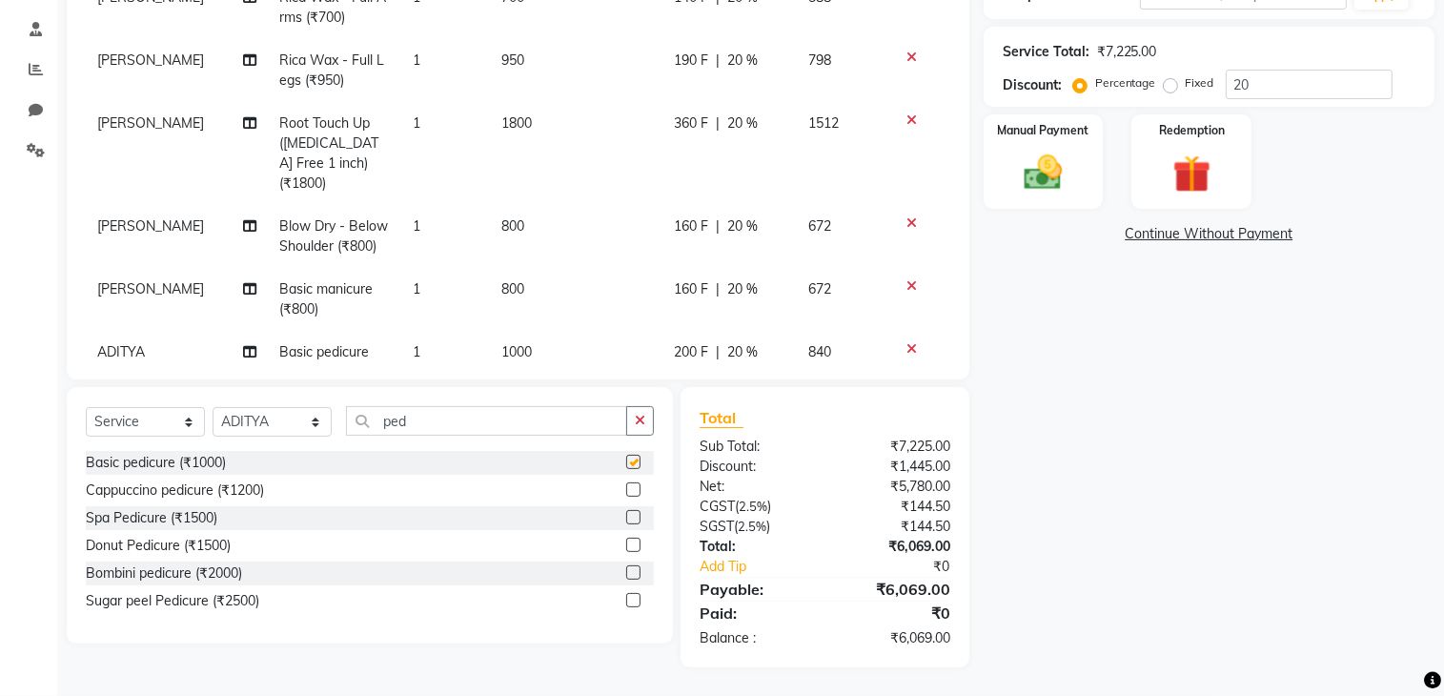
checkbox input "false"
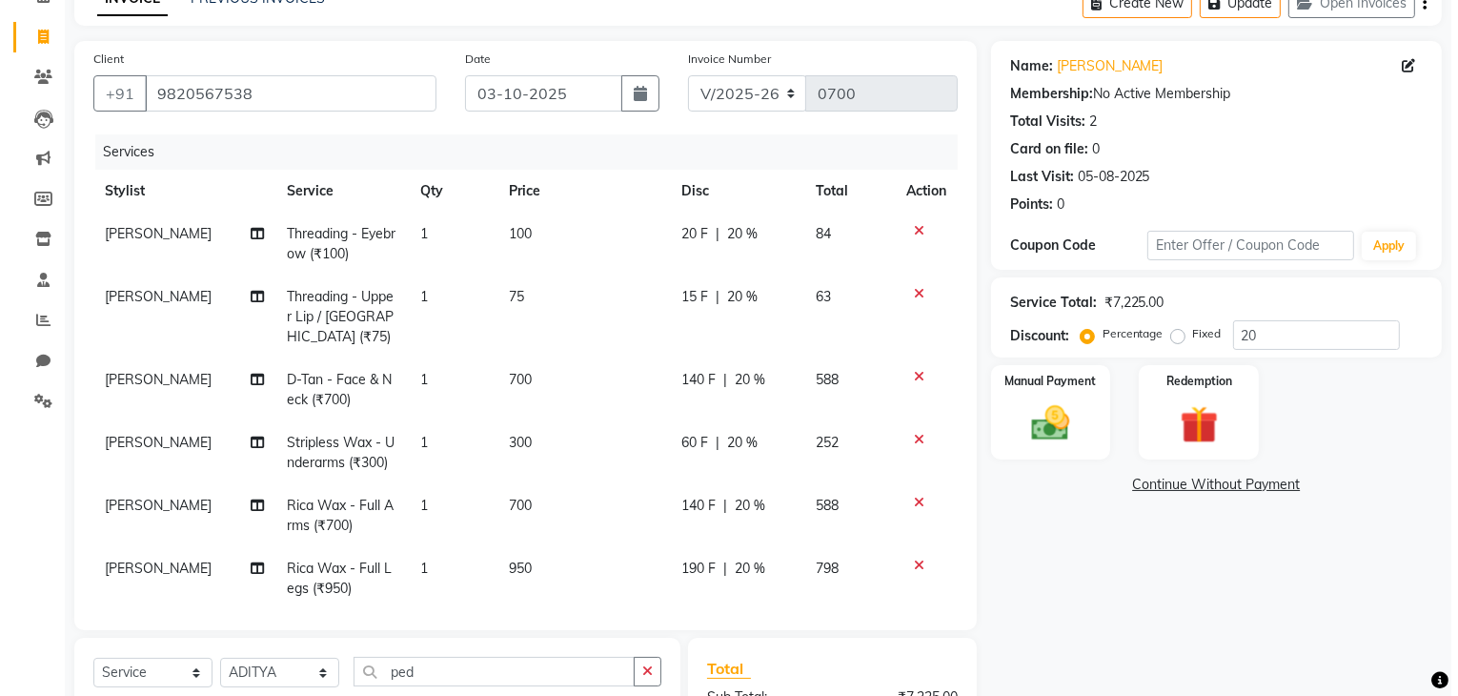
scroll to position [0, 0]
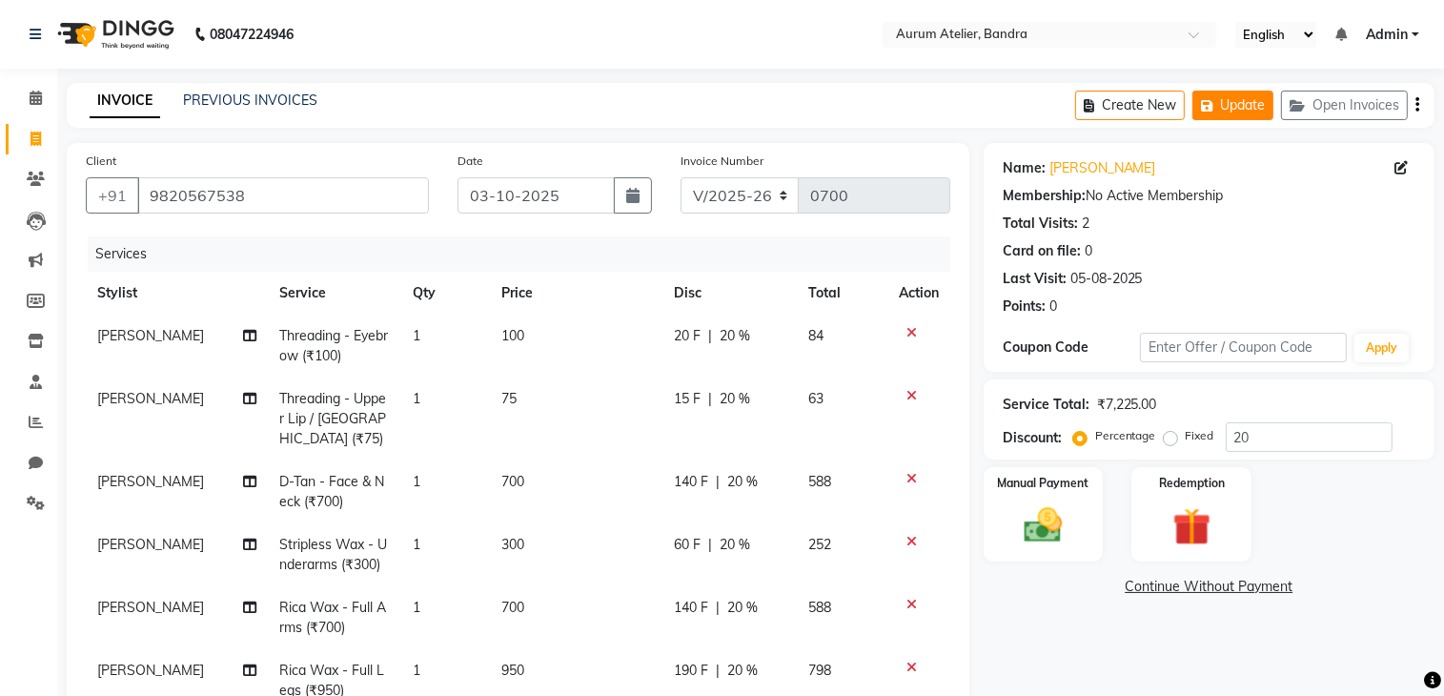
click at [1216, 108] on icon "button" at bounding box center [1210, 105] width 19 height 13
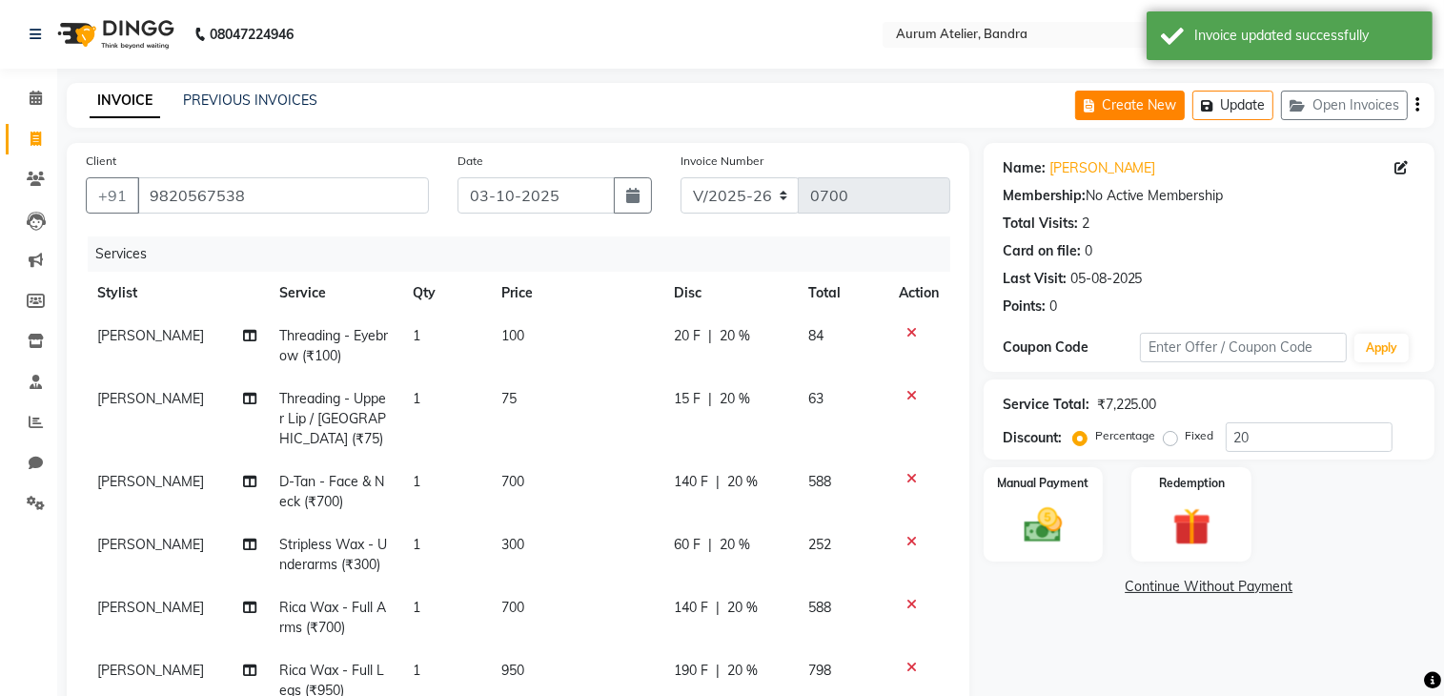
click at [1110, 108] on button "Create New" at bounding box center [1130, 106] width 110 height 30
select select "service"
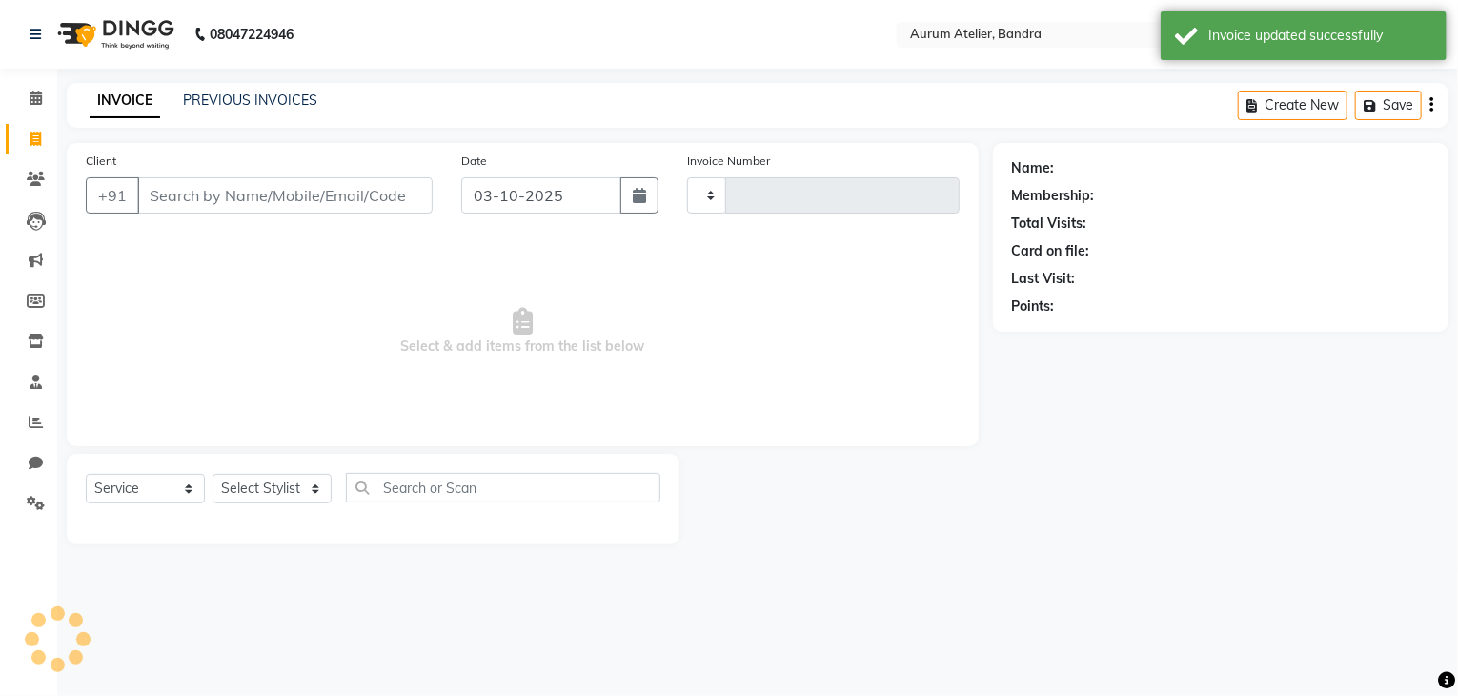
type input "0700"
select select "7410"
